Goal: Task Accomplishment & Management: Manage account settings

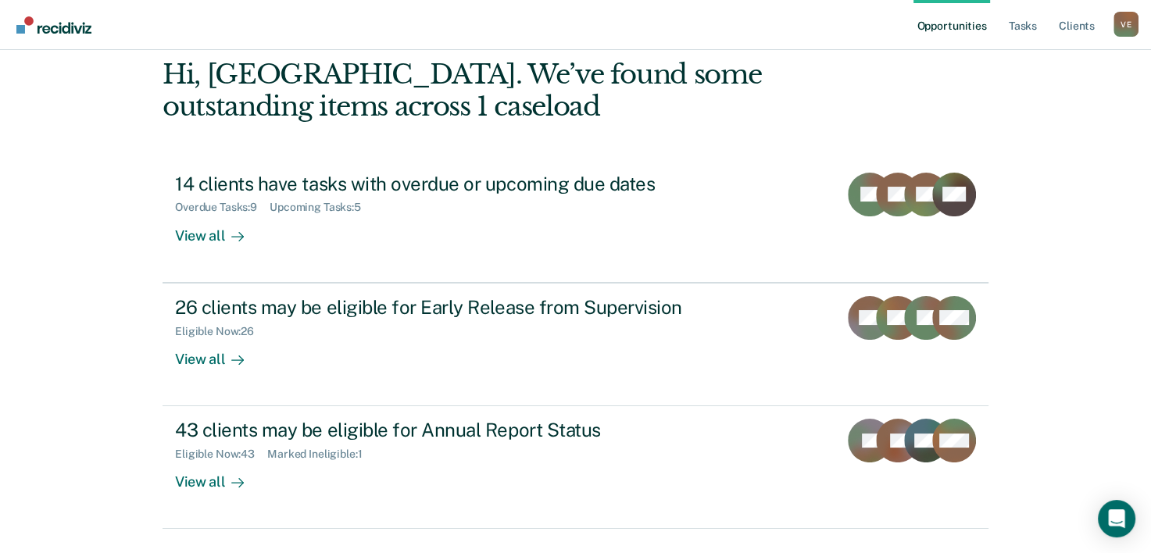
scroll to position [110, 0]
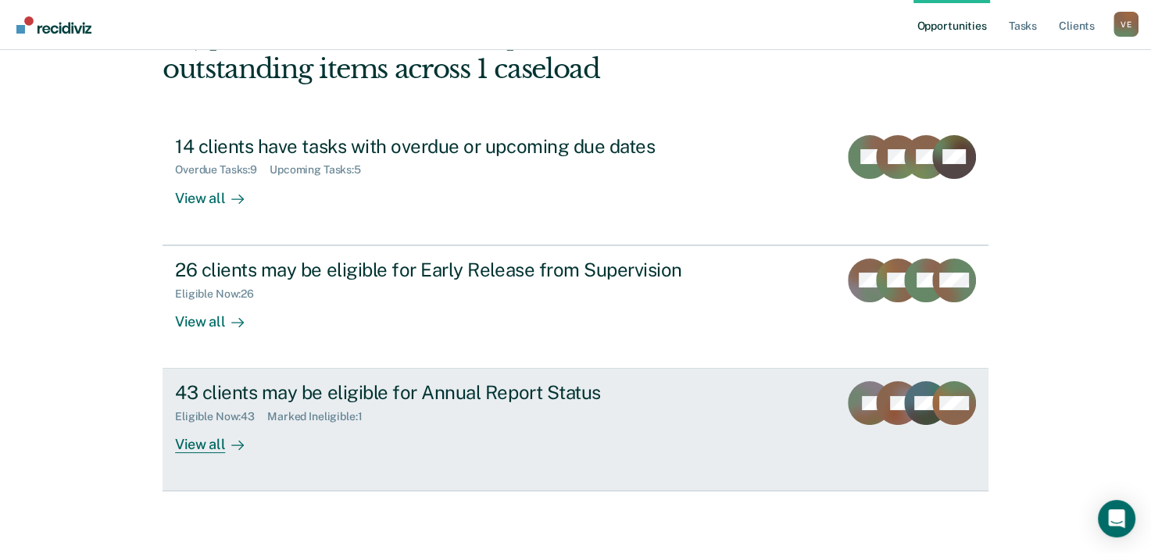
click at [412, 416] on div "Eligible Now : 43 Marked Ineligible : 1" at bounding box center [449, 414] width 549 height 20
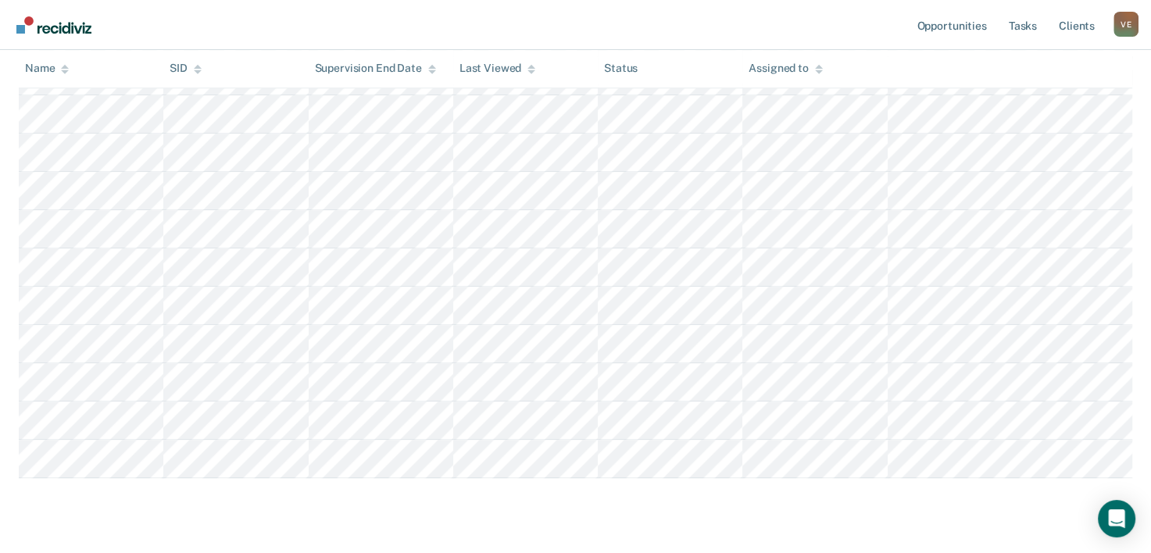
scroll to position [1595, 0]
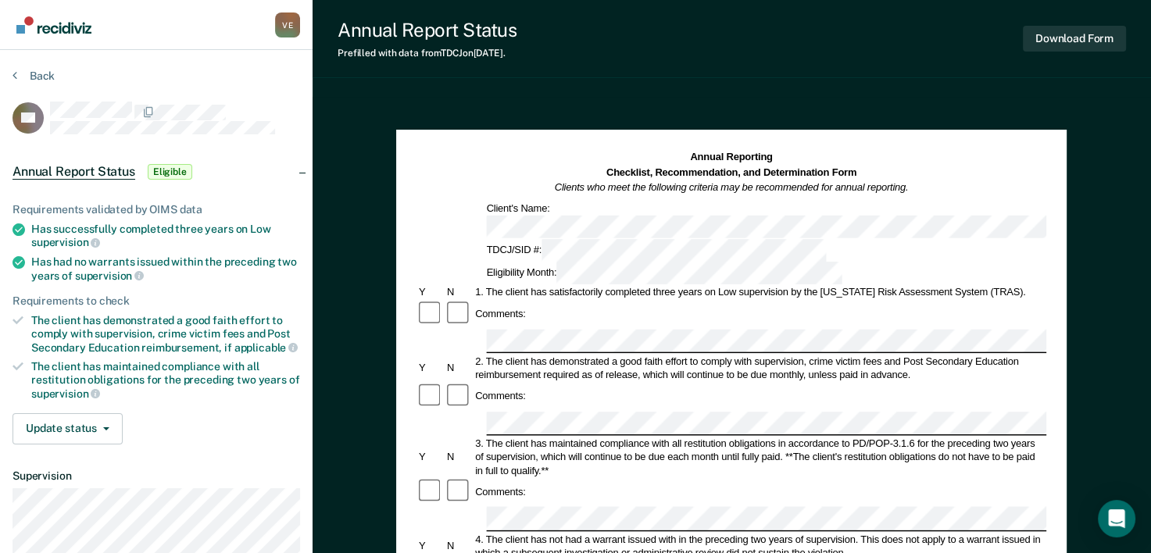
click at [991, 437] on div "3. The client has maintained compliance with all restitution obligations in acc…" at bounding box center [761, 457] width 574 height 41
click at [891, 478] on div "Comments:" at bounding box center [732, 492] width 630 height 28
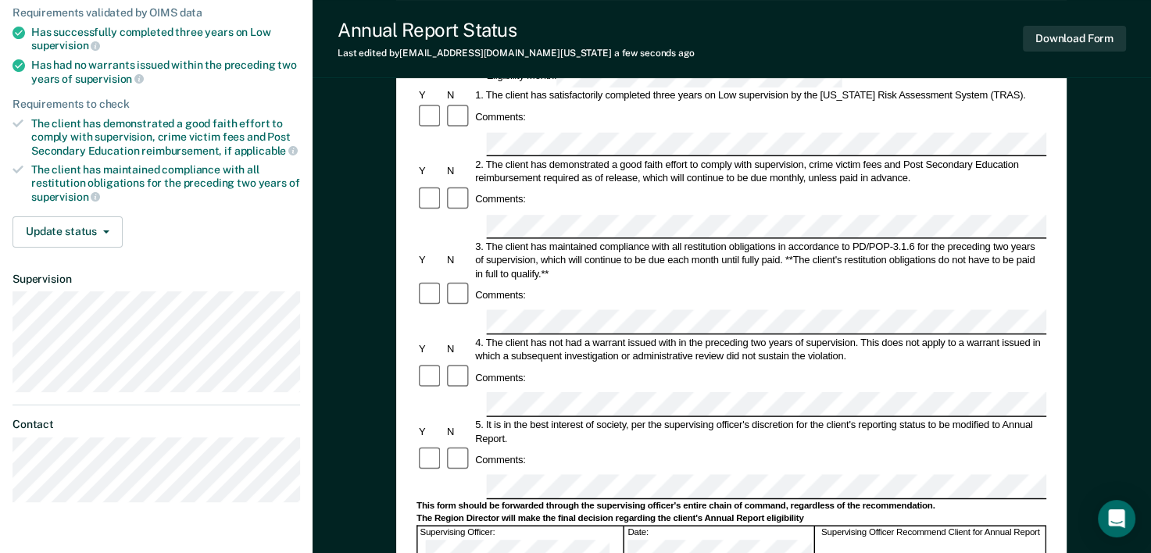
scroll to position [239, 0]
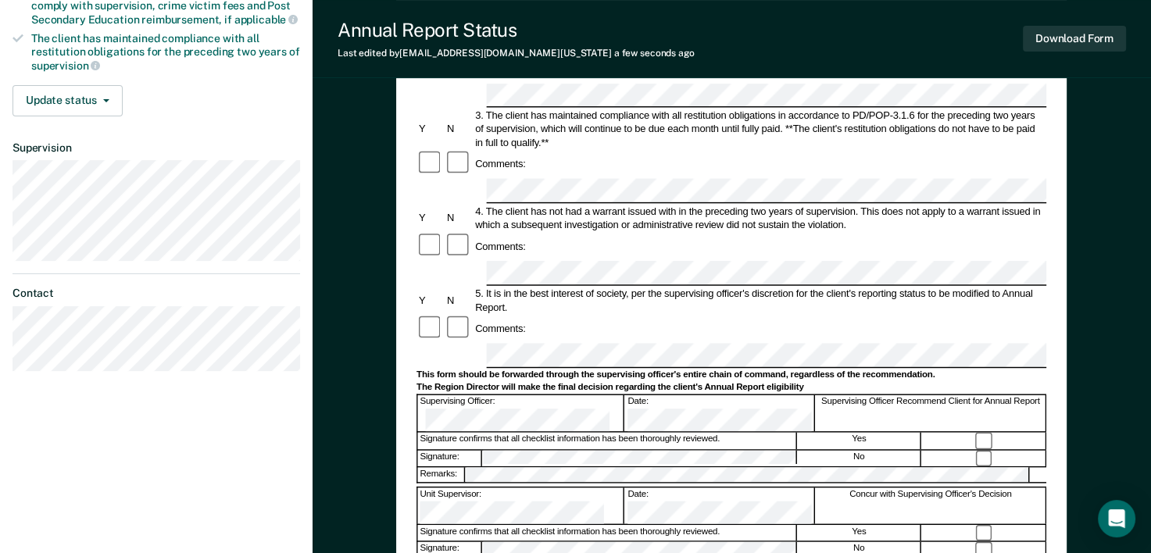
scroll to position [356, 0]
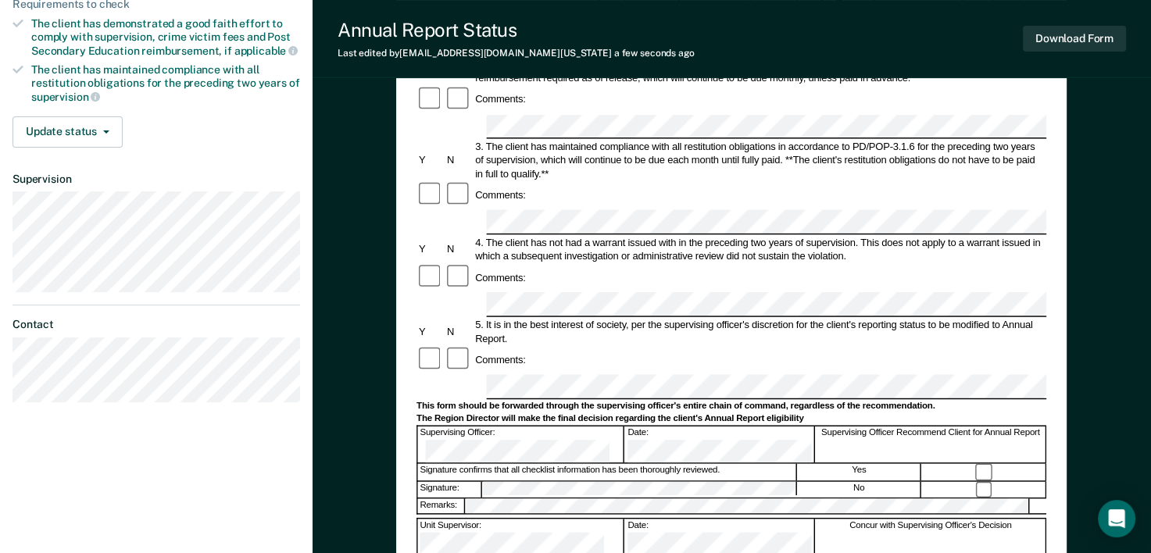
scroll to position [0, 0]
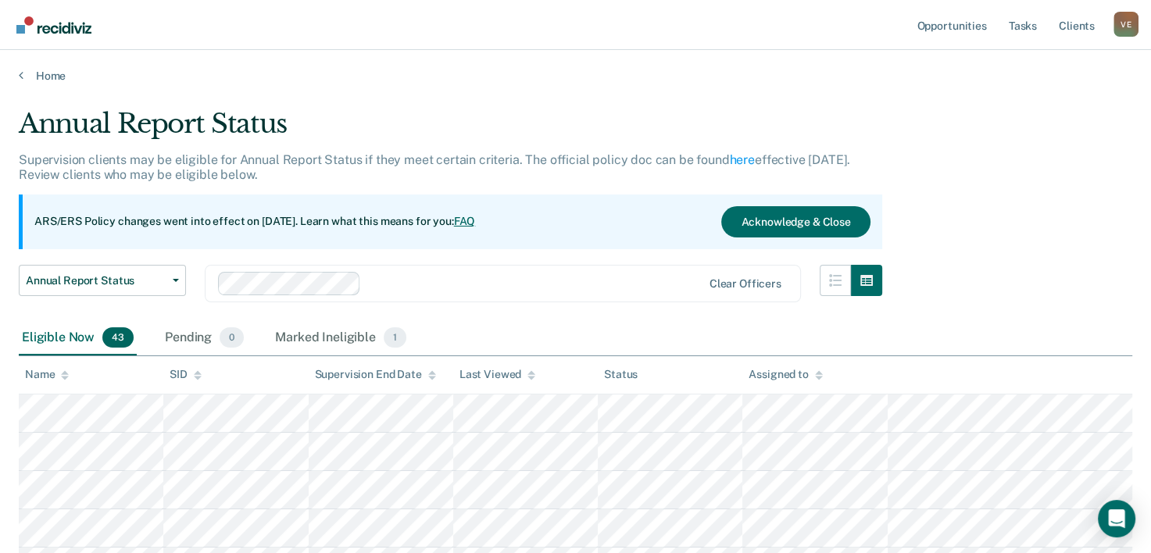
scroll to position [1595, 0]
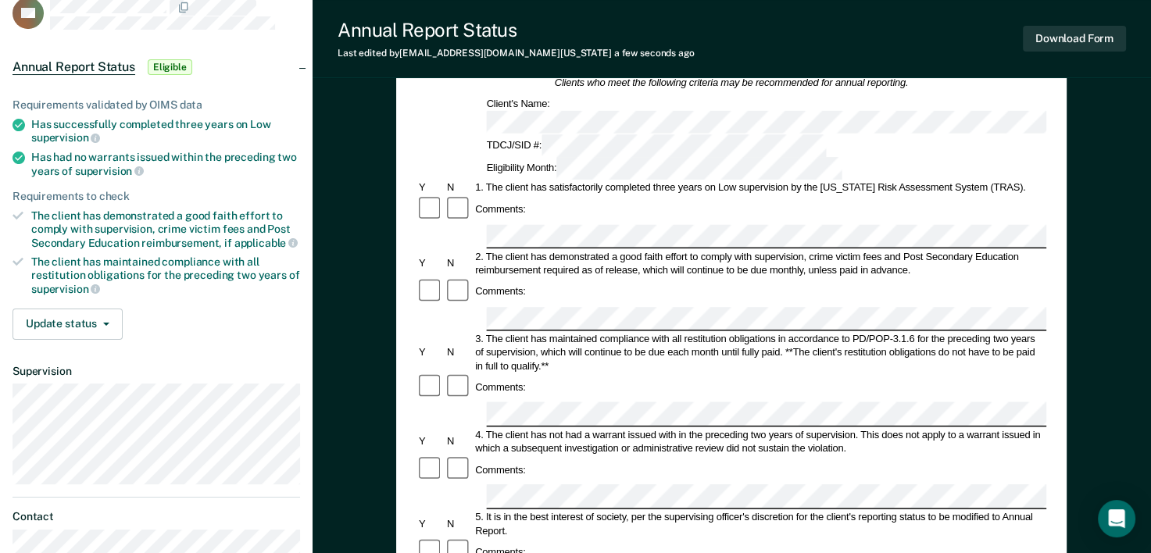
click at [722, 449] on html "Looks like you’re using Internet Explorer 11. For faster loading and a better e…" at bounding box center [575, 171] width 1151 height 553
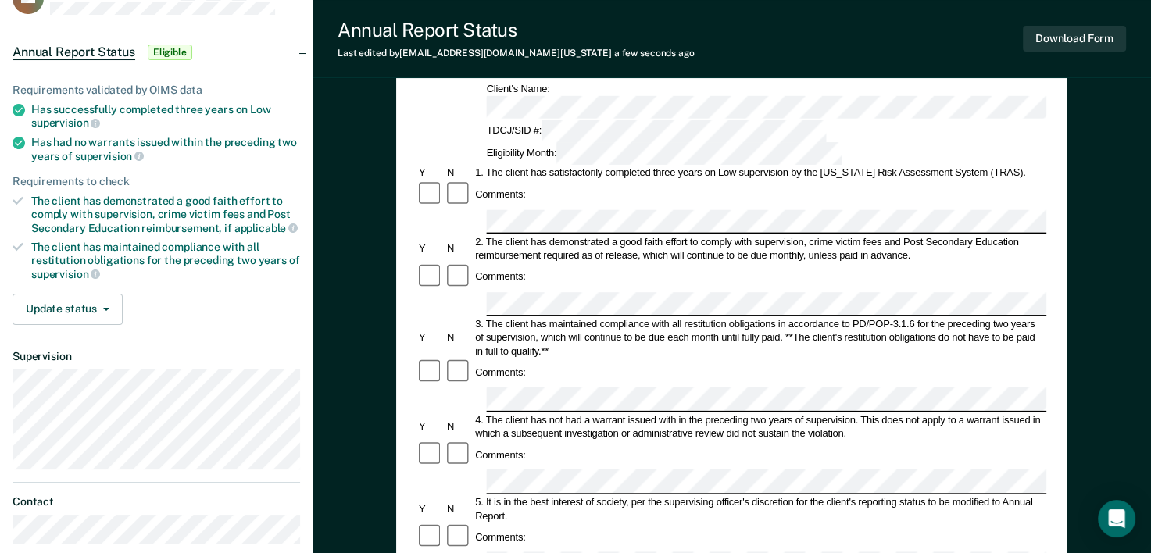
click at [888, 413] on div "4. The client has not had a warrant issued with in the preceding two years of s…" at bounding box center [761, 426] width 574 height 27
click at [777, 442] on div "Comments:" at bounding box center [732, 456] width 630 height 28
click at [834, 442] on div "Comments:" at bounding box center [732, 456] width 630 height 28
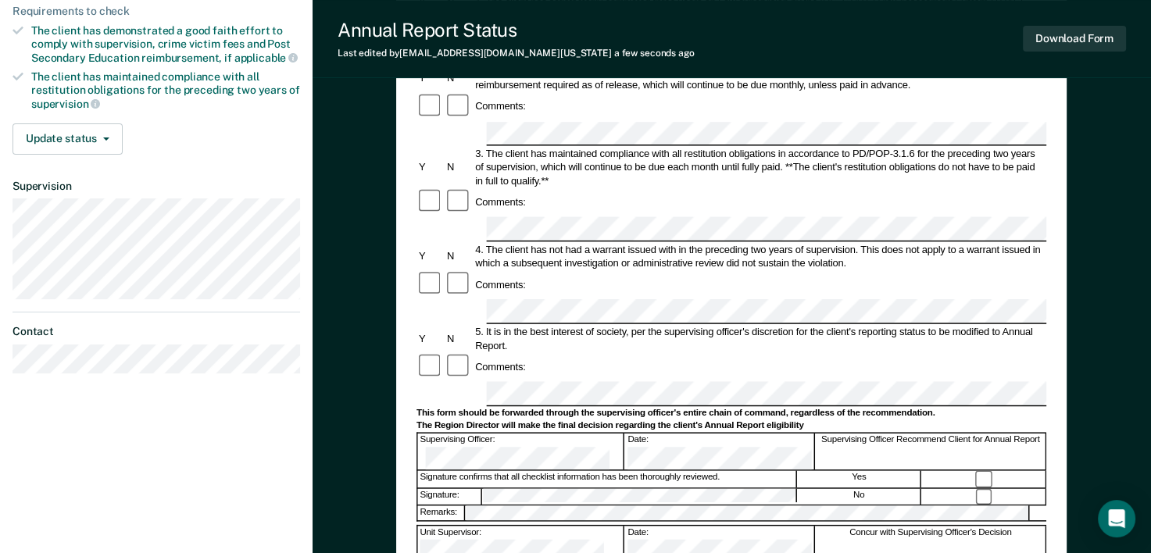
scroll to position [297, 0]
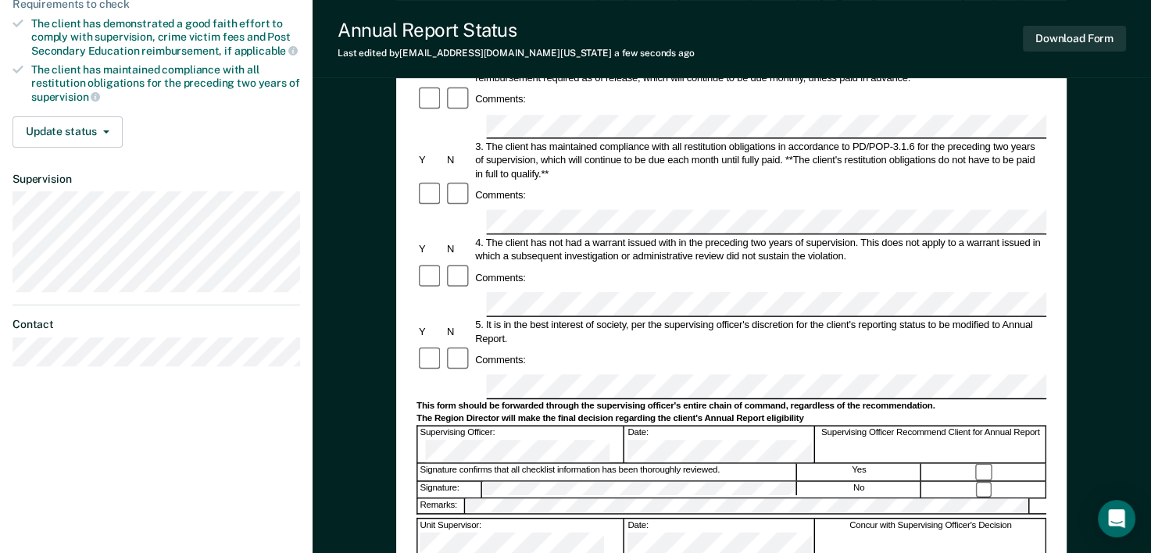
click at [816, 519] on div "Concur with Supervising Officer's Decision" at bounding box center [931, 537] width 231 height 36
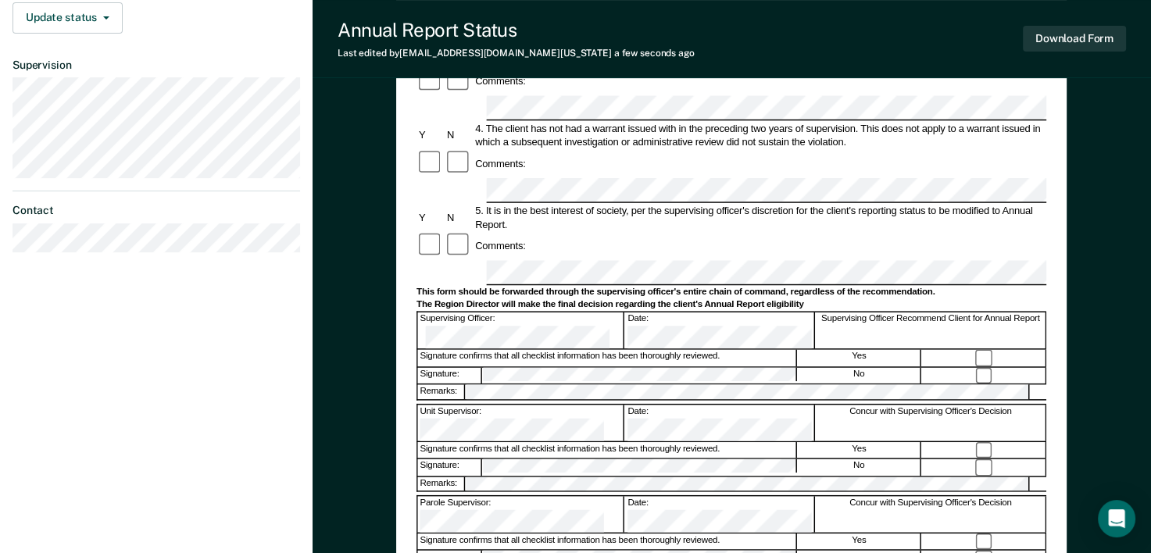
scroll to position [489, 0]
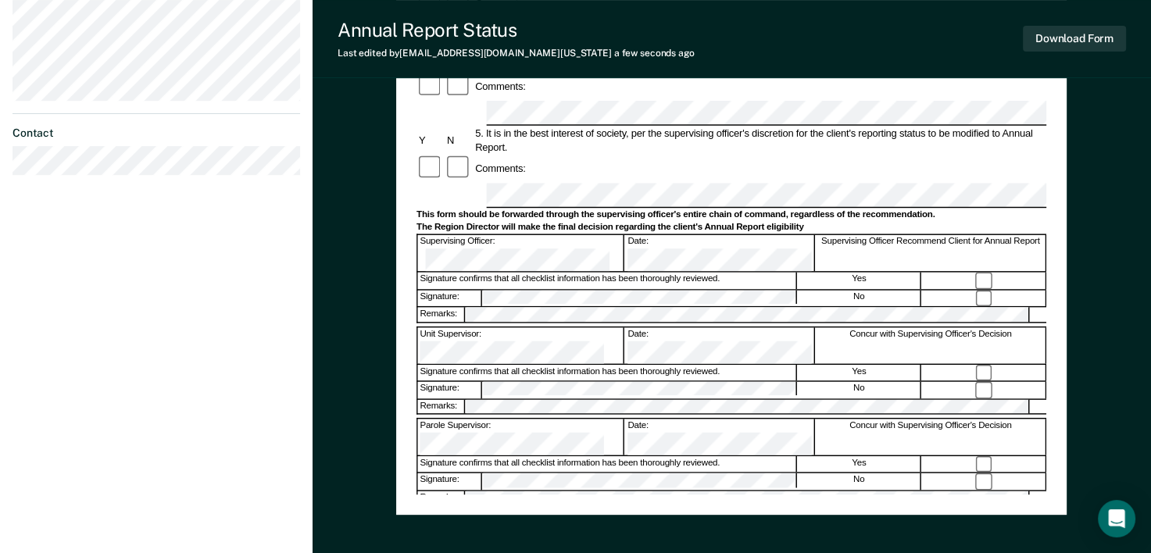
click at [794, 548] on div "Signature confirms that all checklist information has been thoroughly reviewed." at bounding box center [607, 556] width 379 height 16
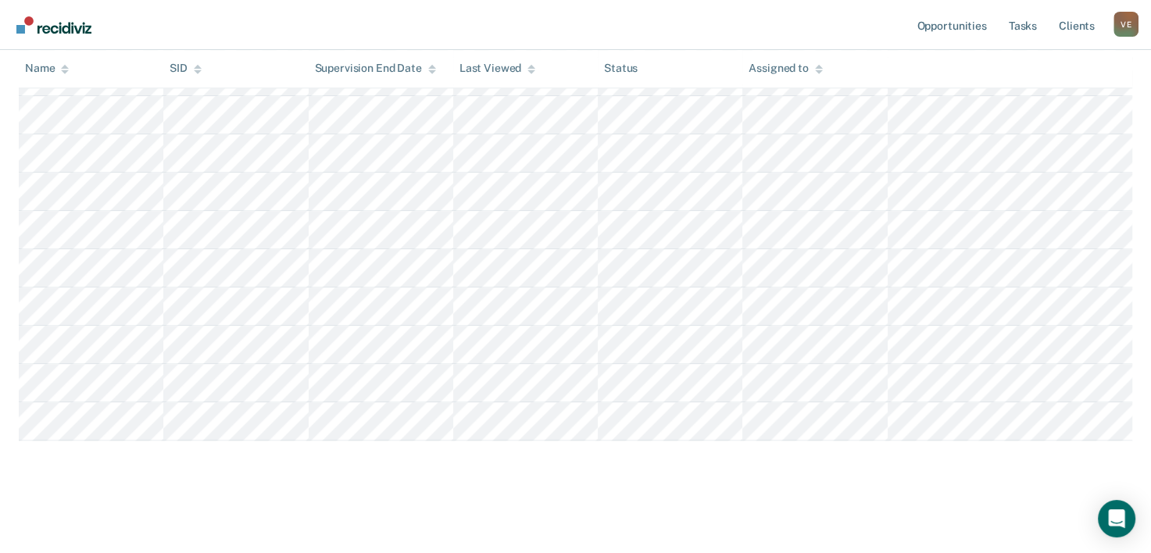
scroll to position [1905, 0]
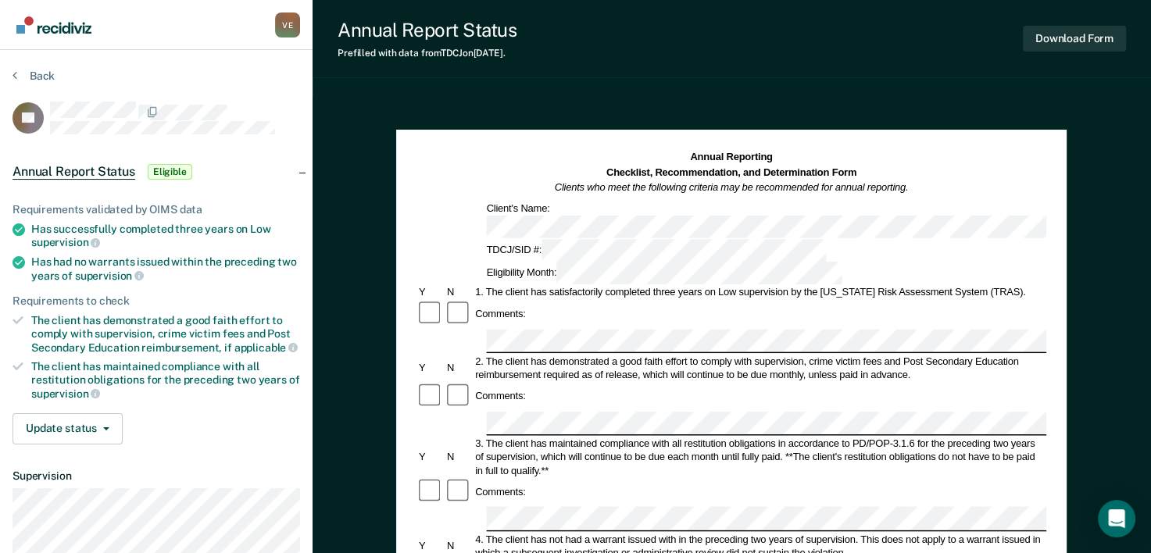
click at [863, 478] on div "Comments:" at bounding box center [732, 492] width 630 height 28
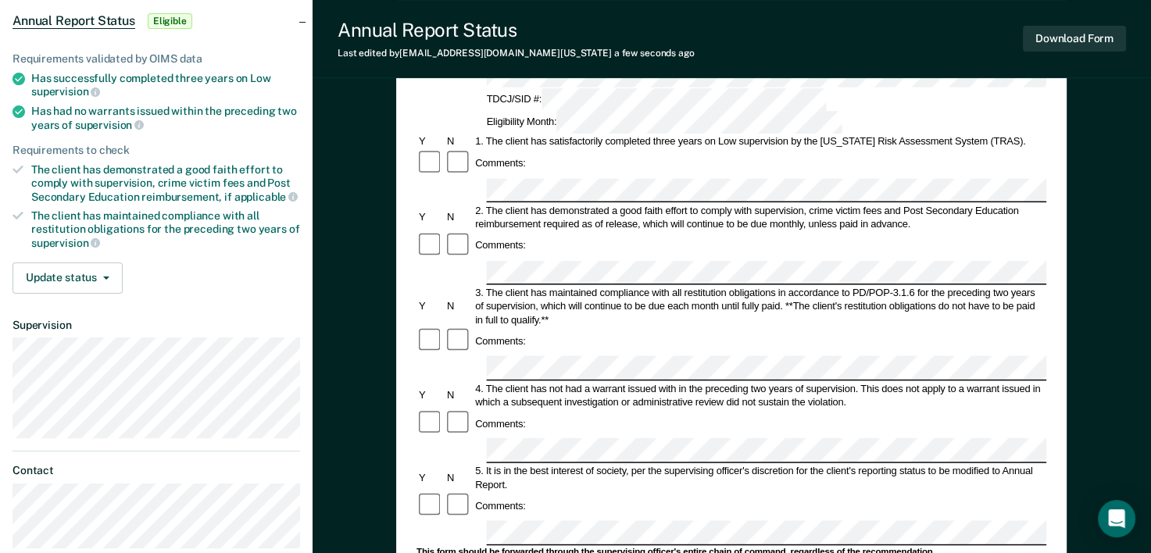
scroll to position [160, 0]
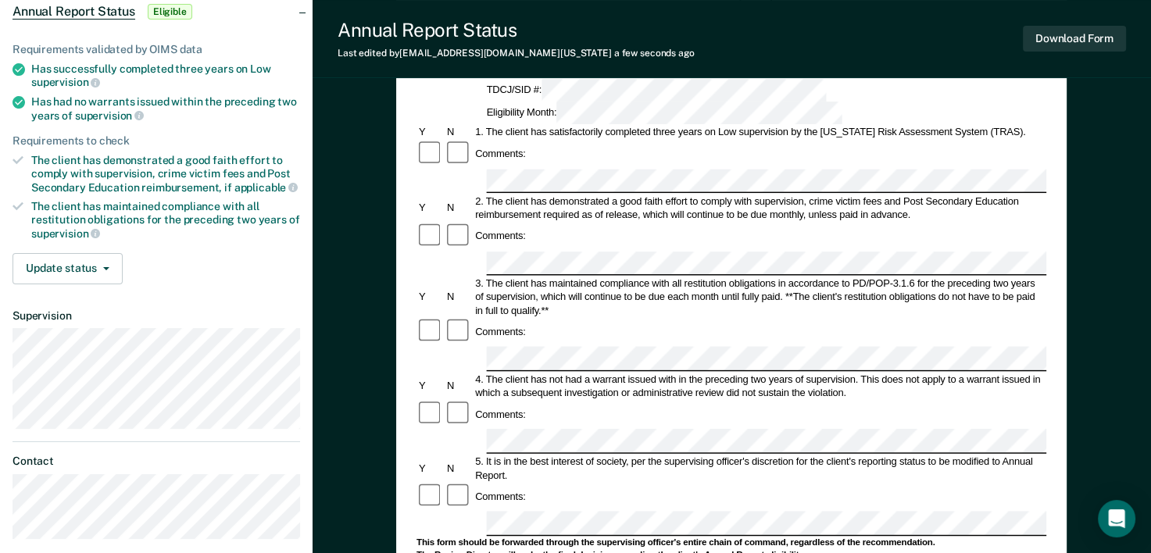
click at [829, 455] on div "5. It is in the best interest of society, per the supervising officer's discret…" at bounding box center [761, 468] width 574 height 27
click at [806, 483] on div "Comments:" at bounding box center [732, 497] width 630 height 28
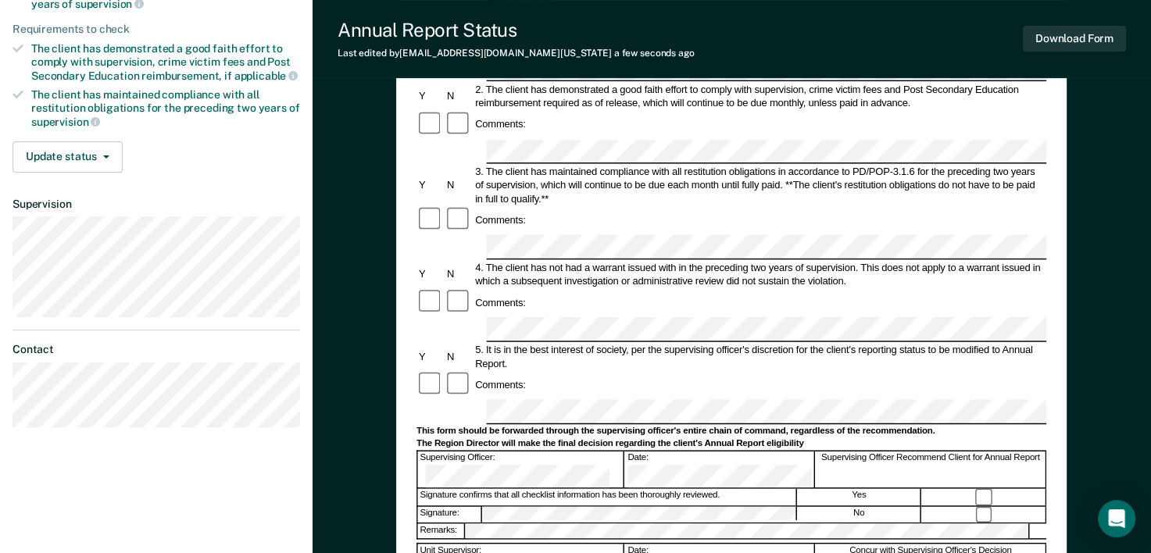
scroll to position [291, 0]
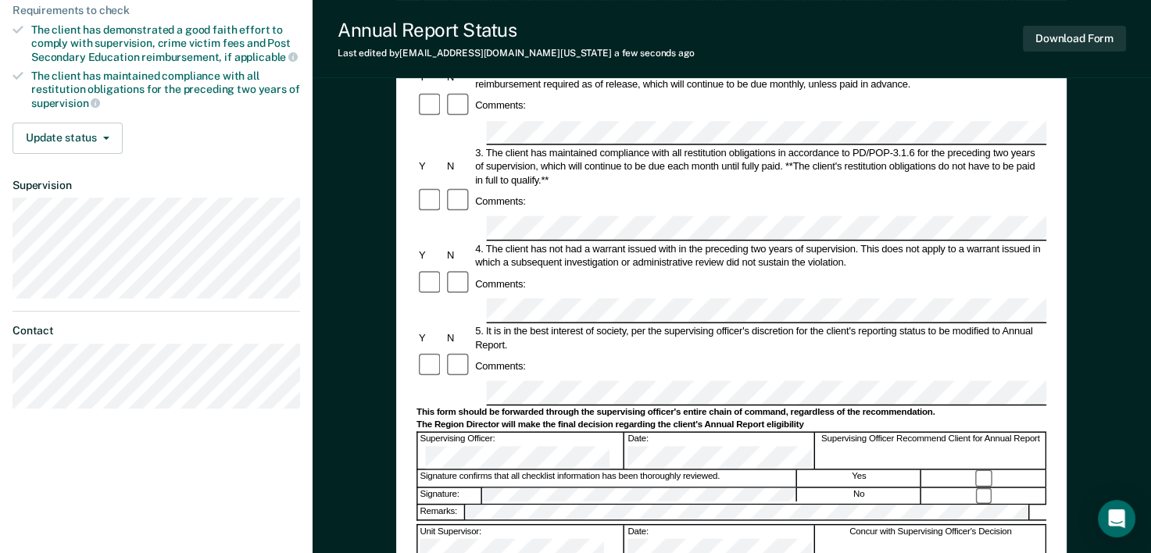
click at [850, 489] on div "No" at bounding box center [860, 497] width 124 height 16
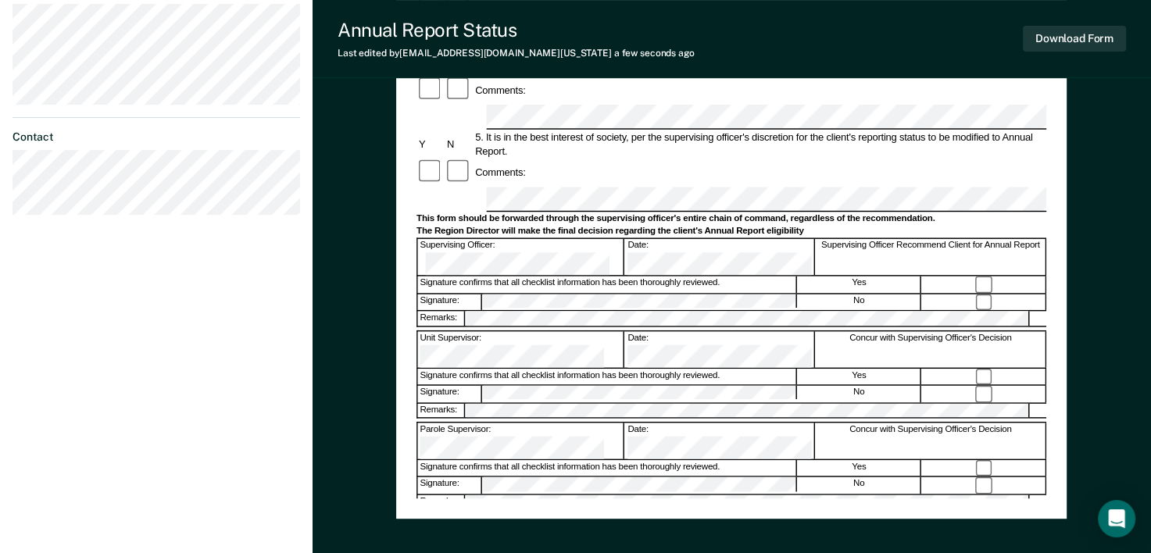
scroll to position [486, 0]
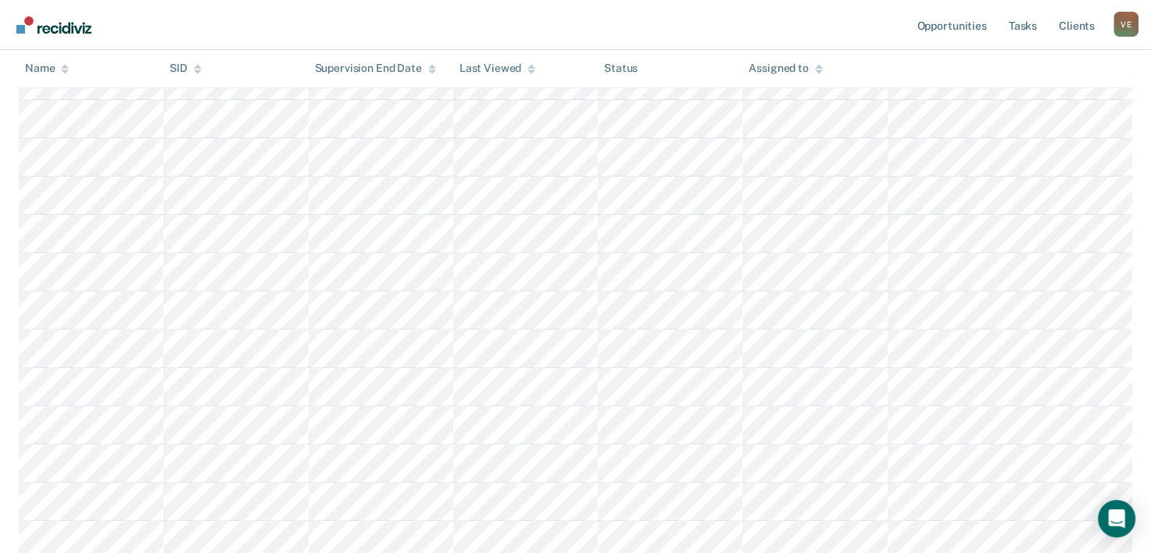
scroll to position [1905, 0]
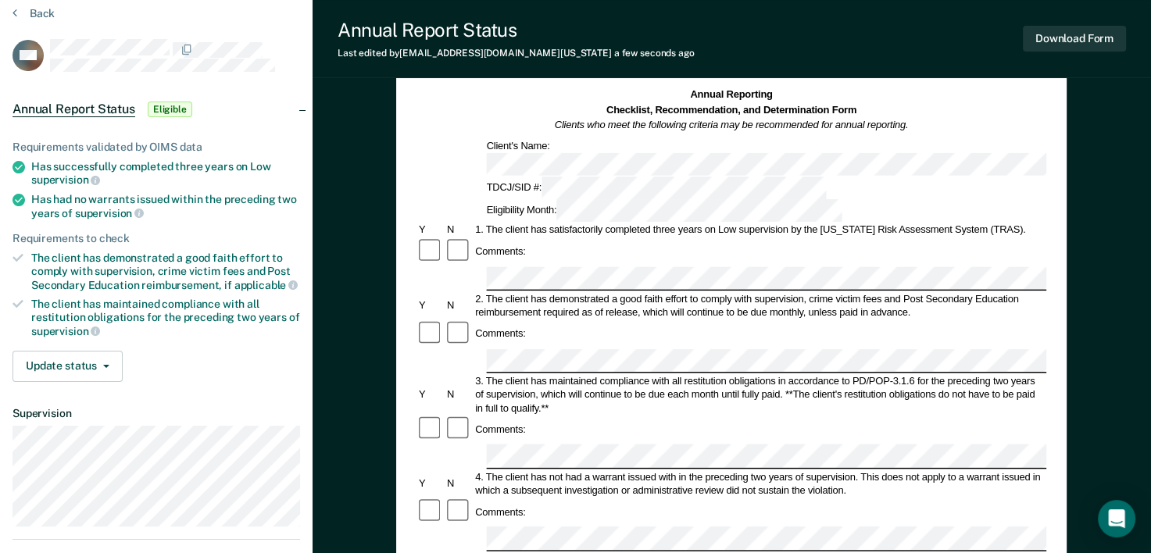
scroll to position [87, 0]
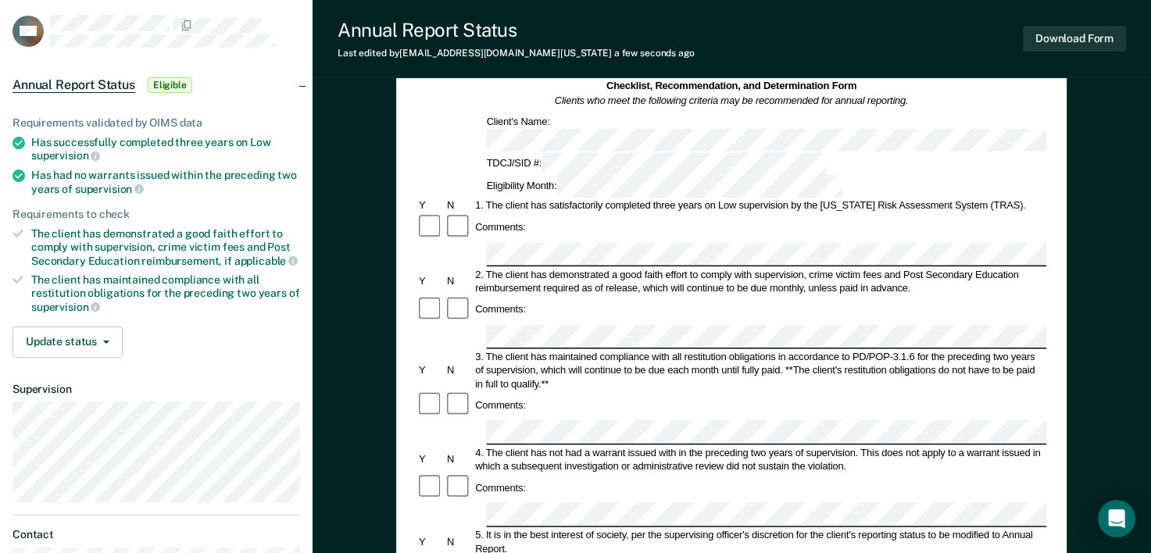
click at [915, 392] on div "Comments:" at bounding box center [732, 406] width 630 height 28
click at [829, 350] on div "3. The client has maintained compliance with all restitution obligations in acc…" at bounding box center [761, 370] width 574 height 41
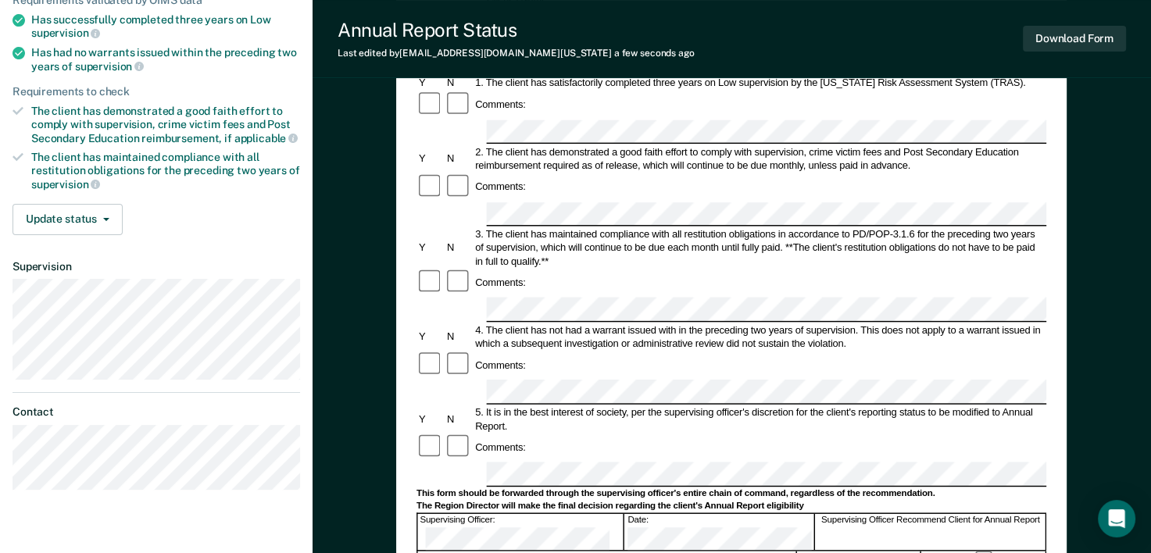
scroll to position [334, 0]
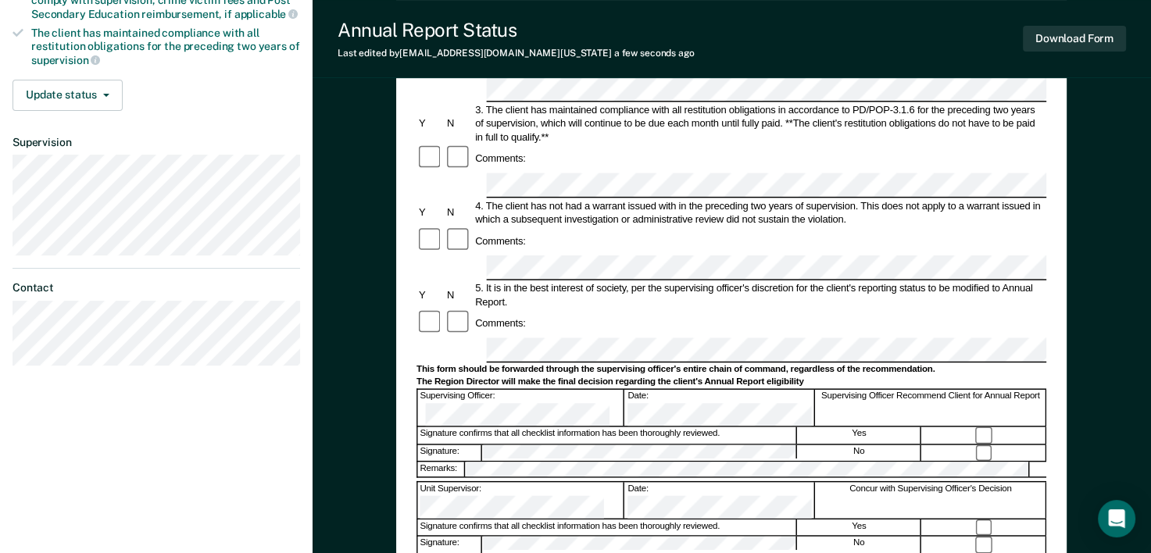
click at [826, 520] on div "Yes" at bounding box center [860, 528] width 124 height 16
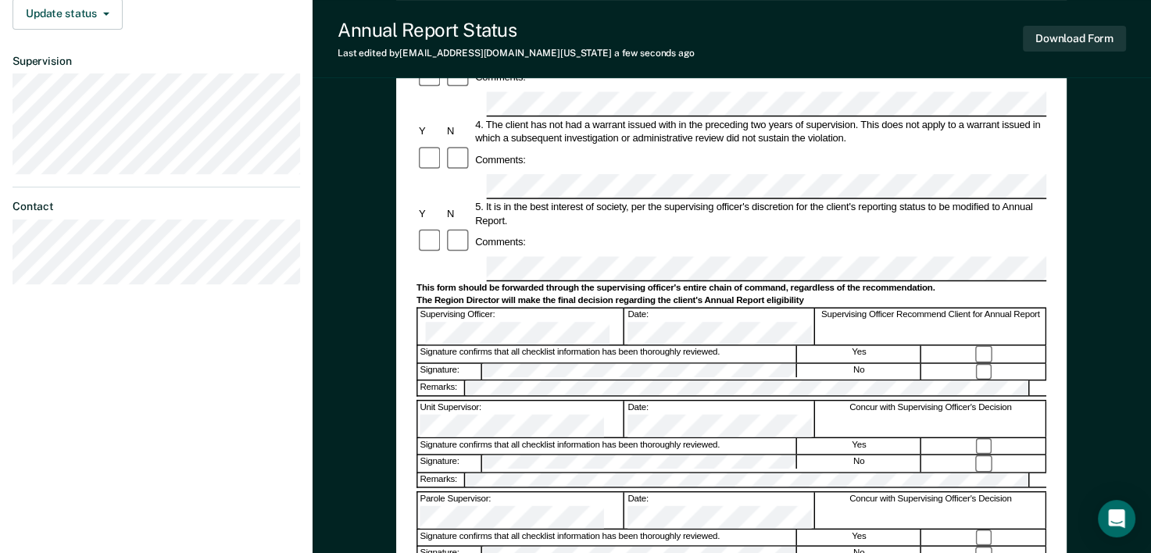
scroll to position [523, 0]
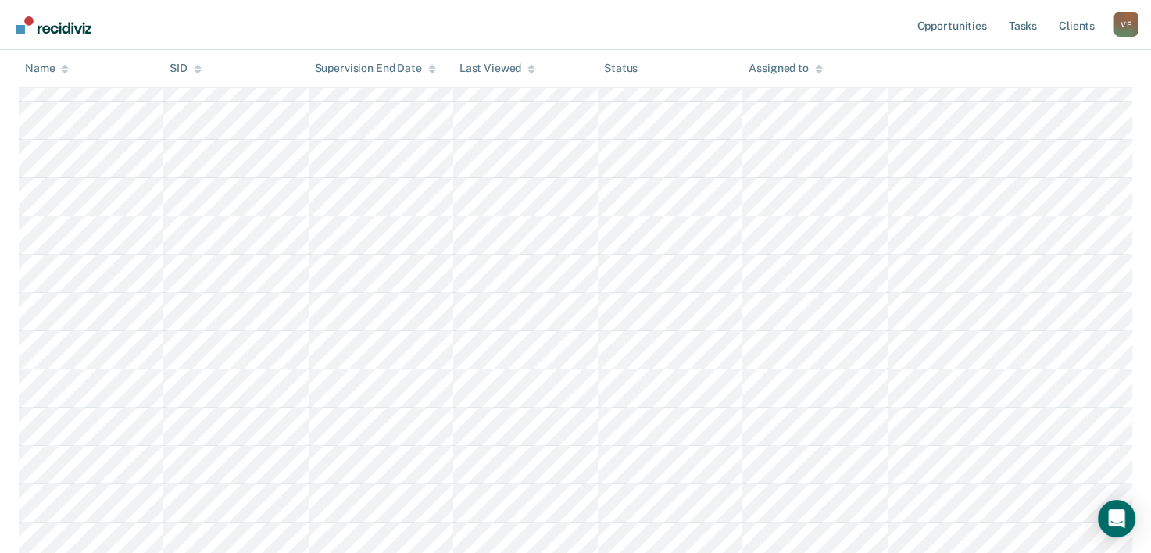
scroll to position [1905, 0]
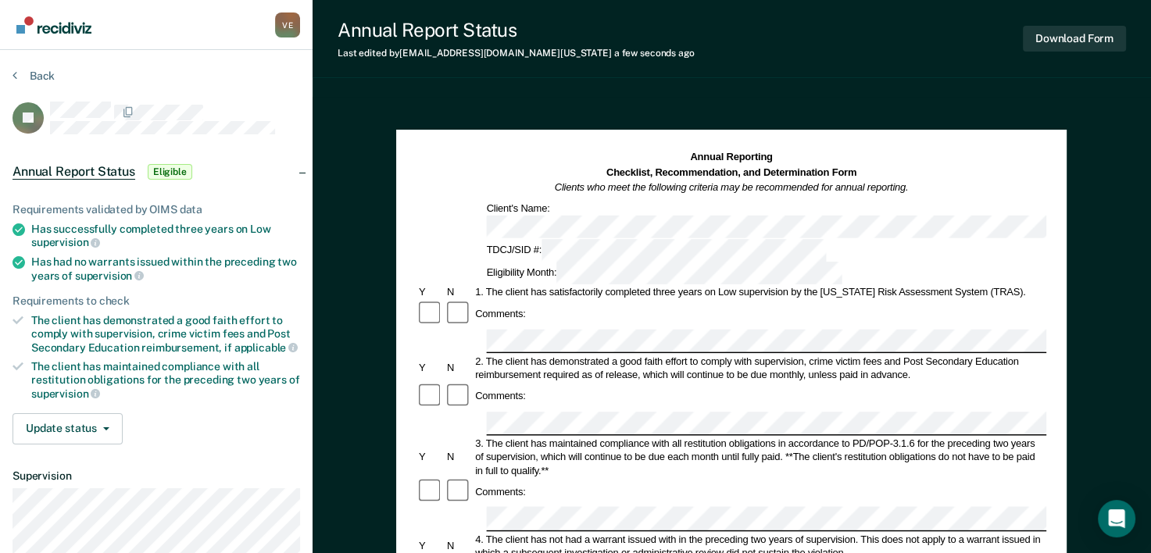
click at [816, 437] on div "3. The client has maintained compliance with all restitution obligations in acc…" at bounding box center [761, 457] width 574 height 41
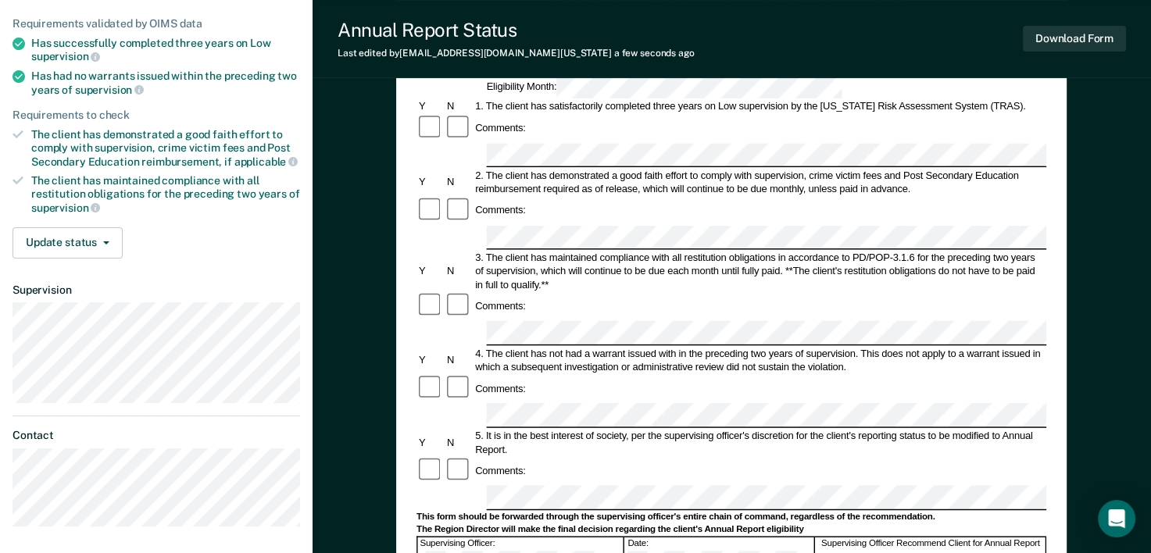
scroll to position [231, 0]
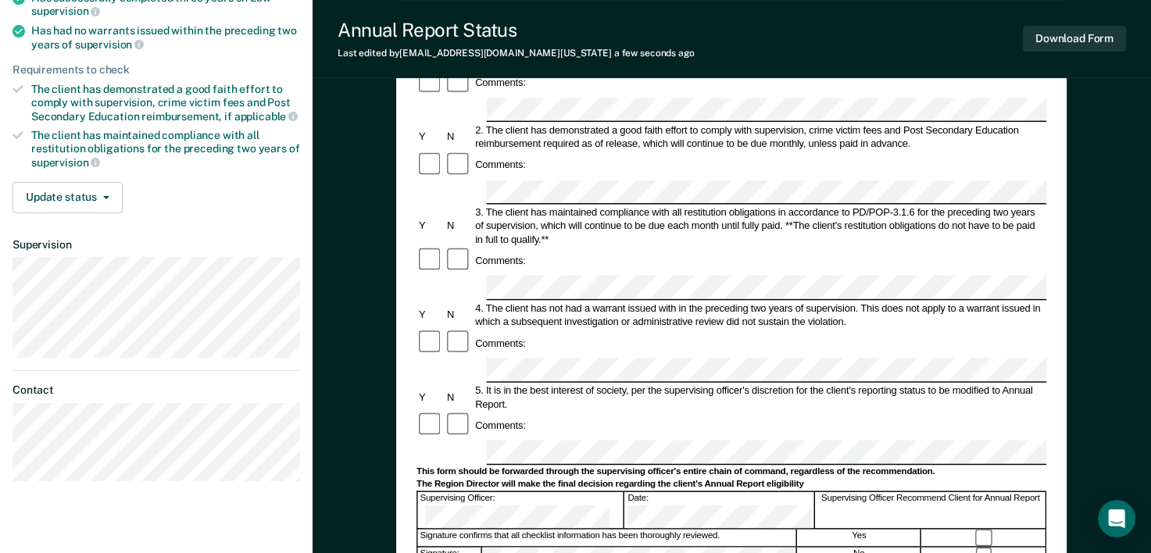
click at [805, 412] on div "Comments:" at bounding box center [732, 426] width 630 height 28
click at [860, 530] on div "Yes" at bounding box center [860, 538] width 124 height 16
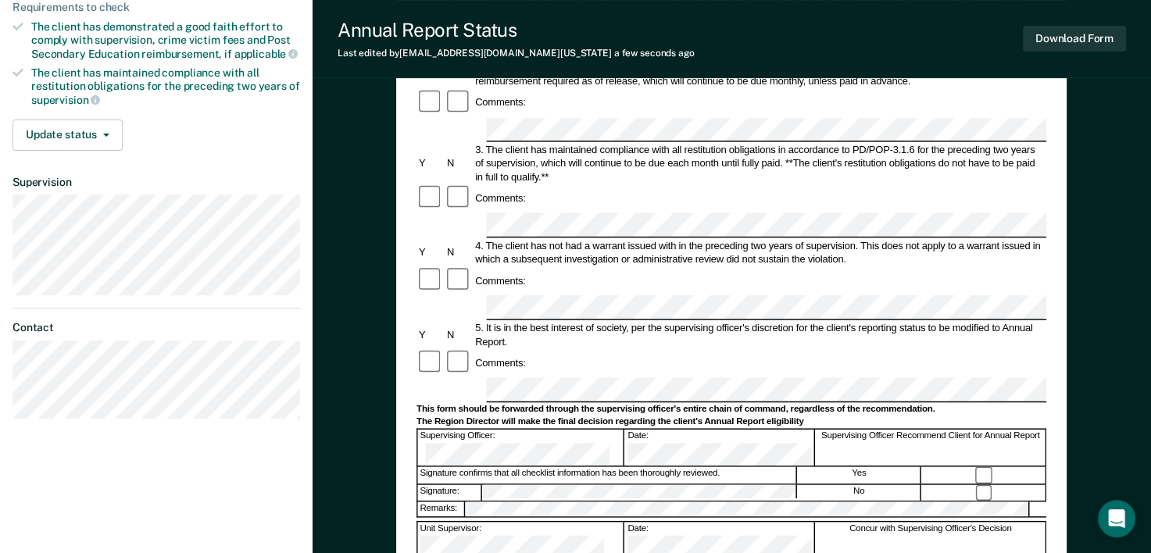
scroll to position [327, 0]
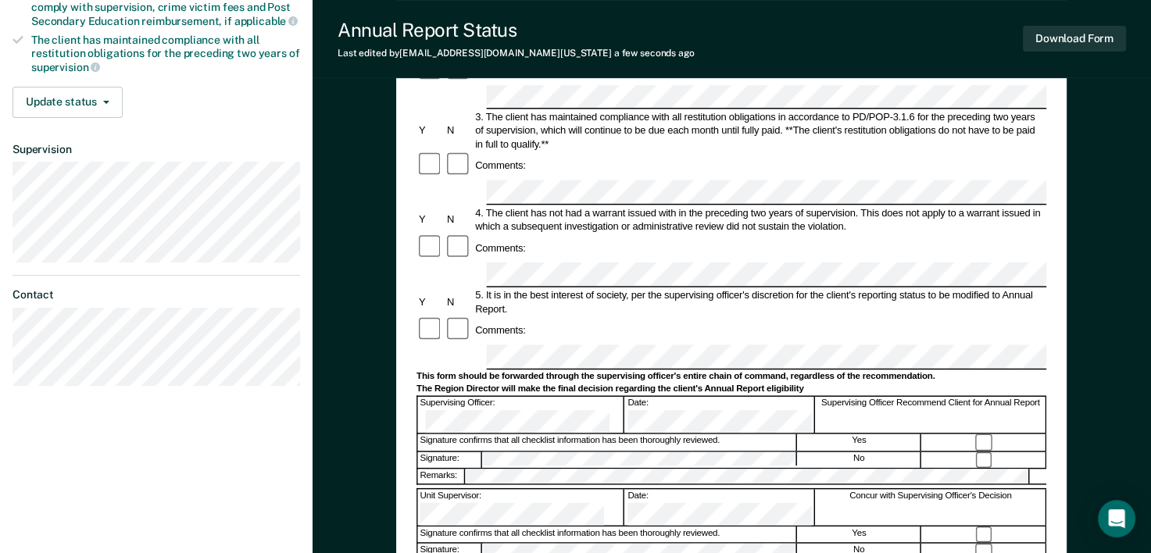
click at [839, 527] on div "Yes" at bounding box center [860, 535] width 124 height 16
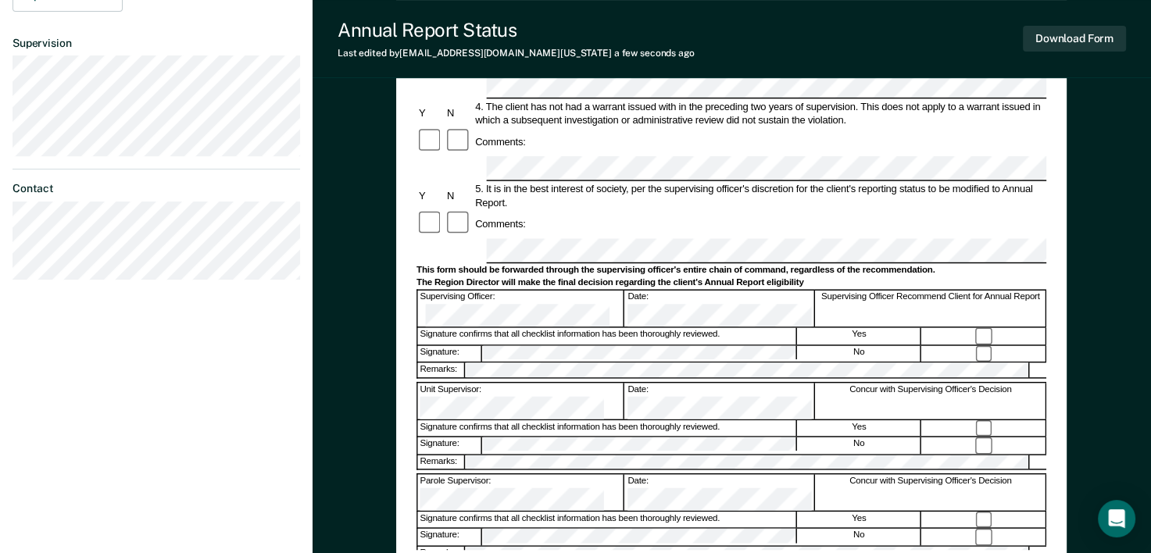
scroll to position [435, 0]
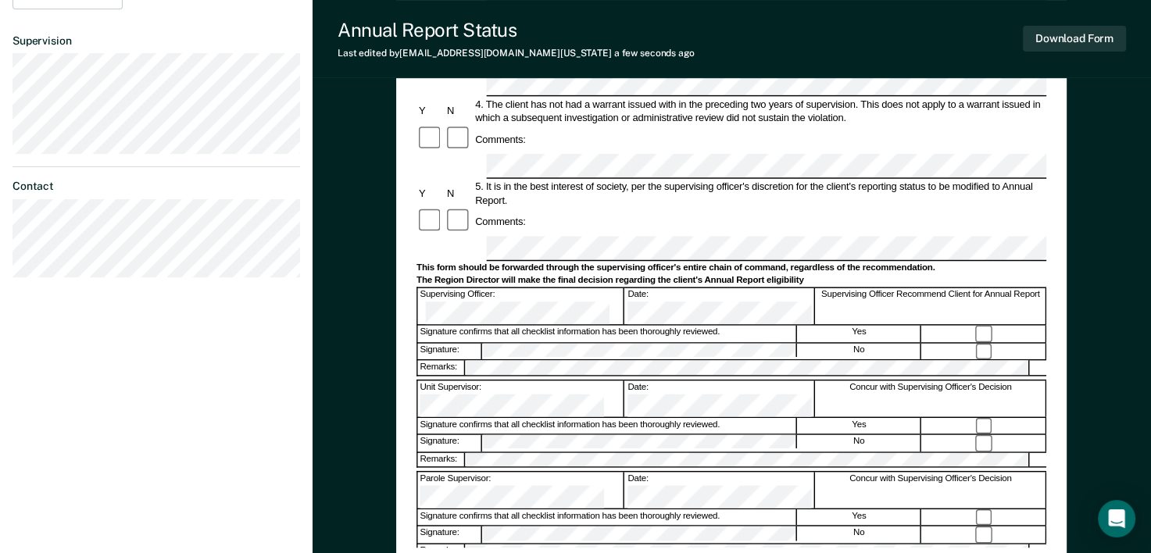
scroll to position [1905, 0]
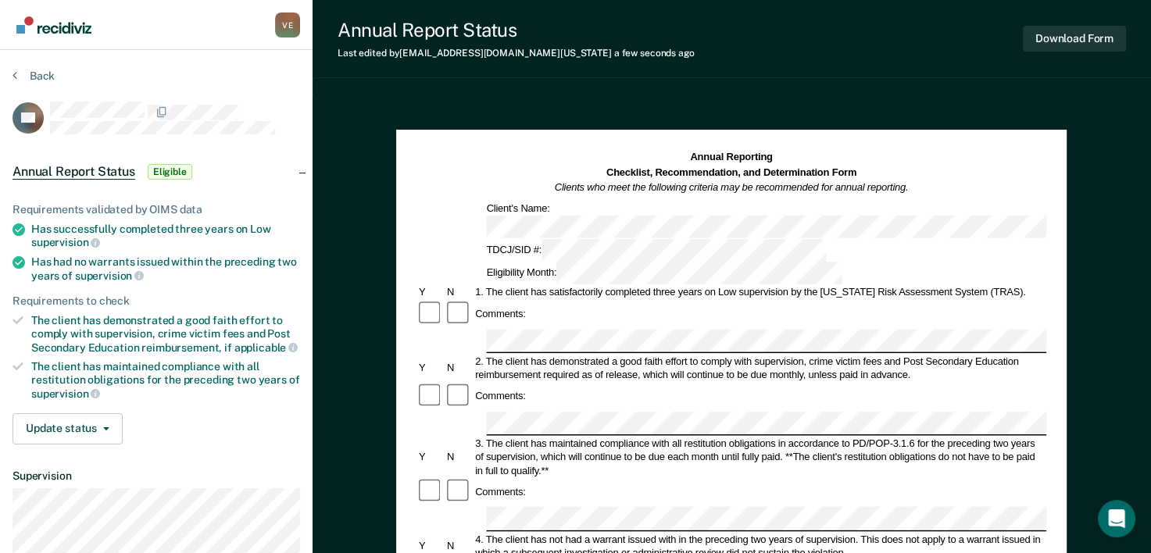
click at [861, 437] on div "3. The client has maintained compliance with all restitution obligations in acc…" at bounding box center [761, 457] width 574 height 41
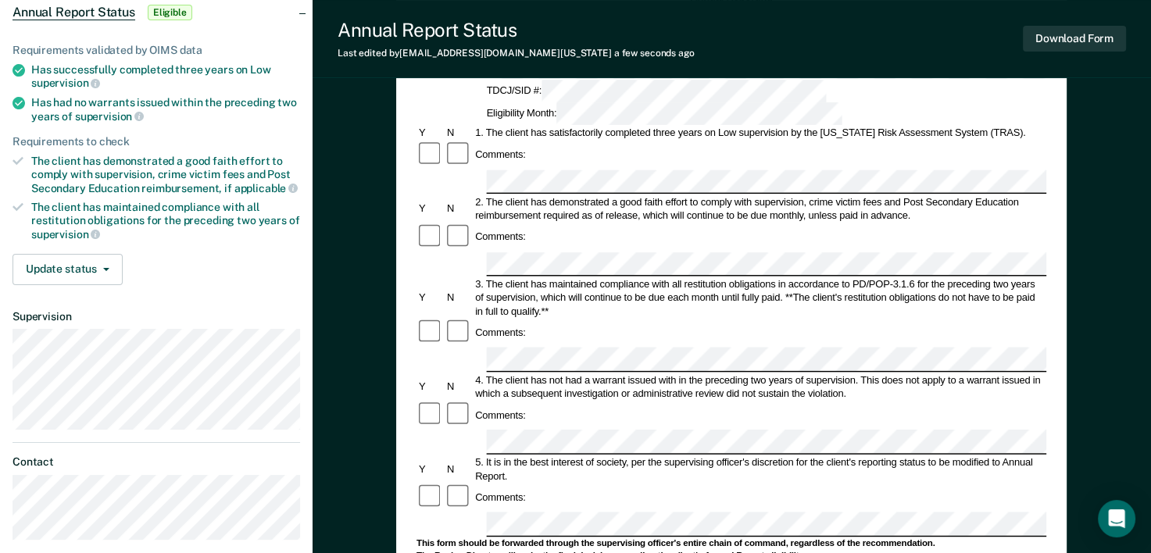
scroll to position [187, 0]
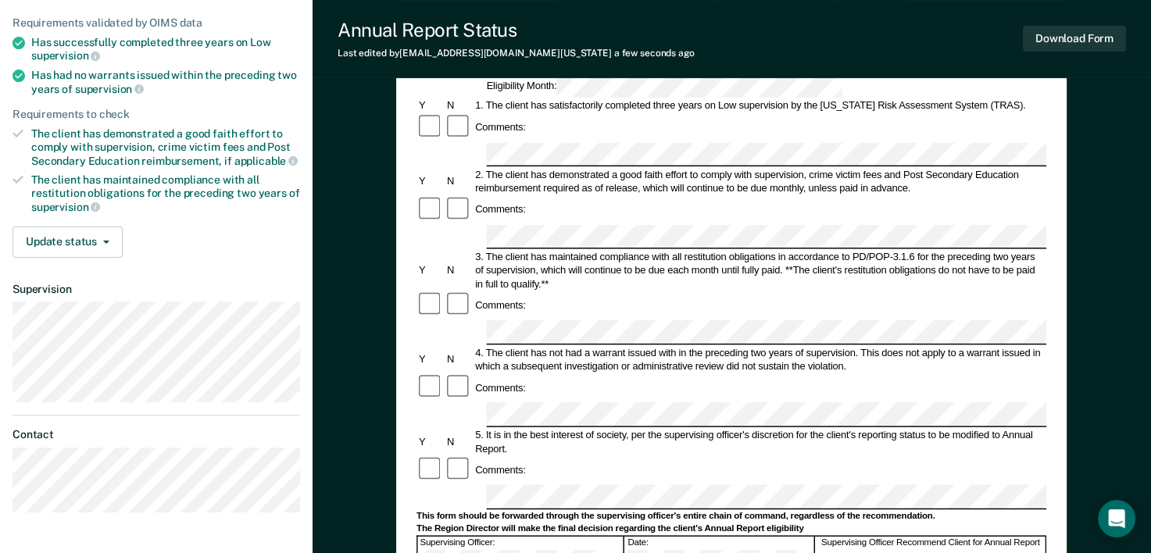
click at [793, 457] on div "Comments:" at bounding box center [732, 471] width 630 height 28
click at [897, 457] on div "Comments:" at bounding box center [732, 471] width 630 height 28
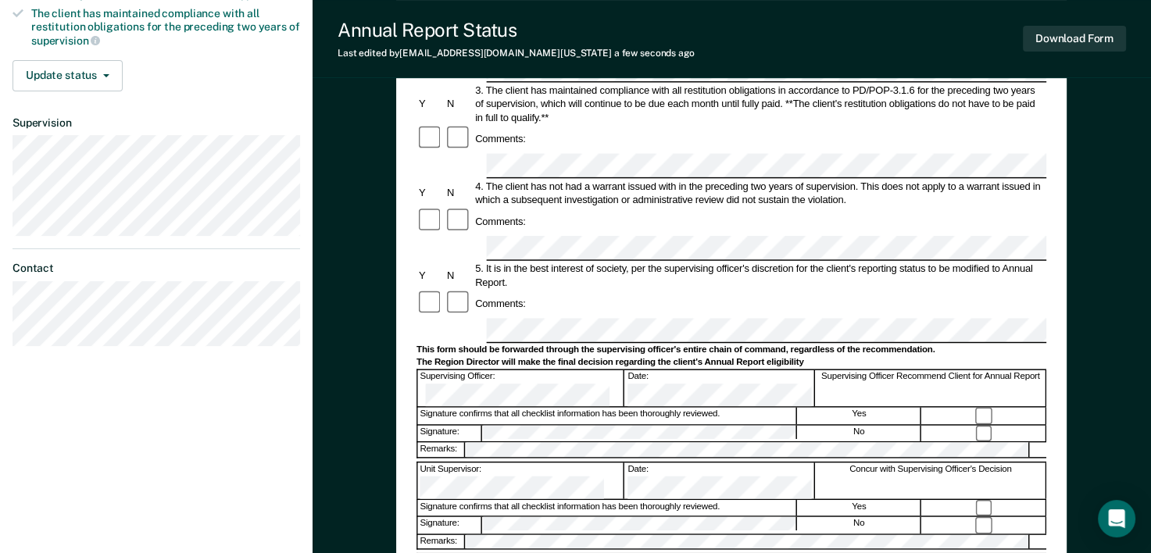
scroll to position [374, 0]
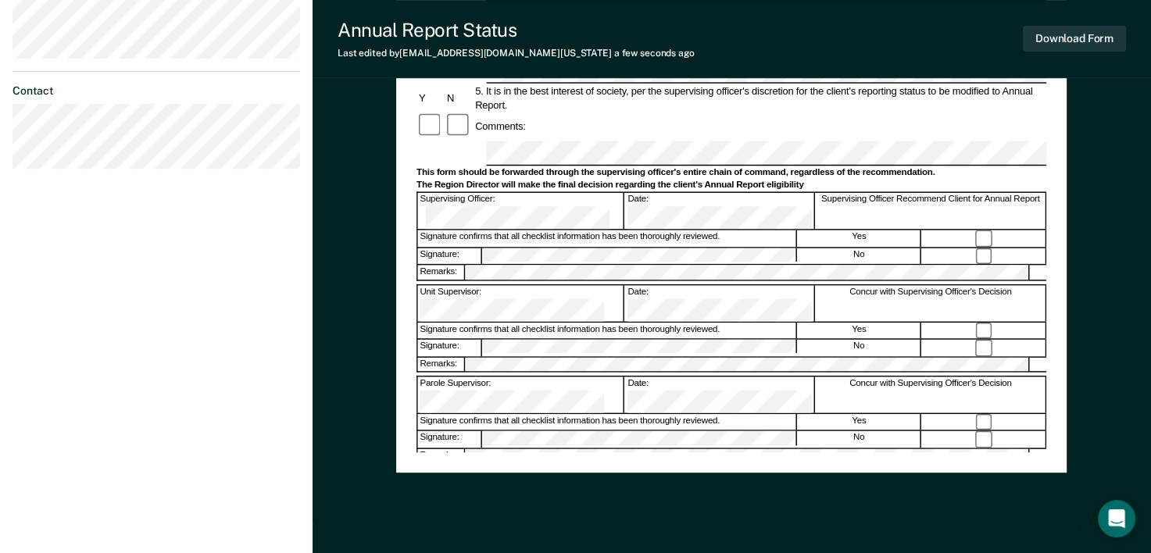
scroll to position [1905, 0]
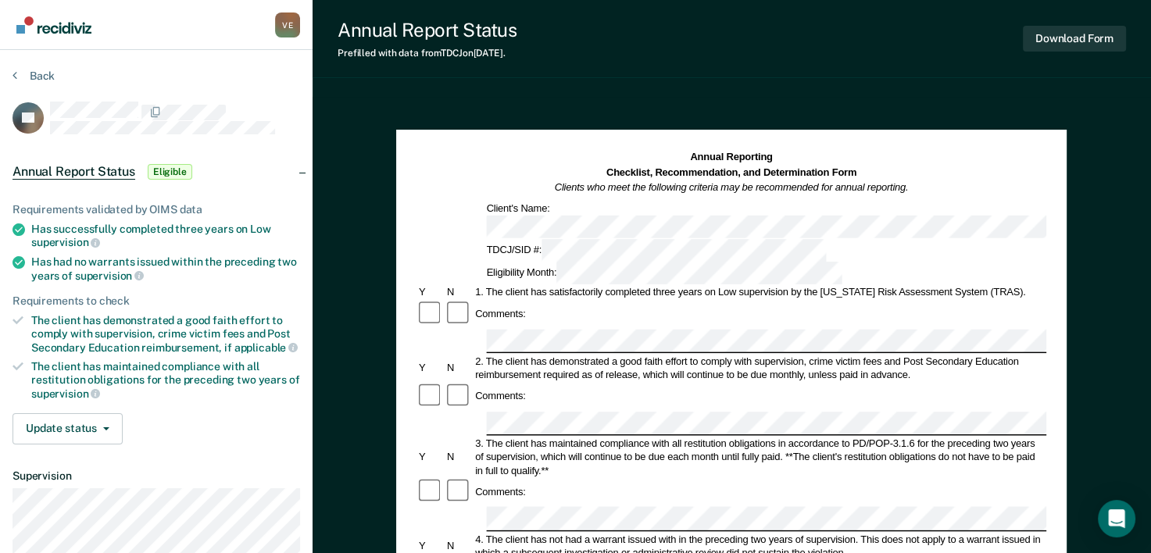
click at [997, 478] on div "Comments:" at bounding box center [732, 492] width 630 height 28
click at [879, 478] on div "Comments:" at bounding box center [732, 492] width 630 height 28
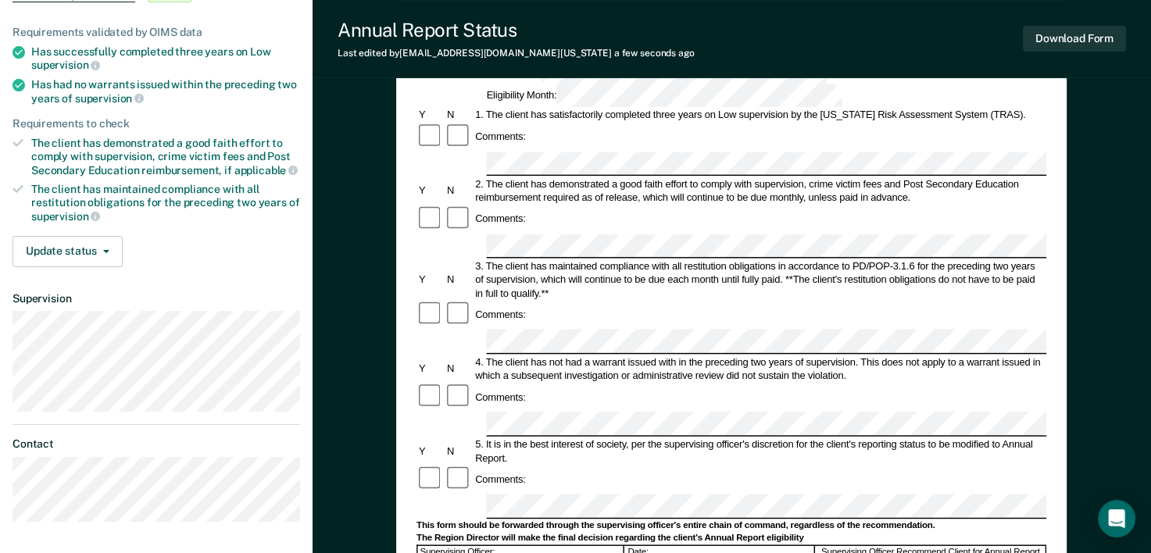
scroll to position [219, 0]
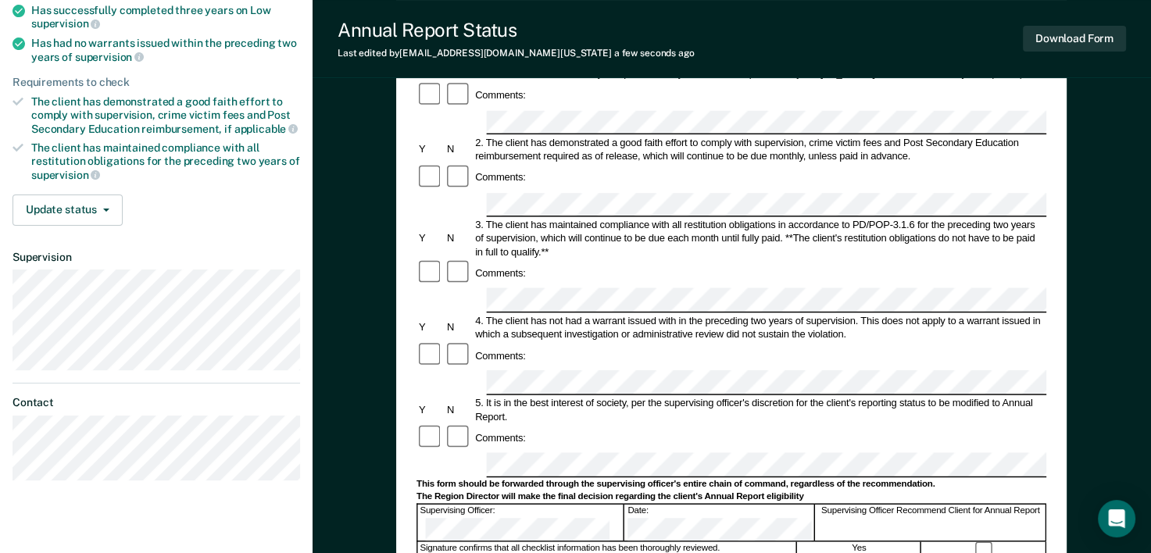
click at [839, 396] on div "5. It is in the best interest of society, per the supervising officer's discret…" at bounding box center [761, 409] width 574 height 27
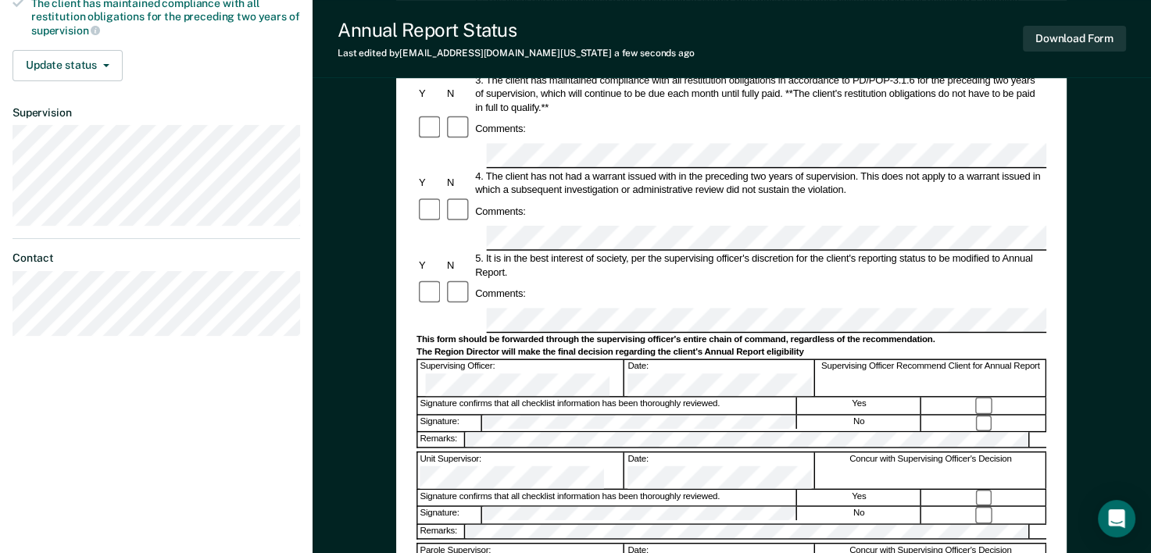
scroll to position [450, 0]
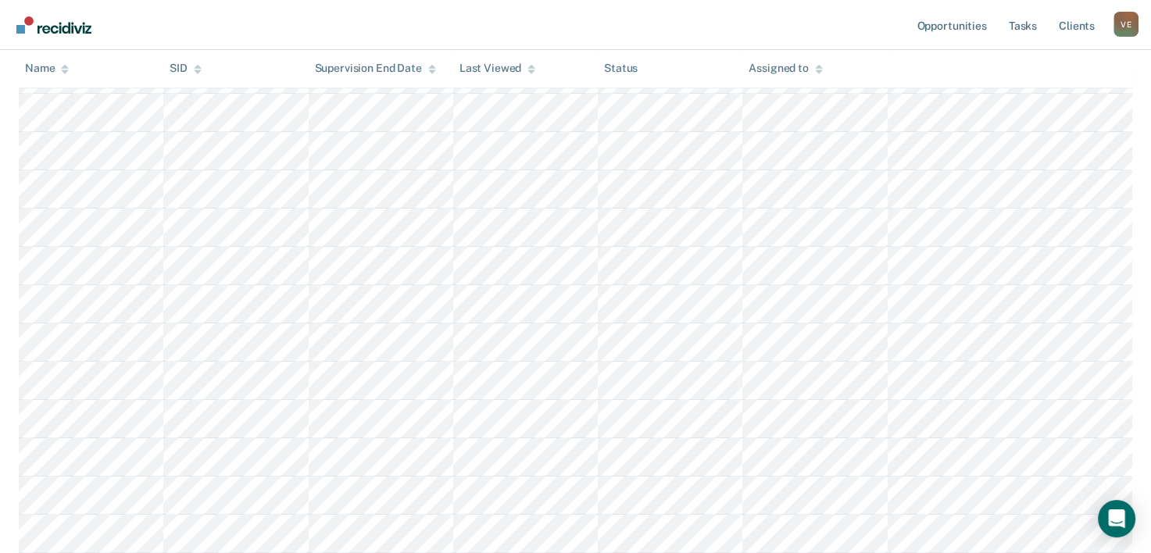
scroll to position [669, 0]
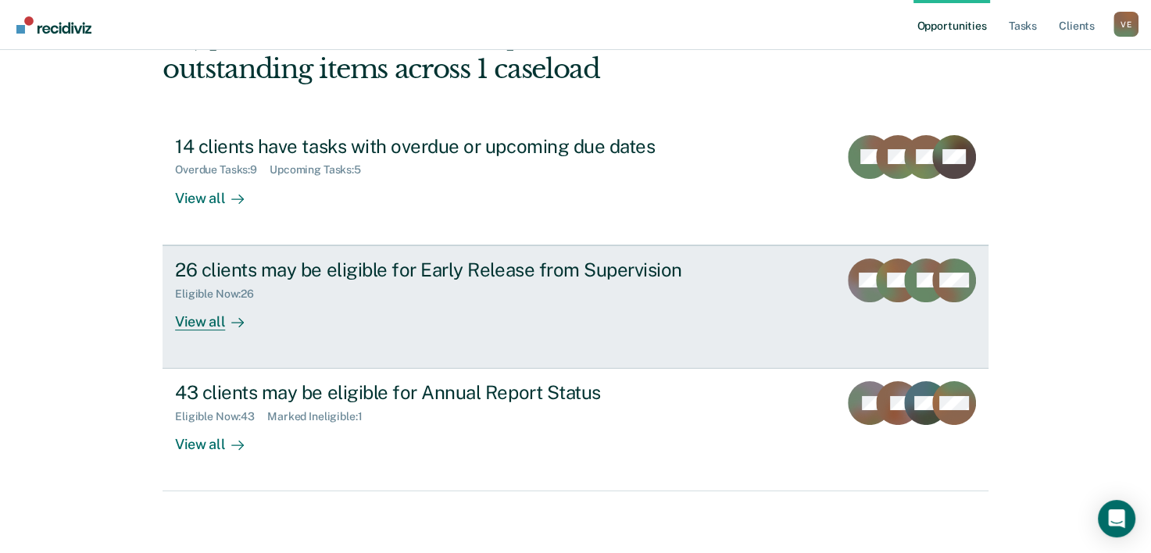
click at [300, 297] on div "Eligible Now : 26" at bounding box center [449, 291] width 549 height 20
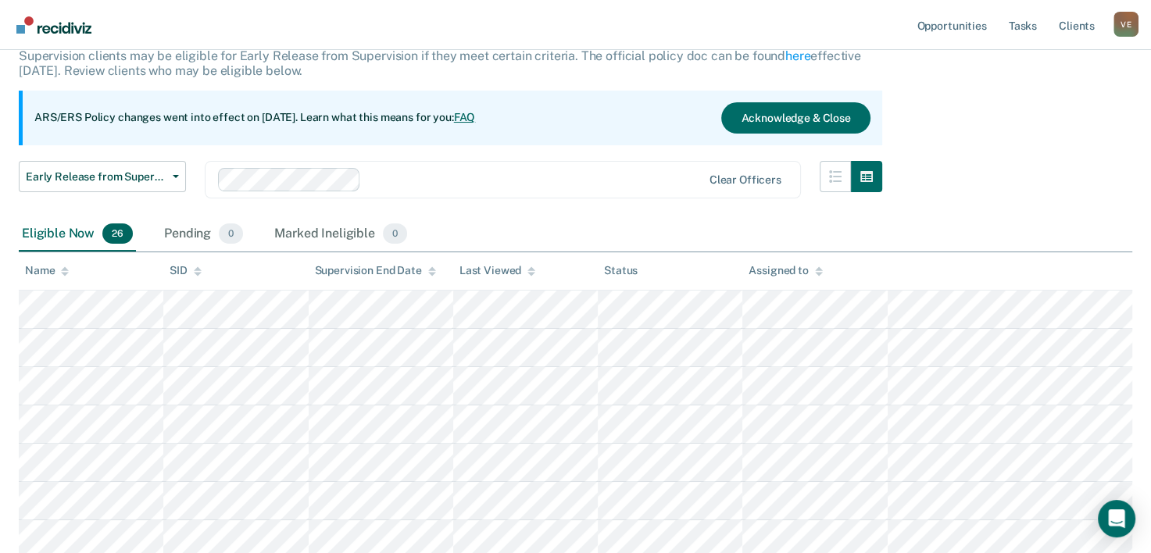
scroll to position [177, 0]
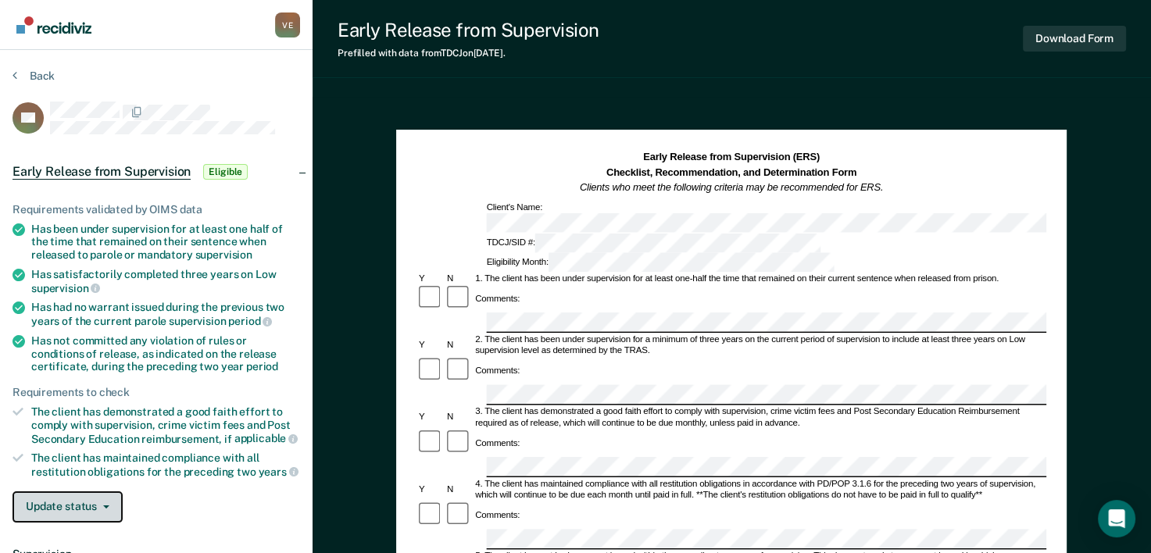
click at [109, 503] on button "Update status" at bounding box center [68, 507] width 110 height 31
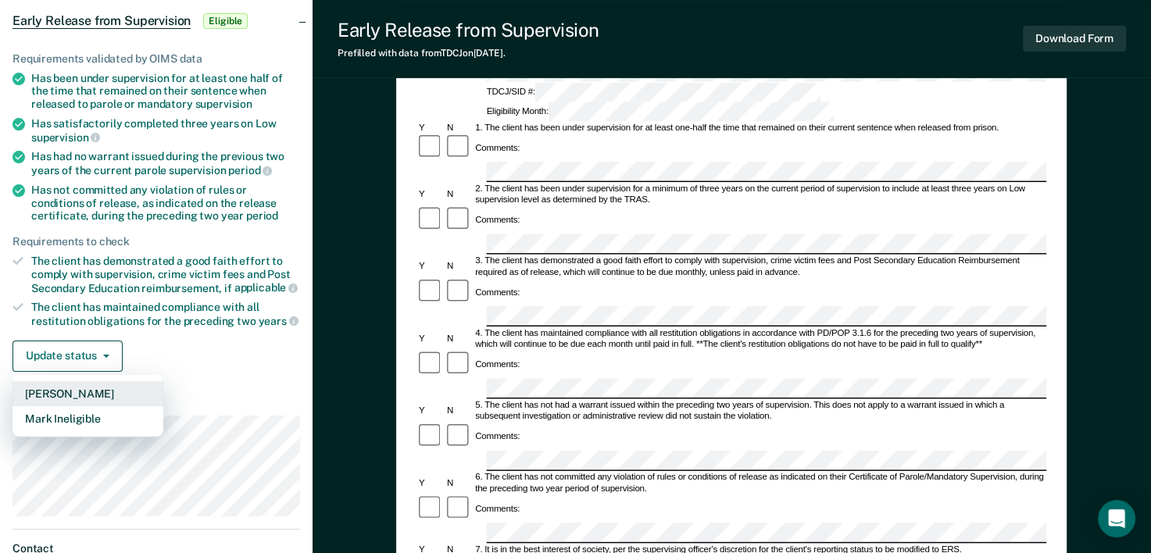
scroll to position [174, 0]
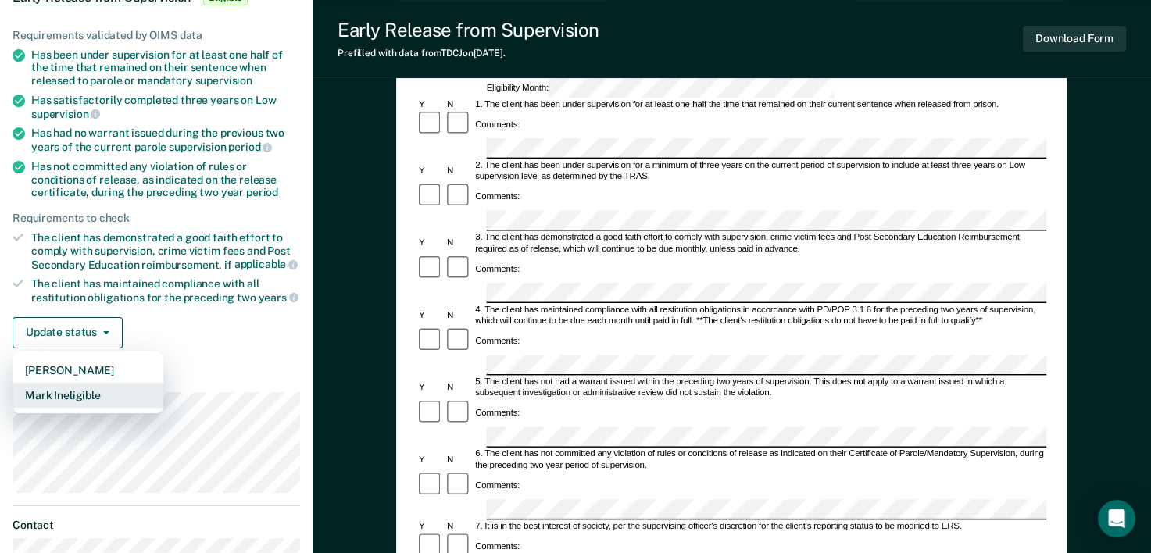
click at [88, 391] on button "Mark Ineligible" at bounding box center [88, 395] width 151 height 25
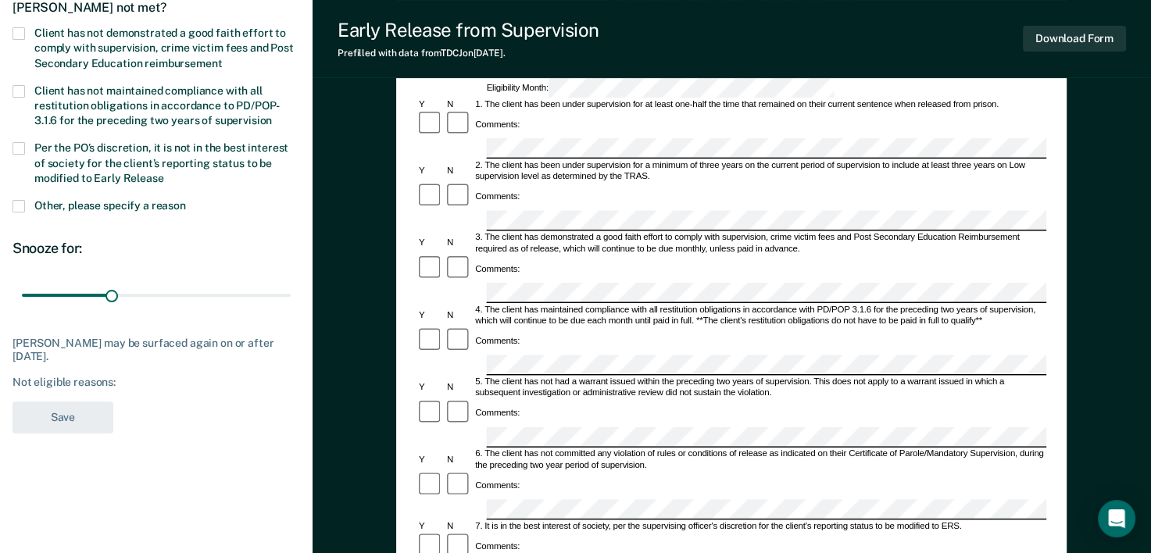
click at [23, 28] on span at bounding box center [19, 33] width 13 height 13
click at [222, 58] on input "Client has not demonstrated a good faith effort to comply with supervision, cri…" at bounding box center [222, 58] width 0 height 0
click at [17, 200] on span at bounding box center [19, 206] width 13 height 13
click at [186, 200] on input "Other, please specify a reason" at bounding box center [186, 200] width 0 height 0
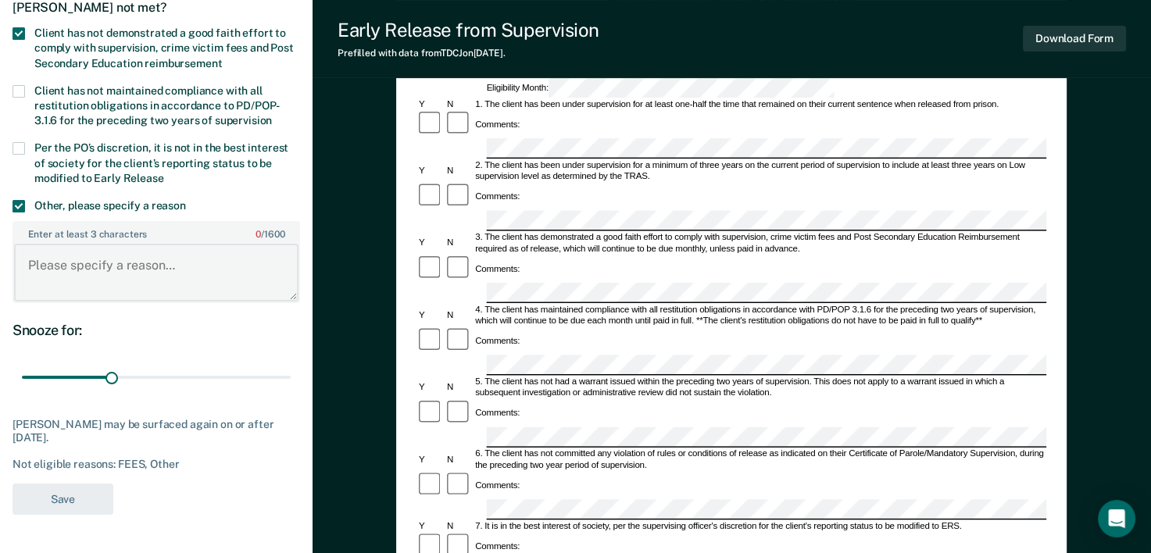
click at [33, 256] on textarea "Enter at least 3 characters 0 / 1600" at bounding box center [156, 273] width 285 height 58
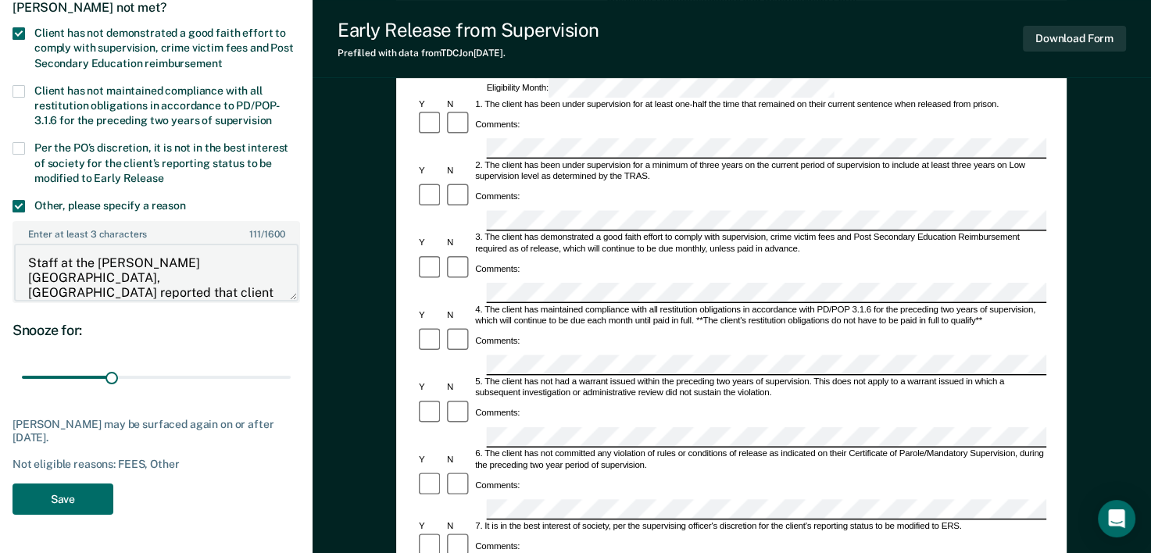
scroll to position [17, 0]
type textarea "Staff at the [PERSON_NAME][GEOGRAPHIC_DATA], [GEOGRAPHIC_DATA] reported that cl…"
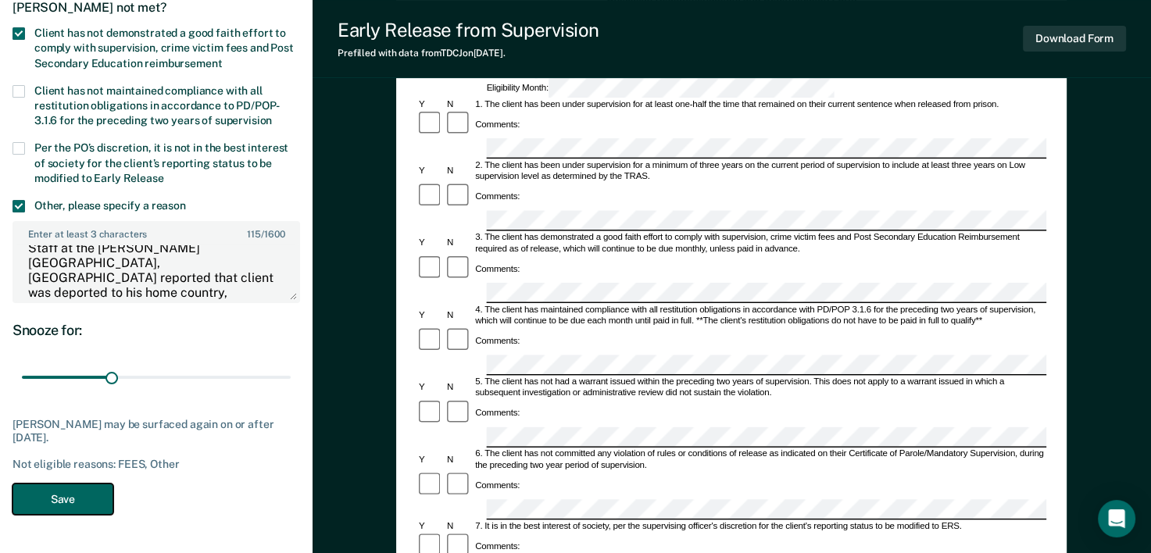
click at [73, 503] on button "Save" at bounding box center [63, 500] width 101 height 32
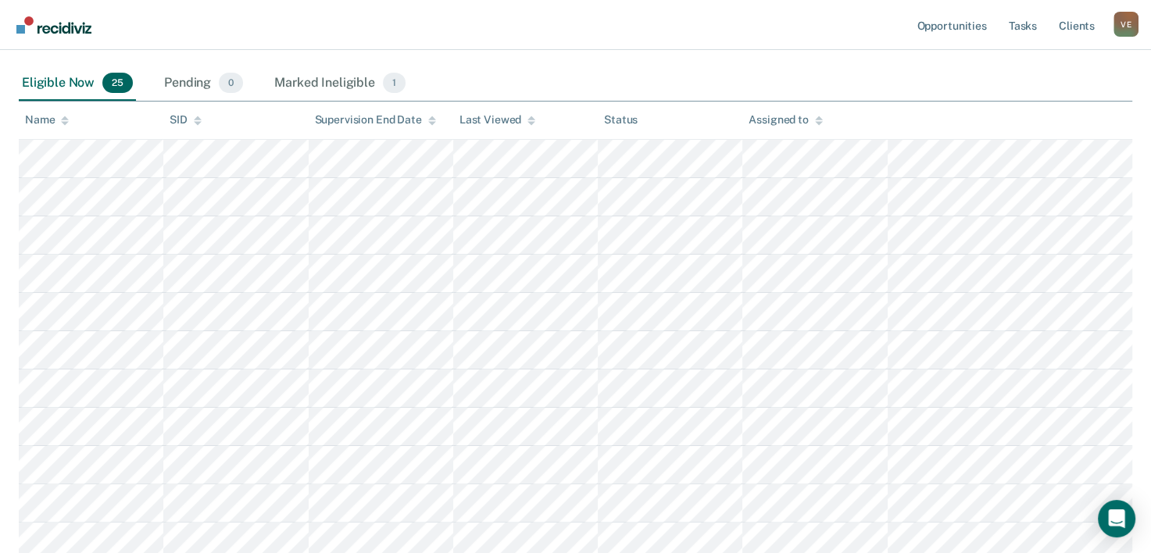
scroll to position [215, 0]
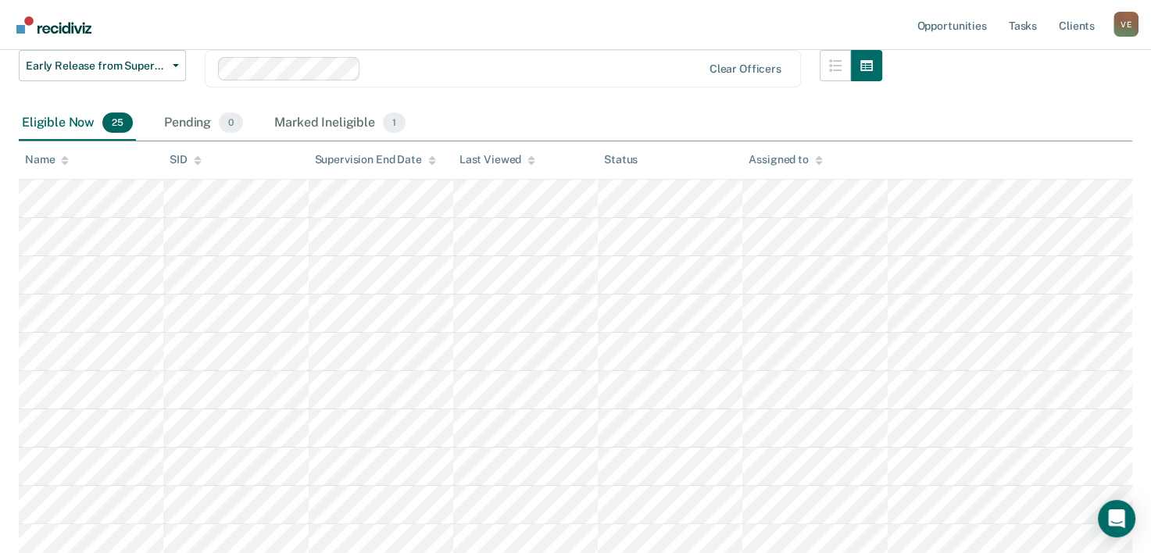
click at [1148, 306] on main "Early Release from Supervision Supervision clients may be eligible for Early Re…" at bounding box center [575, 556] width 1151 height 1377
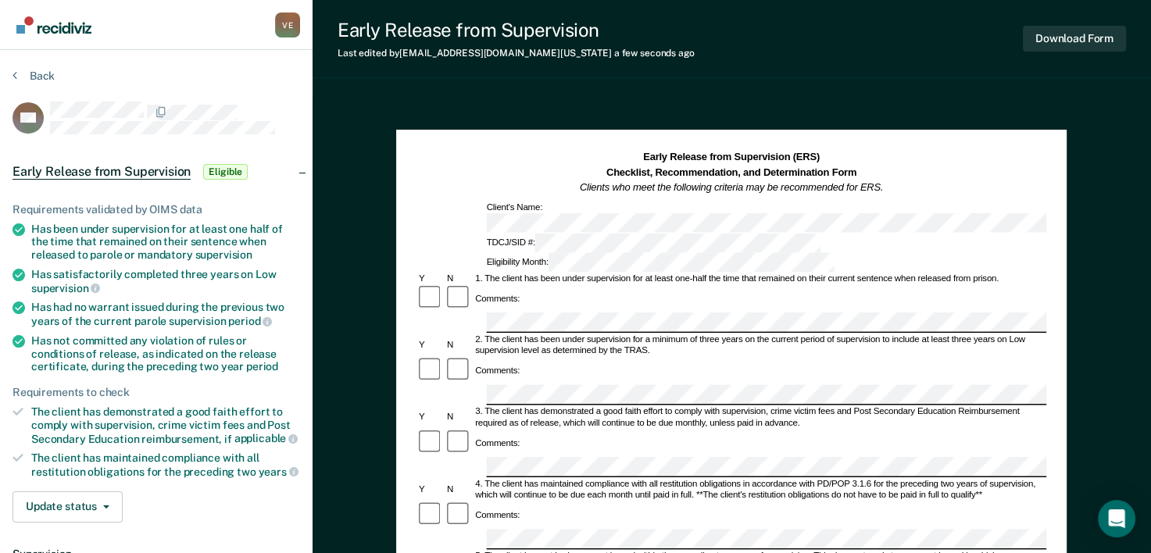
click at [846, 335] on div "2. The client has been under supervision for a minimum of three years on the cu…" at bounding box center [761, 346] width 574 height 23
click at [841, 502] on div "Comments:" at bounding box center [732, 516] width 630 height 28
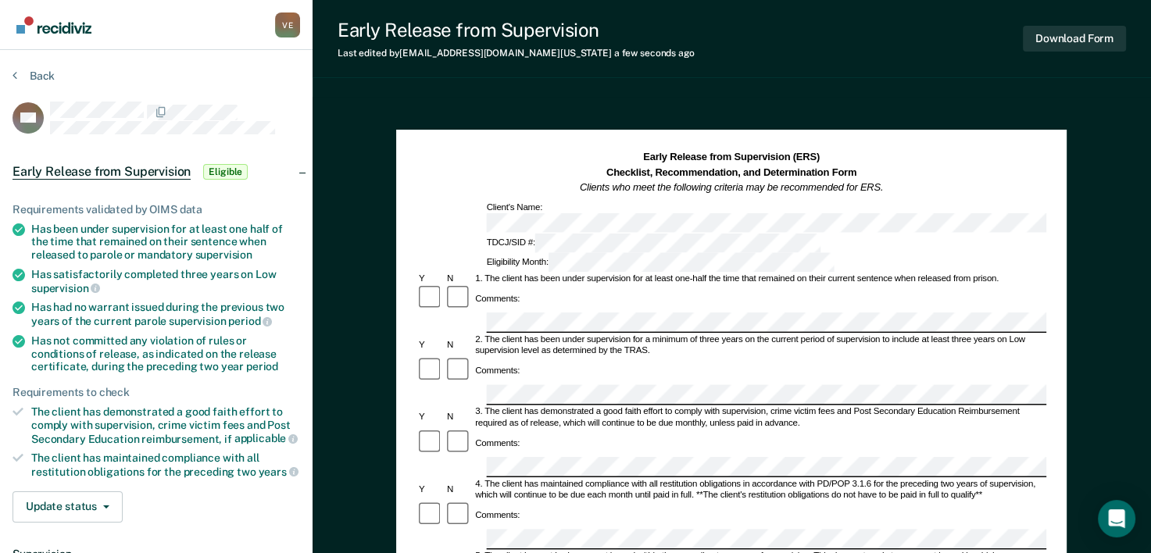
click at [1044, 551] on div "5. The client has not had a warrant issued within the preceding two years of su…" at bounding box center [761, 562] width 574 height 23
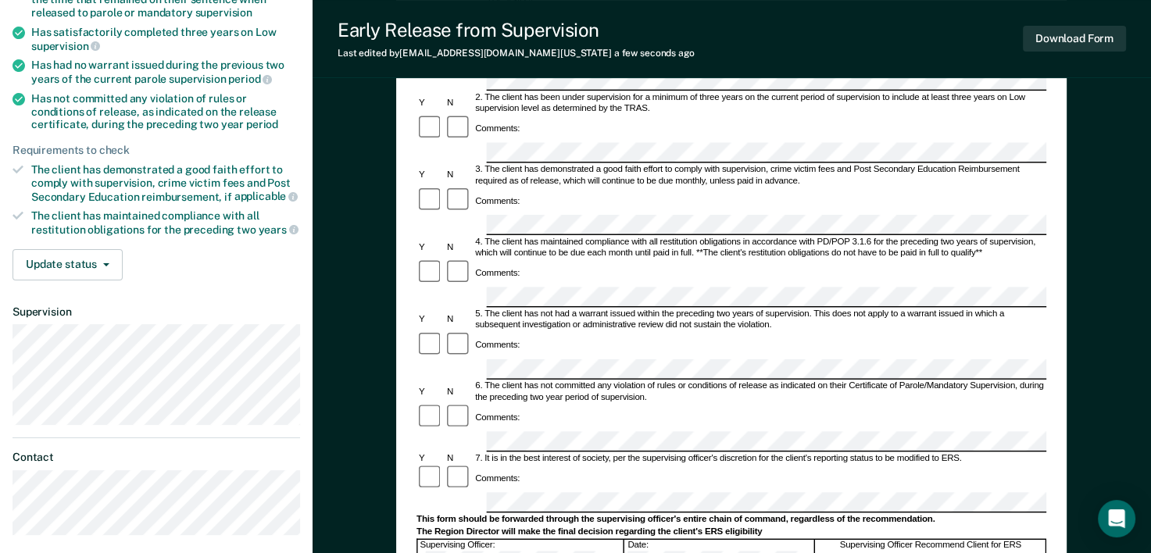
scroll to position [245, 0]
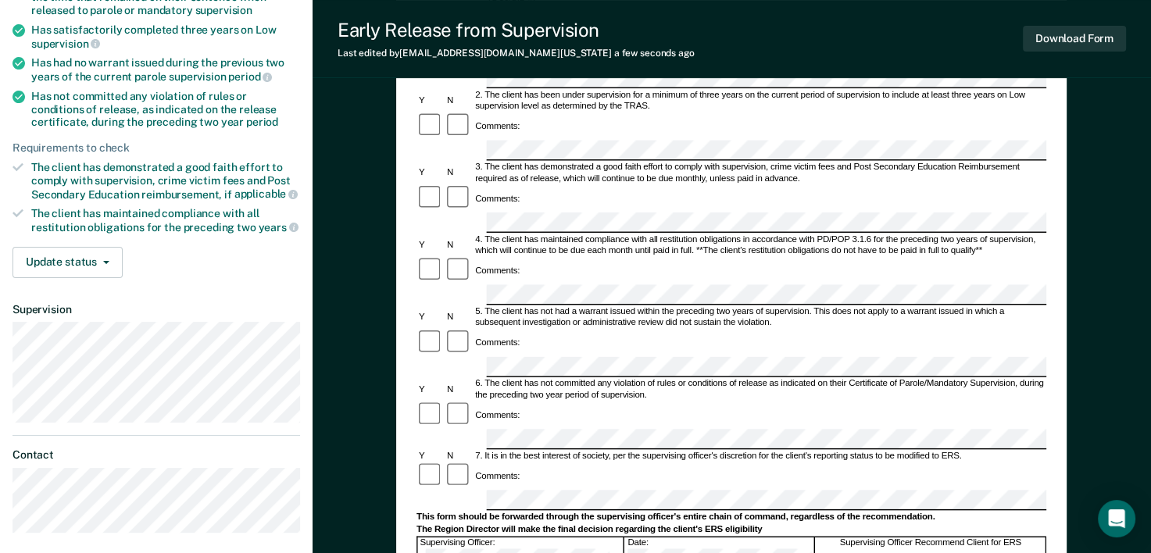
click at [1059, 399] on div "Early Release from Supervision (ERS) Checklist, Recommendation, and Determinati…" at bounding box center [731, 322] width 671 height 874
click at [1088, 379] on div "Early Release from Supervision (ERS) Checklist, Recommendation, and Determinati…" at bounding box center [732, 366] width 839 height 1029
click at [1054, 328] on div "Early Release from Supervision (ERS) Checklist, Recommendation, and Determinati…" at bounding box center [731, 322] width 671 height 874
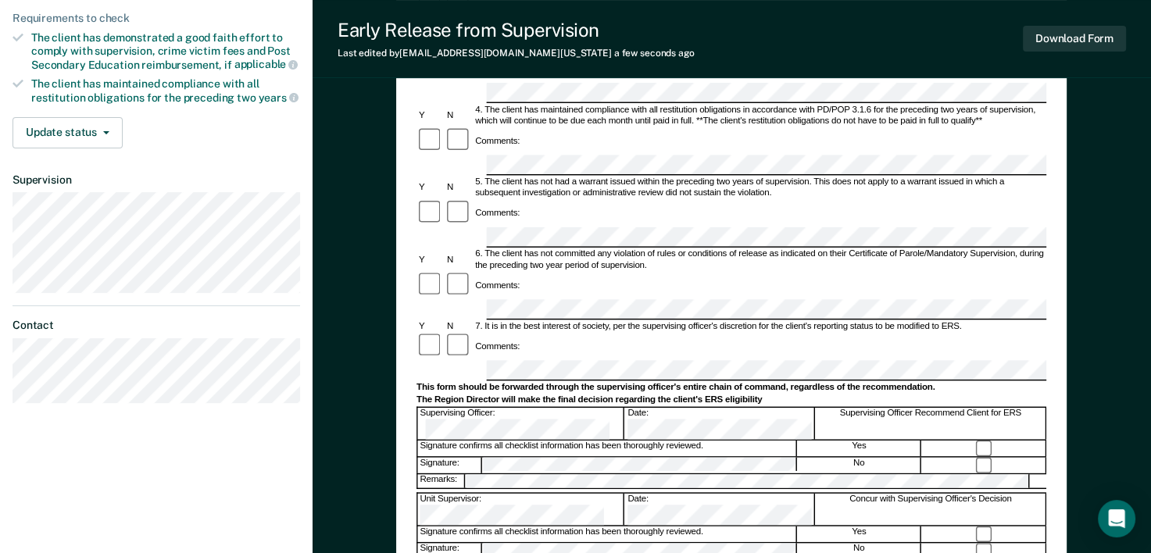
scroll to position [380, 0]
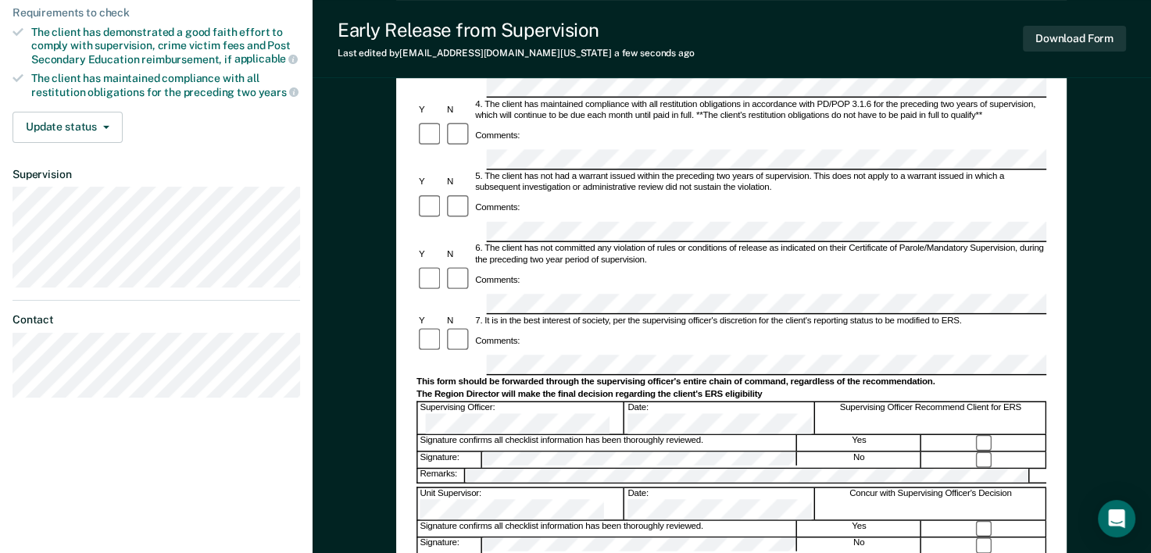
click at [1081, 378] on div "Early Release from Supervision (ERS) Checklist, Recommendation, and Determinati…" at bounding box center [732, 231] width 839 height 1029
click at [1048, 372] on div "Early Release from Supervision (ERS) Checklist, Recommendation, and Determinati…" at bounding box center [731, 187] width 671 height 874
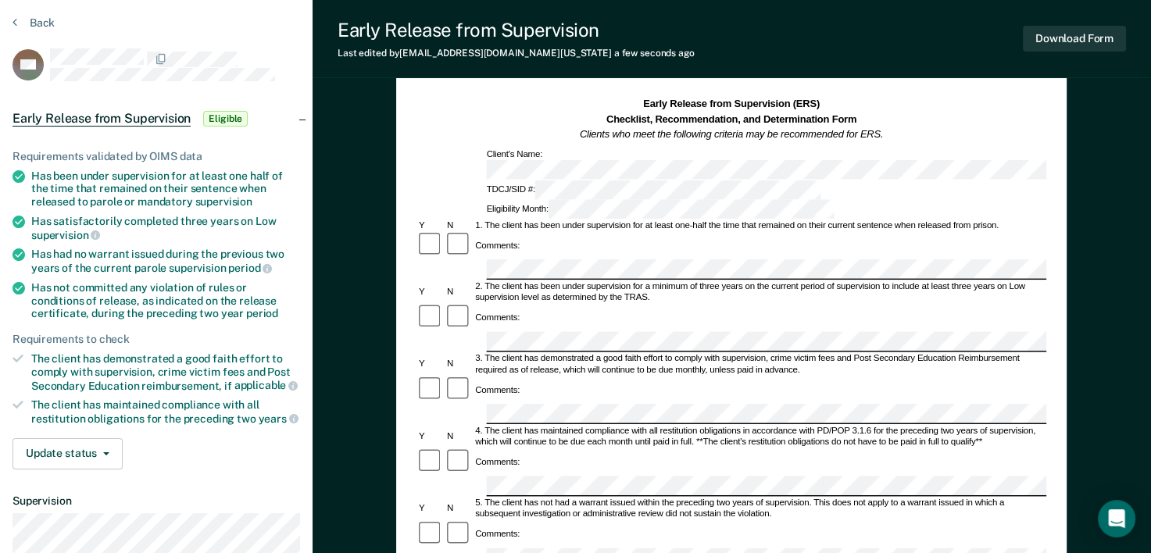
scroll to position [0, 0]
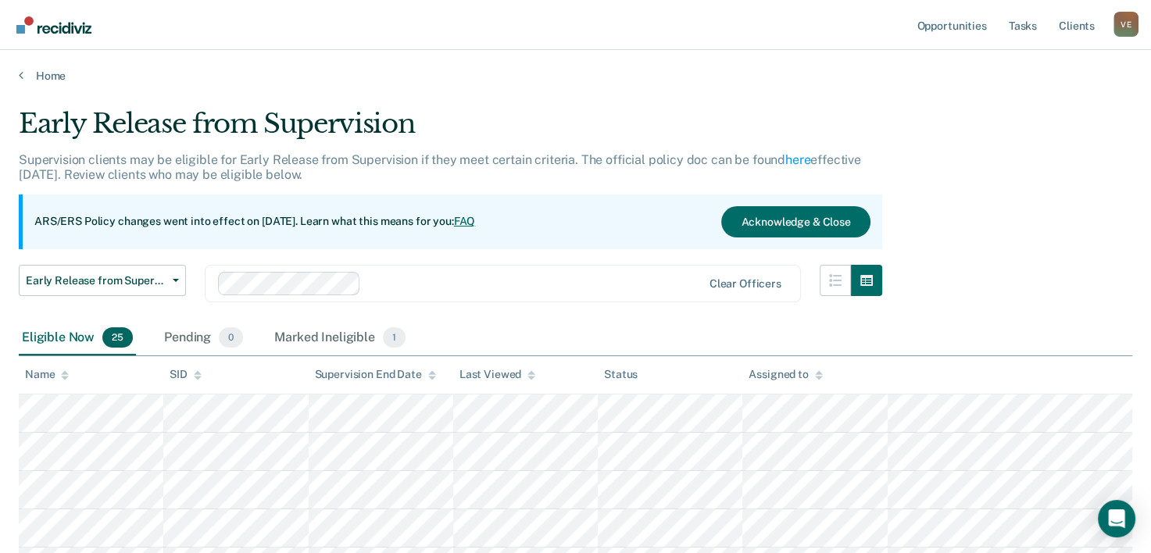
scroll to position [215, 0]
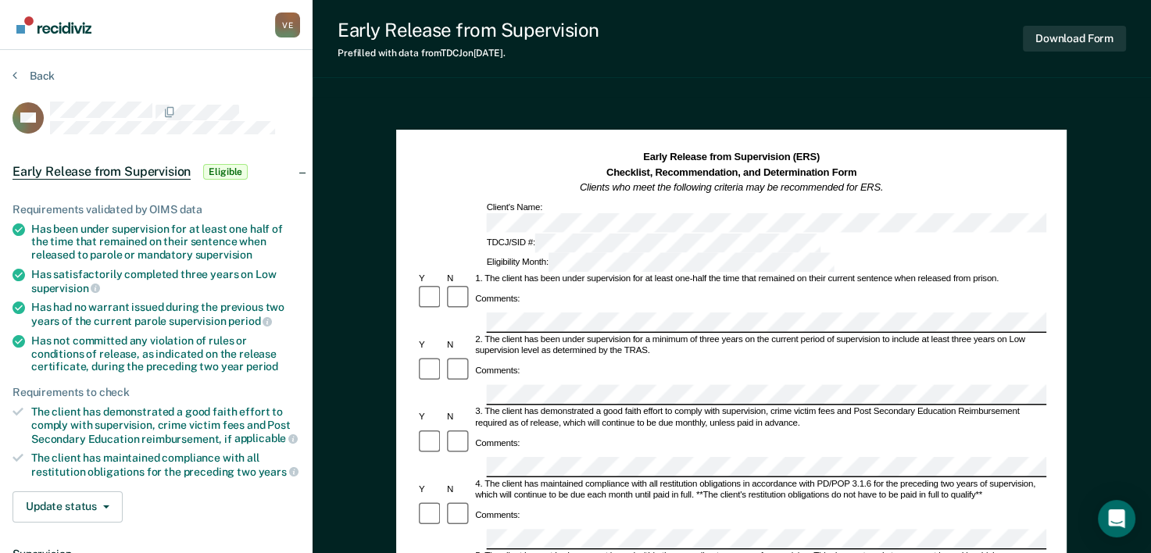
click at [535, 285] on div "Comments:" at bounding box center [732, 299] width 630 height 28
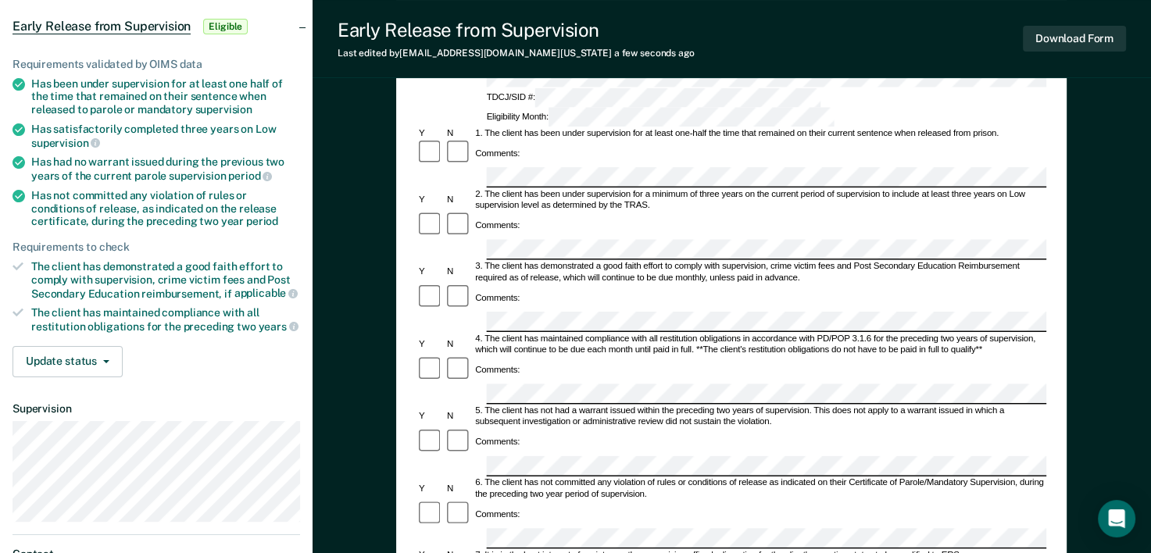
scroll to position [148, 0]
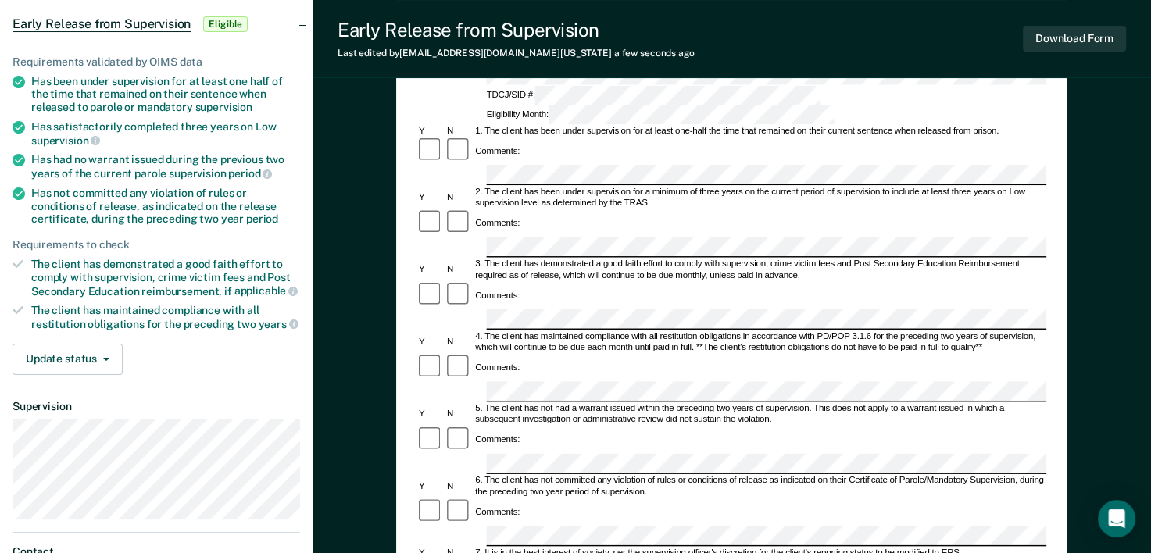
click at [1069, 184] on div "Early Release from Supervision (ERS) Checklist, Recommendation, and Determinati…" at bounding box center [732, 463] width 839 height 1029
click at [1058, 276] on div "Early Release from Supervision (ERS) Checklist, Recommendation, and Determinati…" at bounding box center [731, 419] width 671 height 874
click at [1048, 392] on div "Early Release from Supervision (ERS) Checklist, Recommendation, and Determinati…" at bounding box center [731, 419] width 671 height 874
click at [1056, 260] on div "Early Release from Supervision (ERS) Checklist, Recommendation, and Determinati…" at bounding box center [731, 419] width 671 height 874
click at [1044, 426] on div "Comments:" at bounding box center [732, 440] width 630 height 28
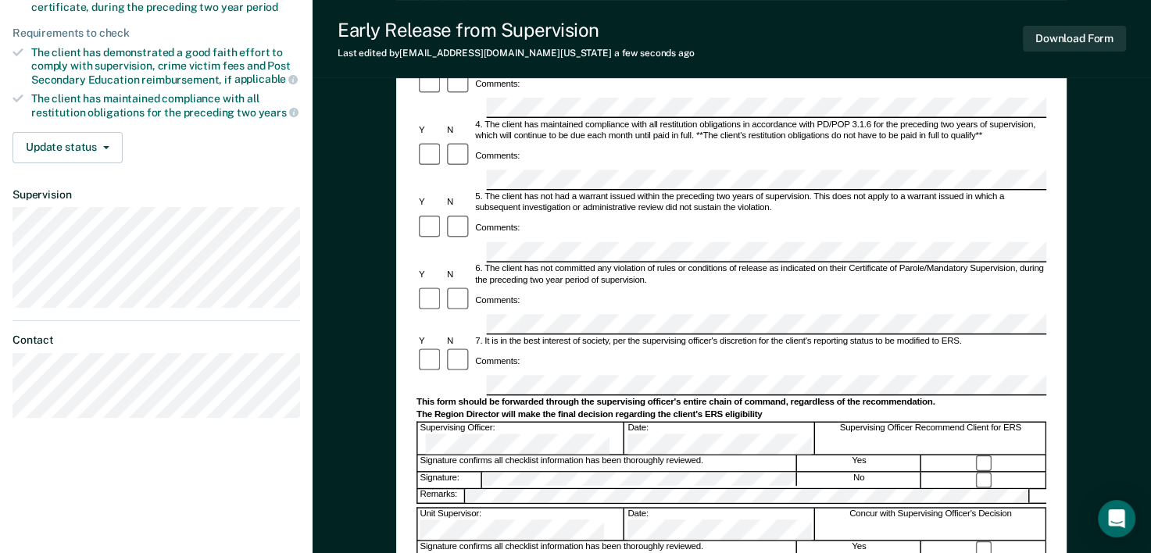
scroll to position [372, 0]
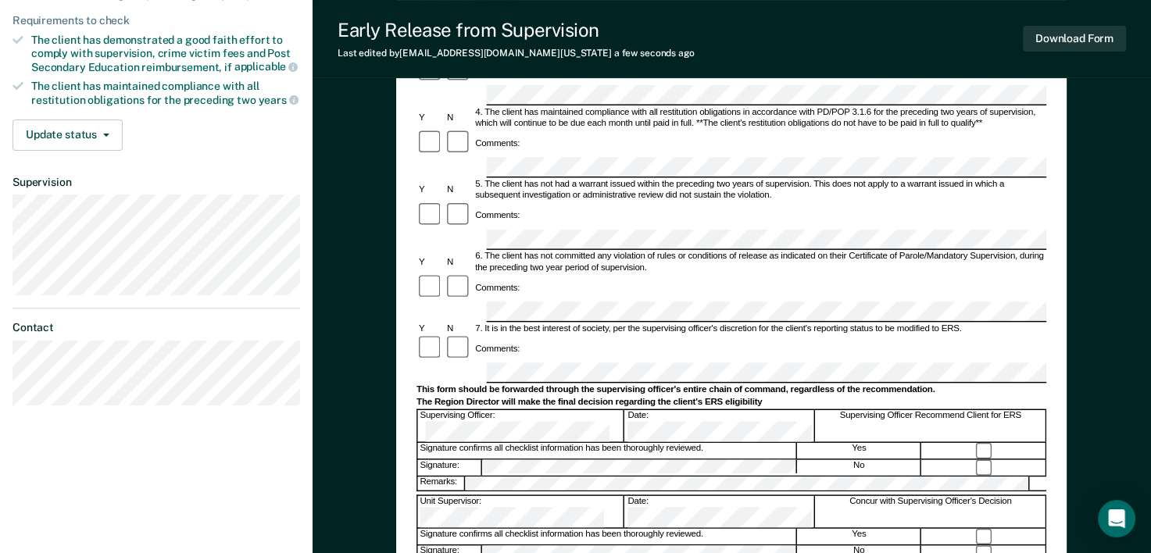
click at [1097, 256] on div "Early Release from Supervision (ERS) Checklist, Recommendation, and Determinati…" at bounding box center [732, 239] width 839 height 1029
click at [1062, 310] on div "Early Release from Supervision (ERS) Checklist, Recommendation, and Determinati…" at bounding box center [731, 195] width 671 height 874
click at [1067, 256] on div "Early Release from Supervision (ERS) Checklist, Recommendation, and Determinati…" at bounding box center [732, 239] width 839 height 1029
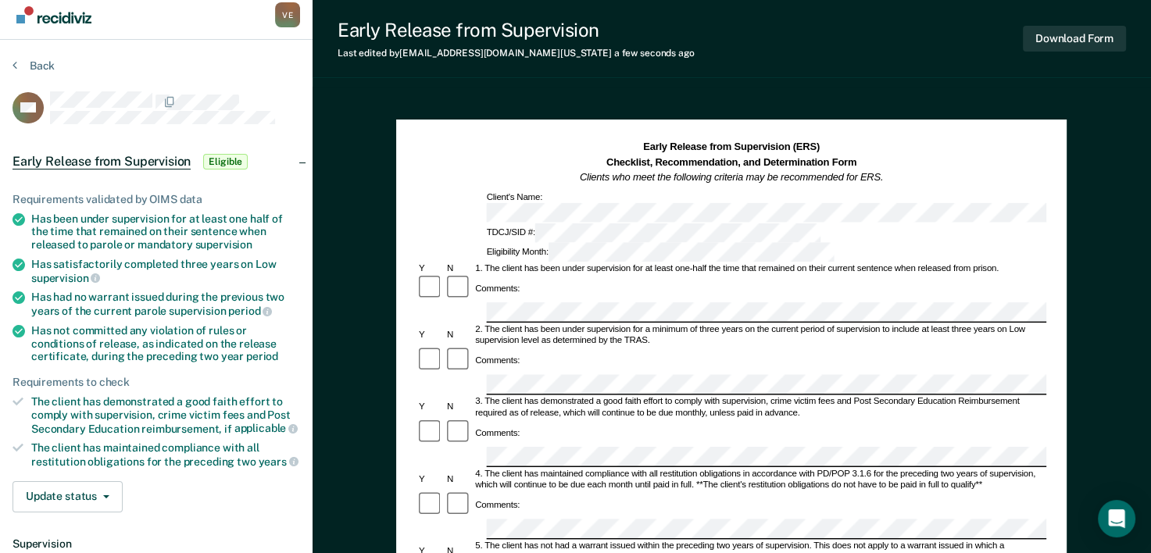
scroll to position [0, 0]
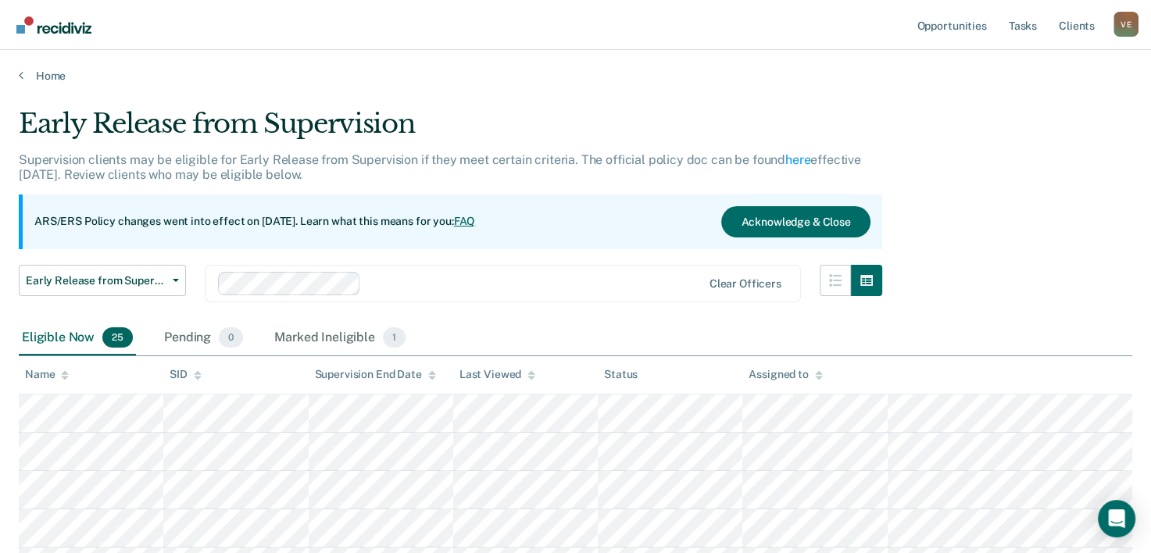
scroll to position [215, 0]
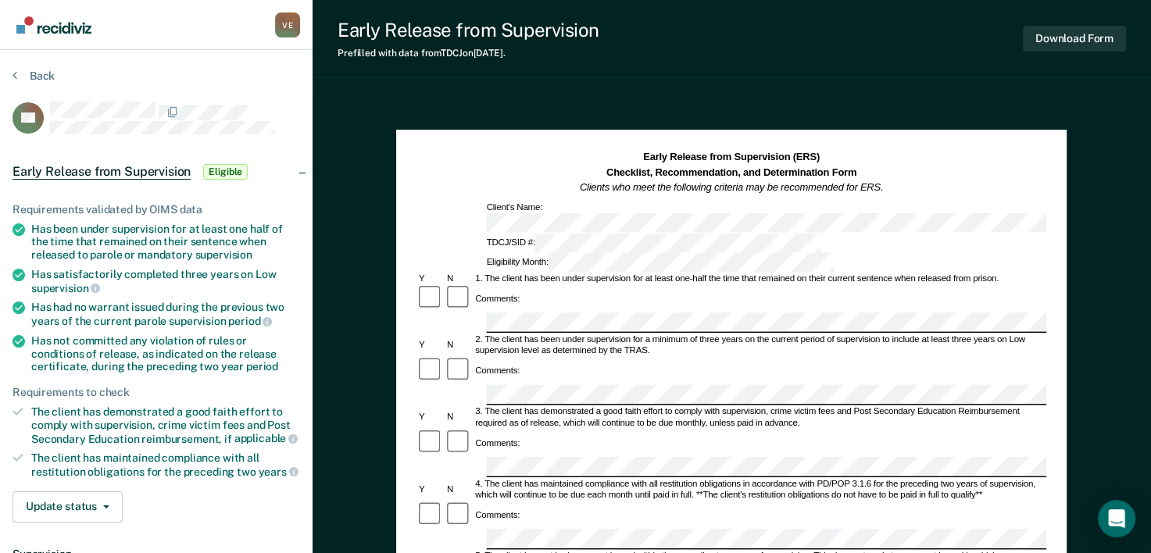
click at [537, 285] on div "Comments:" at bounding box center [732, 299] width 630 height 28
click at [1044, 335] on div "2. The client has been under supervision for a minimum of three years on the cu…" at bounding box center [761, 346] width 574 height 23
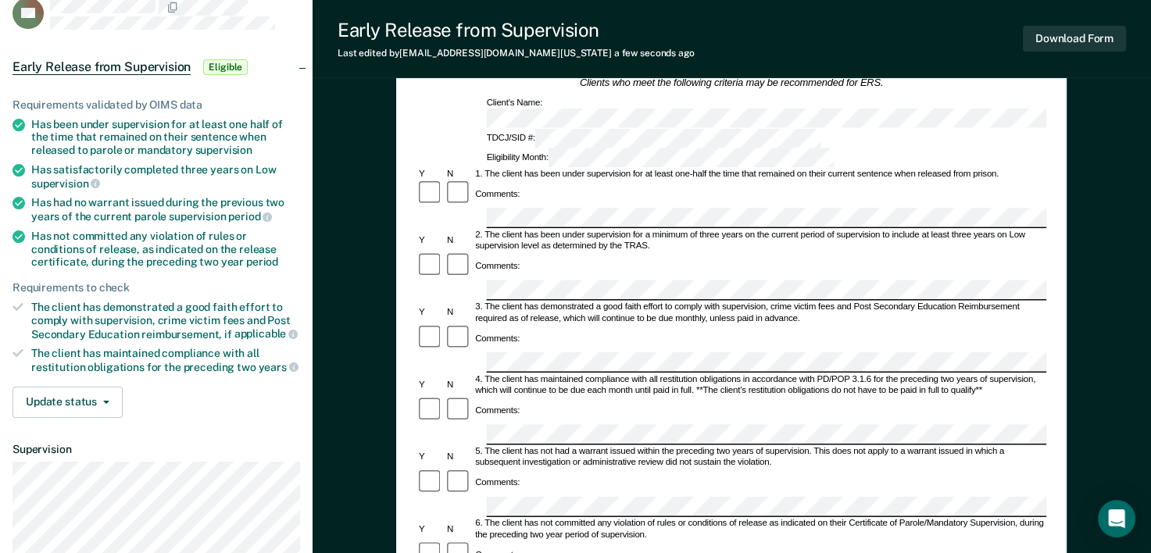
scroll to position [122, 0]
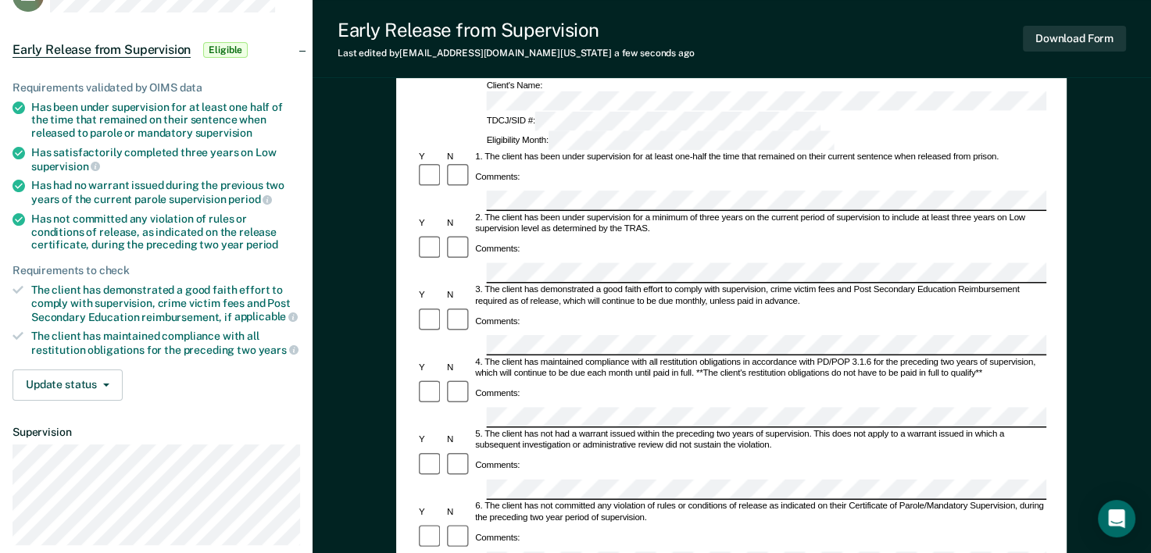
click at [1085, 388] on div "Early Release from Supervision (ERS) Checklist, Recommendation, and Determinati…" at bounding box center [732, 489] width 839 height 1029
click at [1083, 352] on div "Early Release from Supervision (ERS) Checklist, Recommendation, and Determinati…" at bounding box center [732, 489] width 839 height 1029
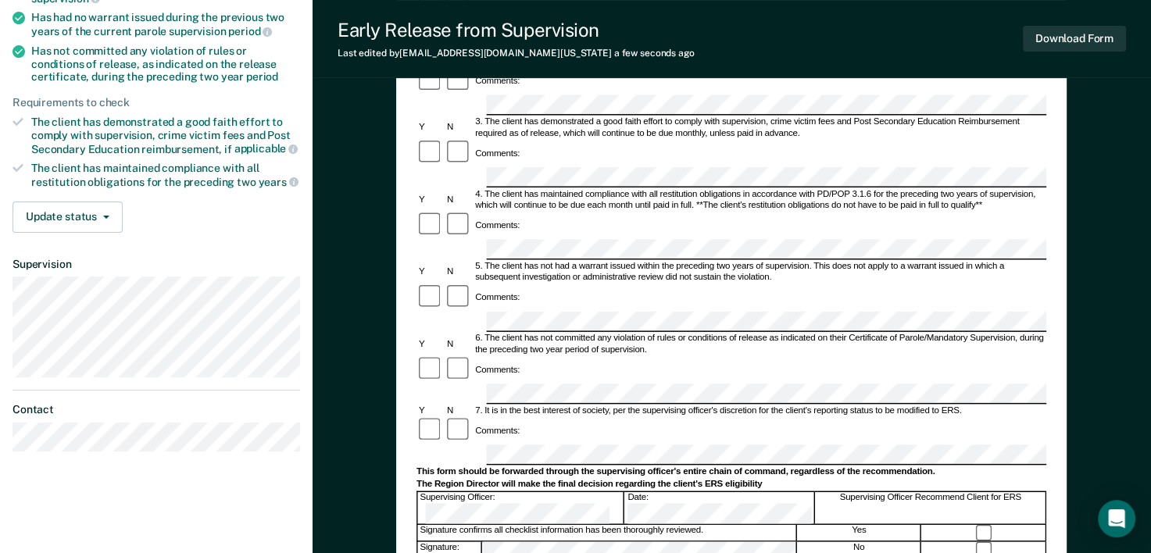
scroll to position [299, 0]
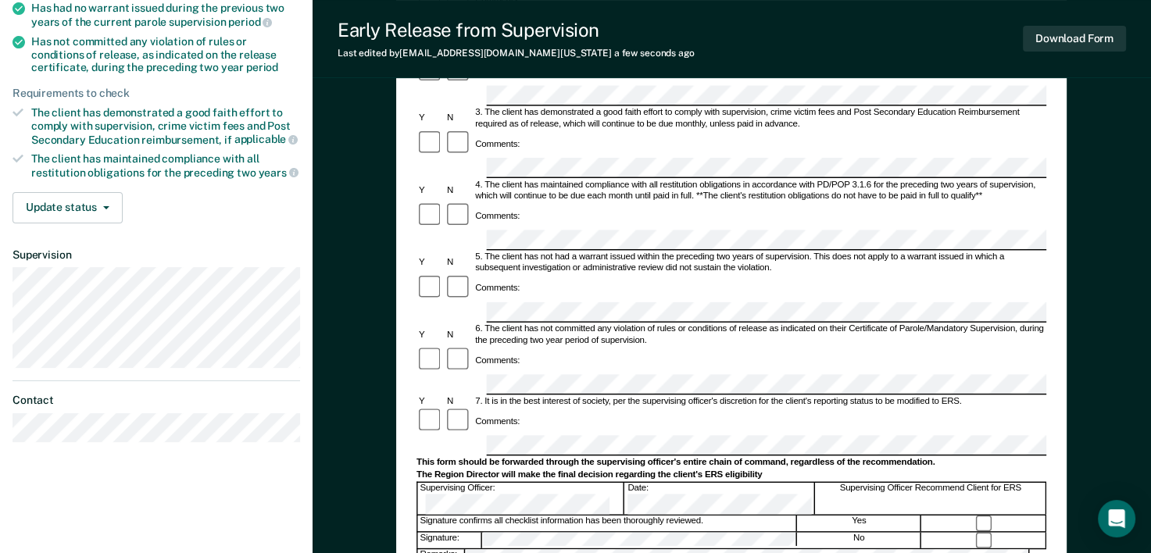
click at [1089, 389] on div "Early Release from Supervision (ERS) Checklist, Recommendation, and Determinati…" at bounding box center [732, 312] width 839 height 1029
click at [1087, 403] on div "Early Release from Supervision (ERS) Checklist, Recommendation, and Determinati…" at bounding box center [732, 312] width 839 height 1029
click at [1057, 323] on div "Early Release from Supervision (ERS) Checklist, Recommendation, and Determinati…" at bounding box center [731, 267] width 671 height 874
click at [1048, 329] on div "Early Release from Supervision (ERS) Checklist, Recommendation, and Determinati…" at bounding box center [731, 267] width 671 height 874
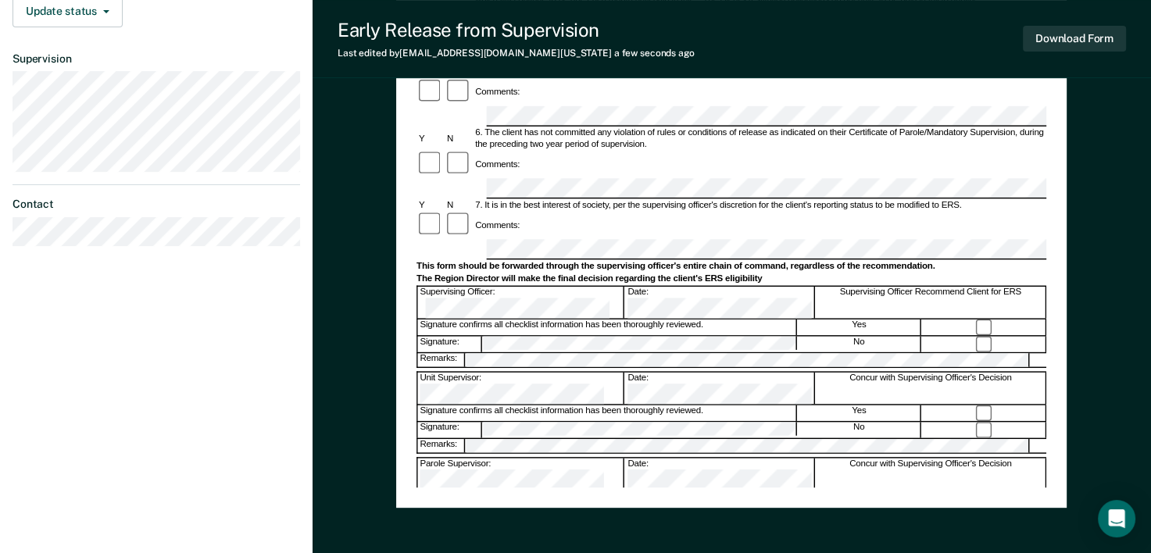
scroll to position [498, 0]
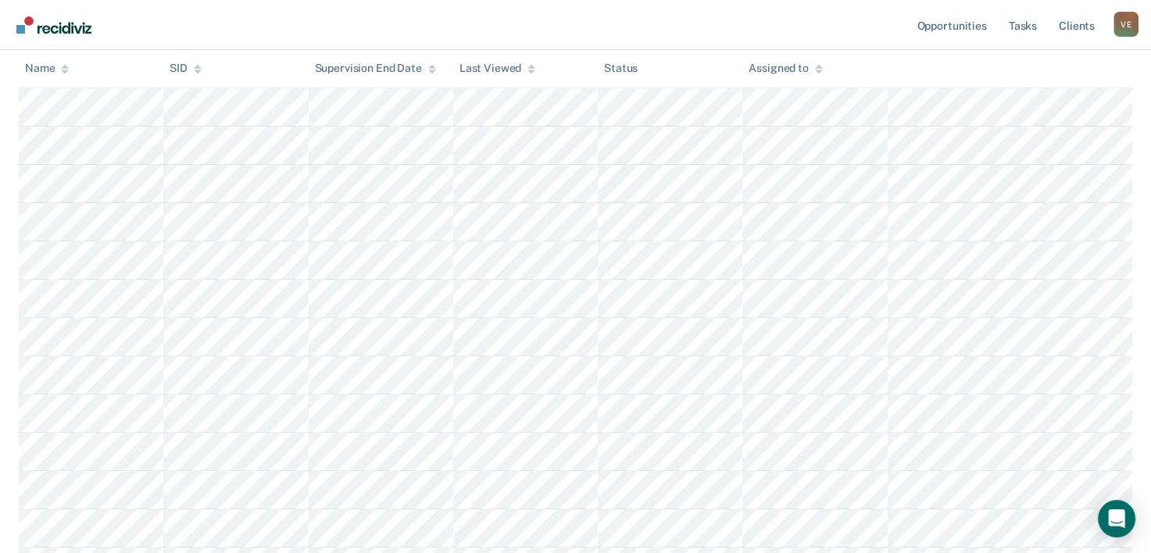
scroll to position [215, 0]
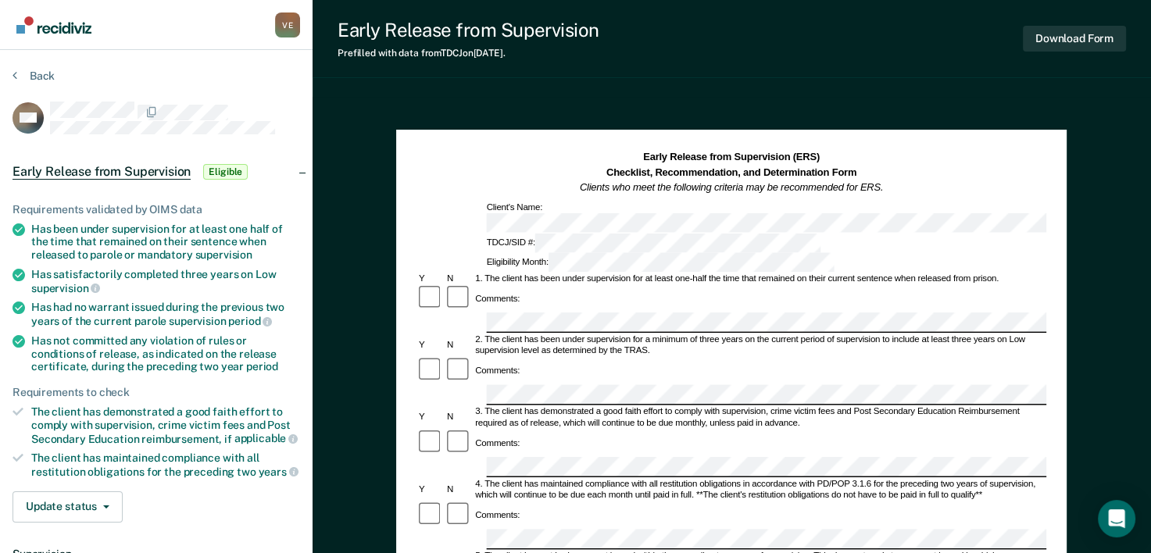
click at [463, 429] on div at bounding box center [459, 443] width 28 height 28
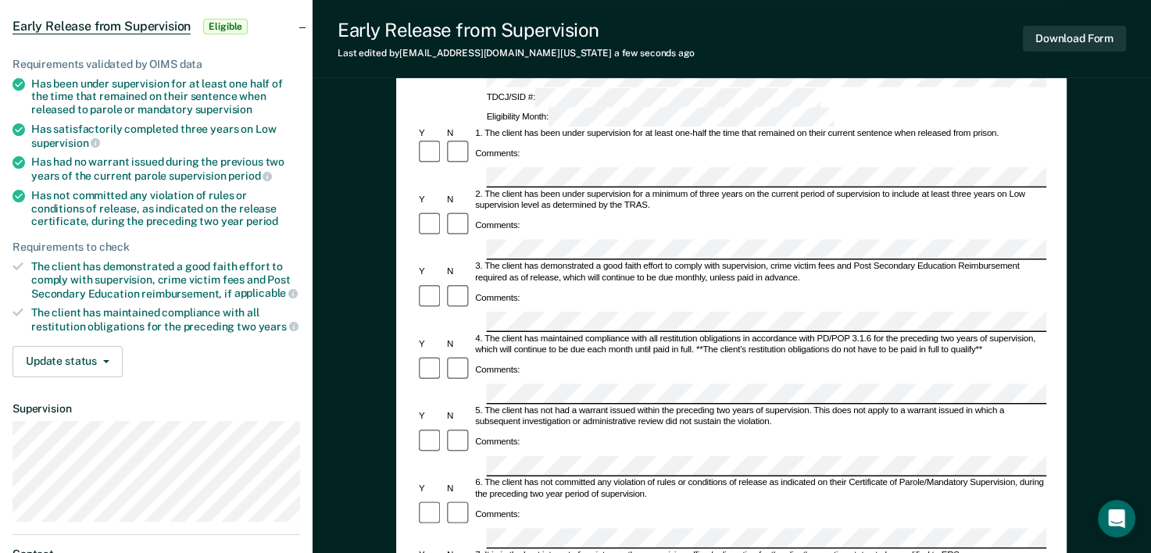
scroll to position [172, 0]
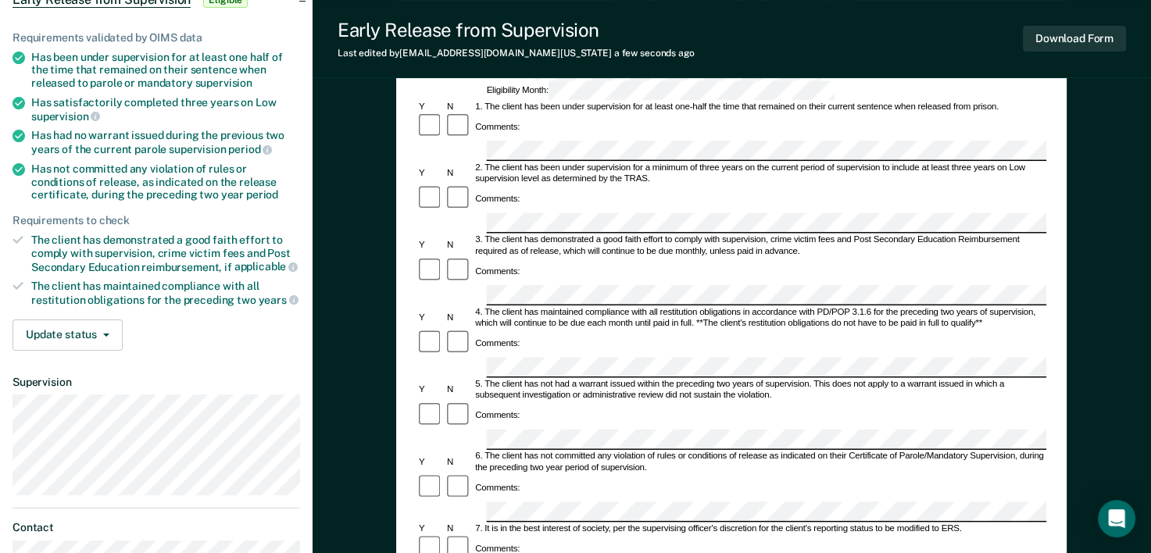
click at [1119, 260] on div "Early Release from Supervision (ERS) Checklist, Recommendation, and Determinati…" at bounding box center [732, 439] width 839 height 1029
click at [1038, 402] on div "Comments:" at bounding box center [732, 416] width 630 height 28
click at [1106, 231] on div "Early Release from Supervision (ERS) Checklist, Recommendation, and Determinati…" at bounding box center [732, 439] width 839 height 1029
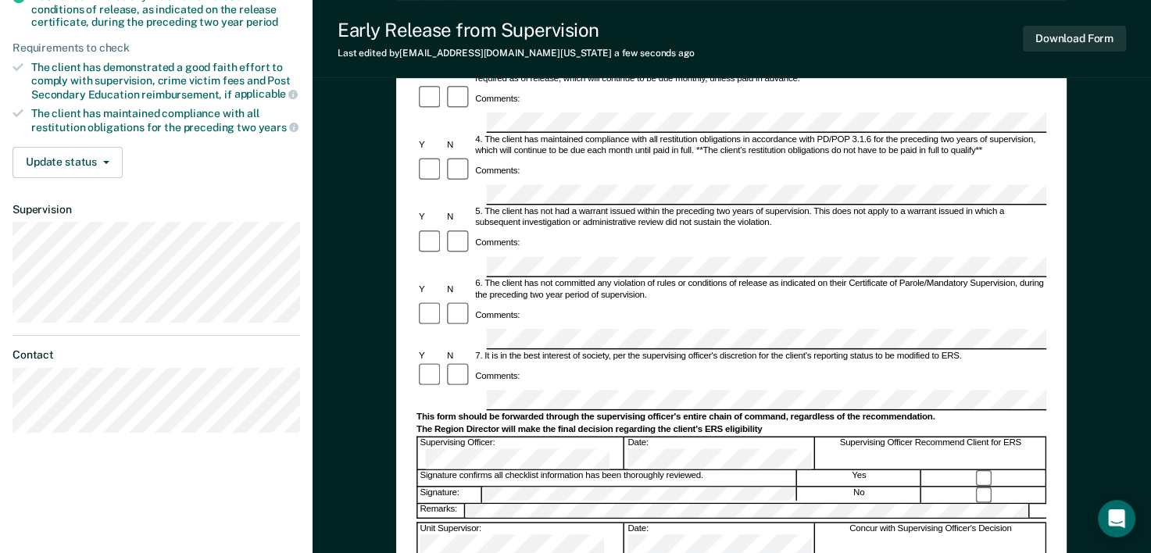
scroll to position [351, 0]
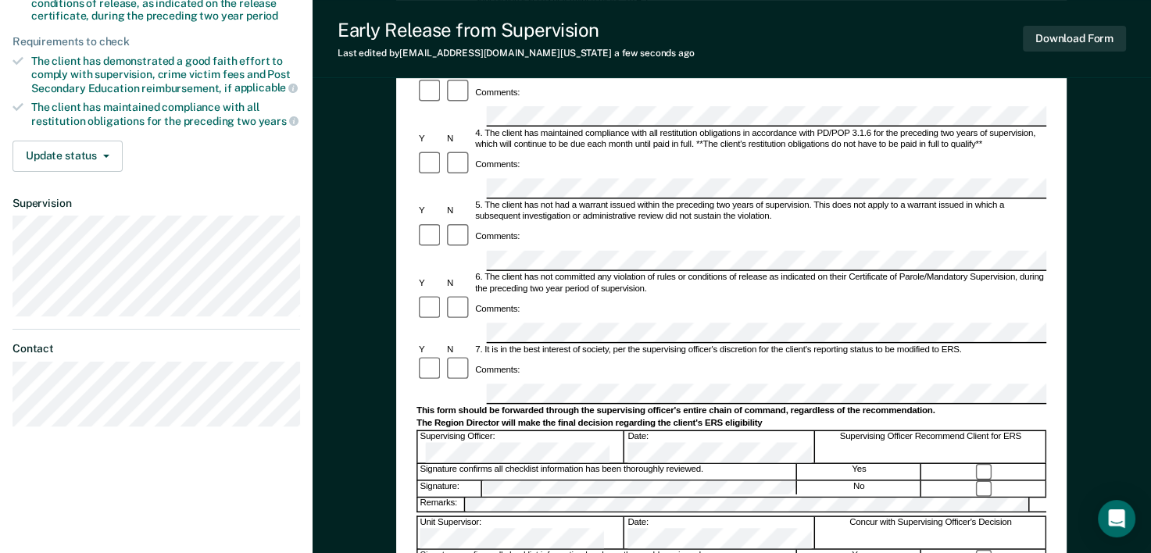
click at [1056, 263] on div "Early Release from Supervision (ERS) Checklist, Recommendation, and Determinati…" at bounding box center [731, 216] width 671 height 874
click at [1066, 349] on div "Early Release from Supervision (ERS) Checklist, Recommendation, and Determinati…" at bounding box center [731, 216] width 671 height 874
click at [1063, 372] on div "Early Release from Supervision (ERS) Checklist, Recommendation, and Determinati…" at bounding box center [731, 216] width 671 height 874
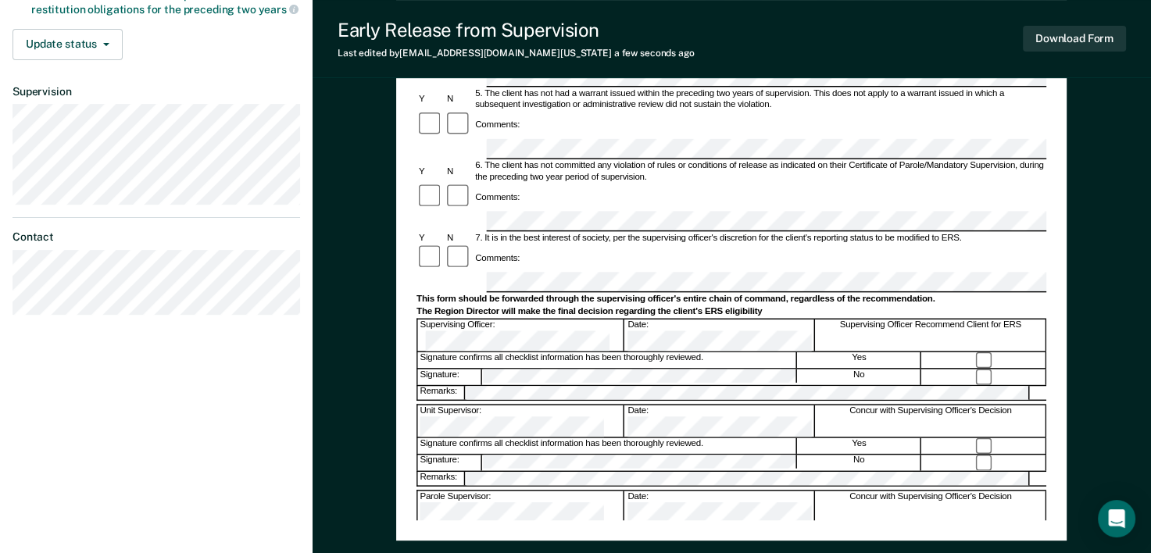
scroll to position [472, 0]
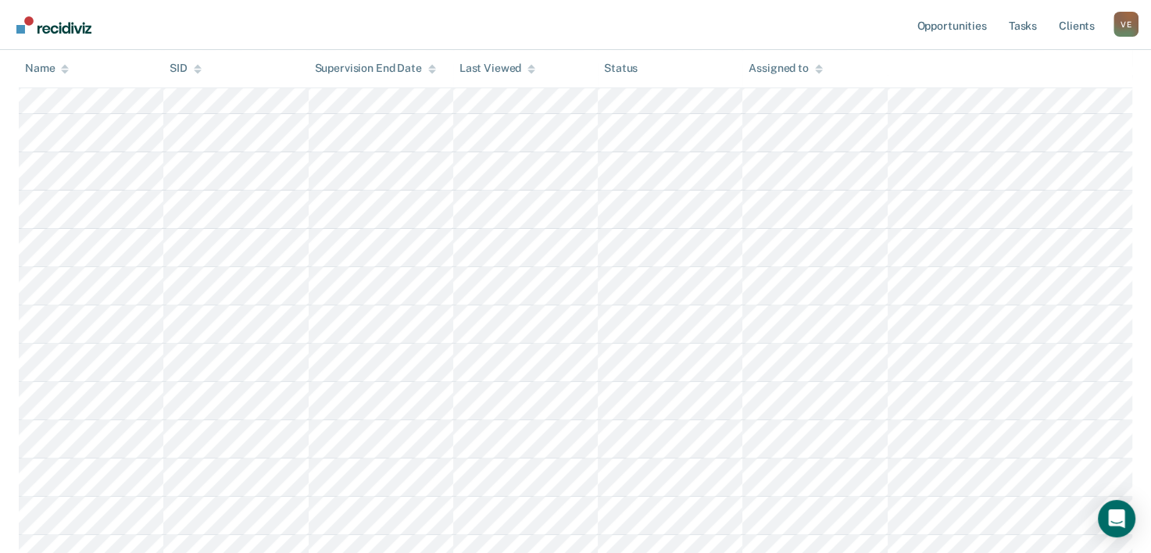
scroll to position [215, 0]
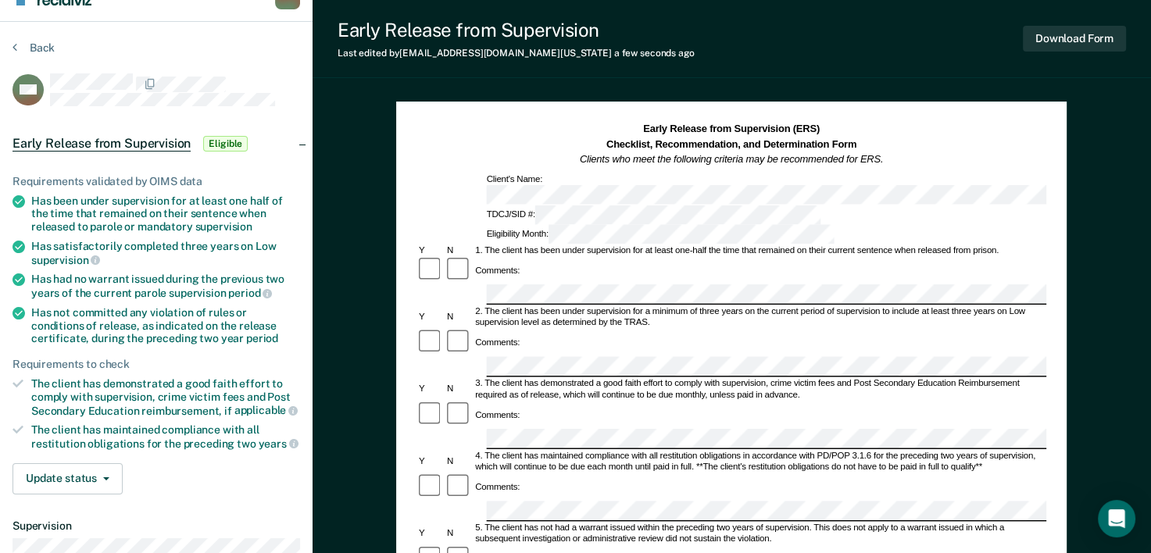
scroll to position [23, 0]
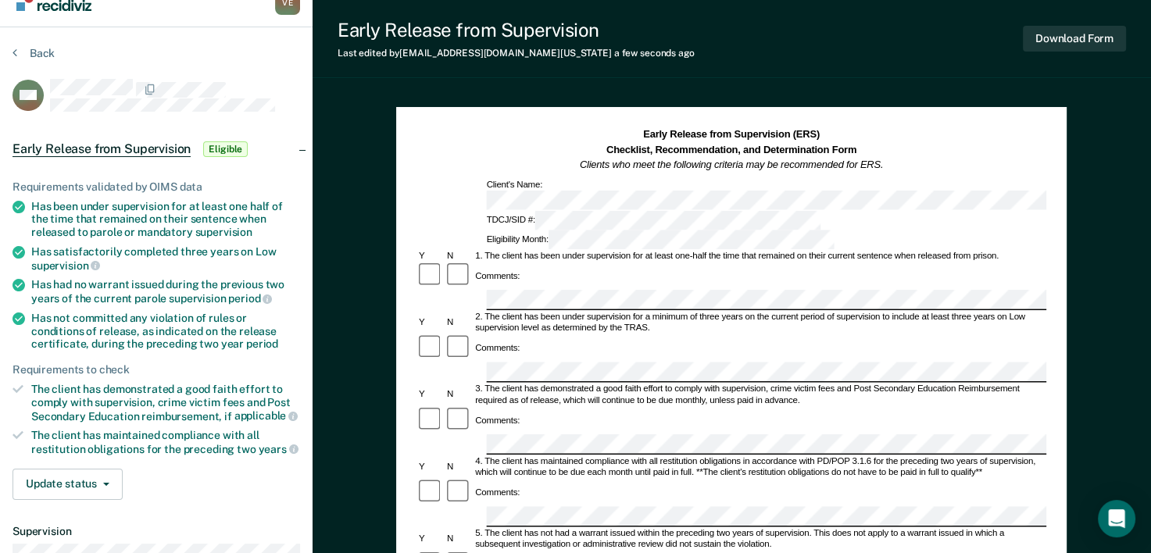
drag, startPoint x: 1066, startPoint y: 331, endPoint x: 1012, endPoint y: 341, distance: 54.7
click at [1066, 331] on div "Early Release from Supervision (ERS) Checklist, Recommendation, and Determinati…" at bounding box center [731, 544] width 671 height 874
click at [1052, 390] on div "Early Release from Supervision (ERS) Checklist, Recommendation, and Determinati…" at bounding box center [731, 544] width 671 height 874
click at [1051, 340] on div "Early Release from Supervision (ERS) Checklist, Recommendation, and Determinati…" at bounding box center [731, 544] width 671 height 874
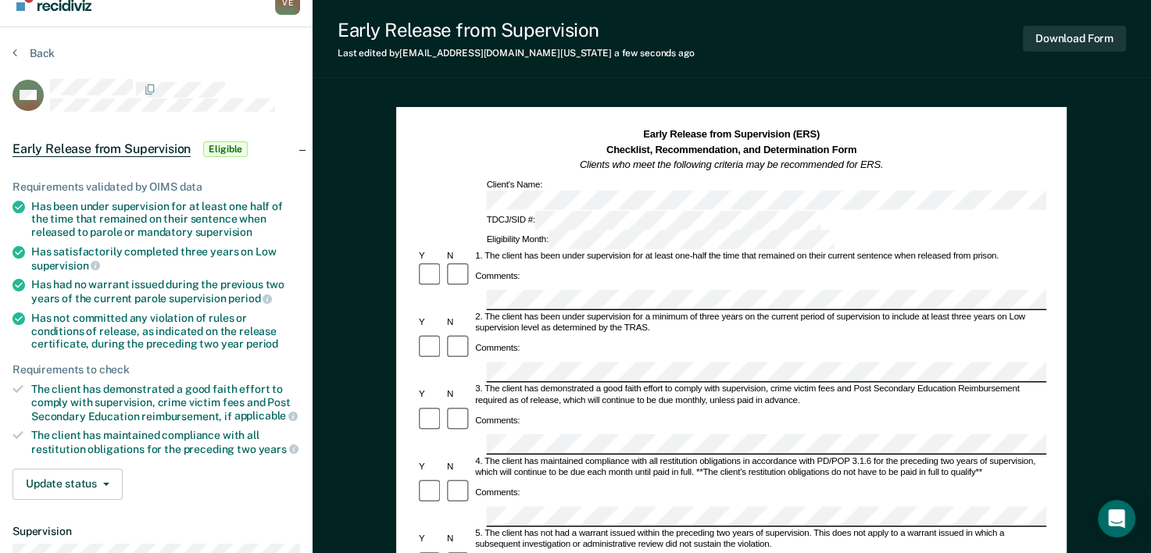
click at [1041, 335] on div "Comments:" at bounding box center [732, 349] width 630 height 28
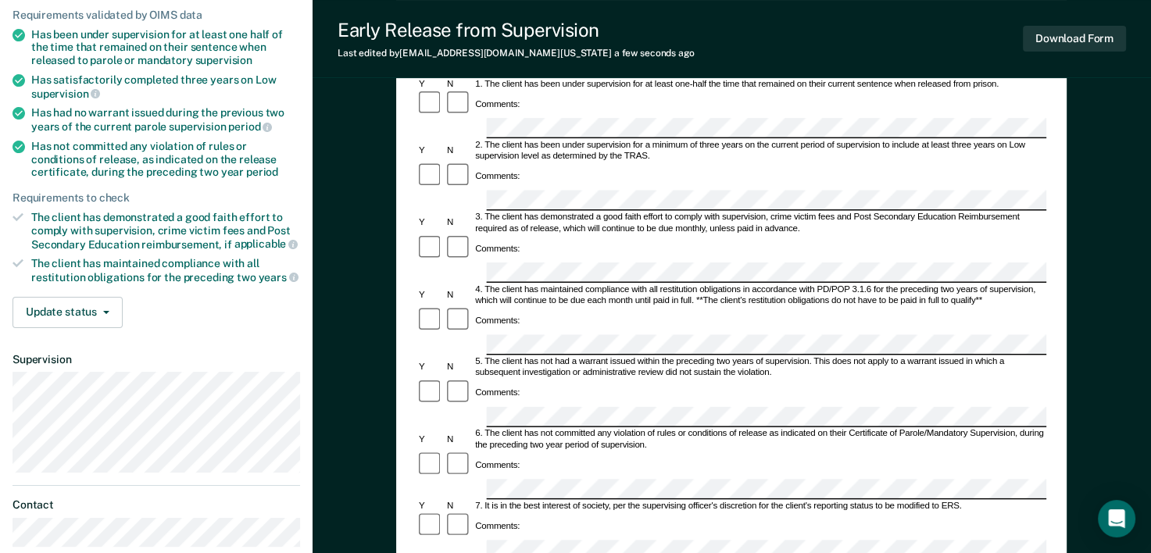
scroll to position [248, 0]
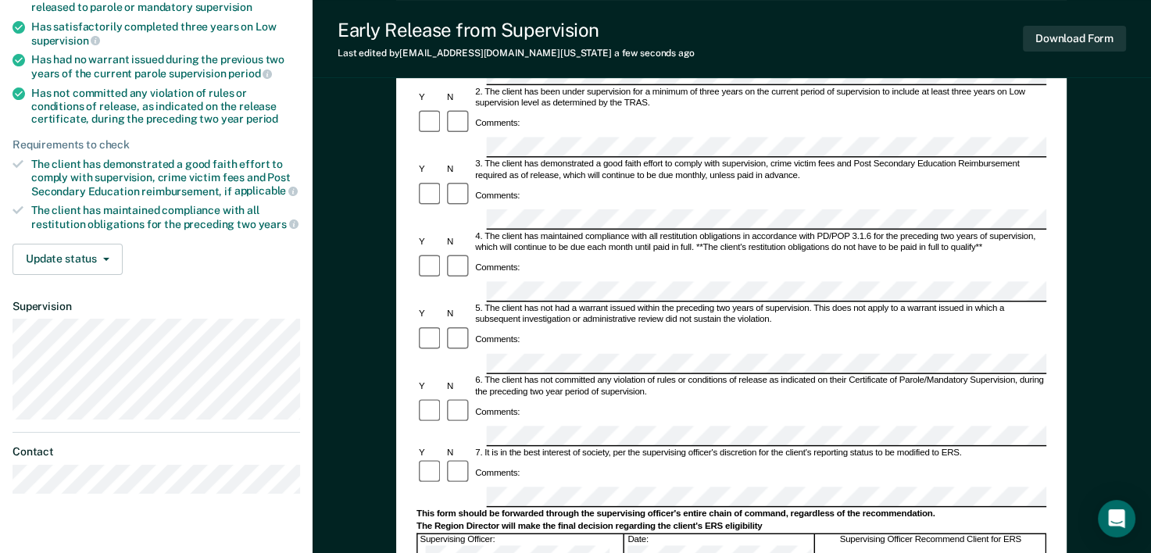
click at [1039, 460] on div "Comments:" at bounding box center [732, 474] width 630 height 28
click at [1054, 284] on div "Early Release from Supervision (ERS) Checklist, Recommendation, and Determinati…" at bounding box center [731, 319] width 671 height 874
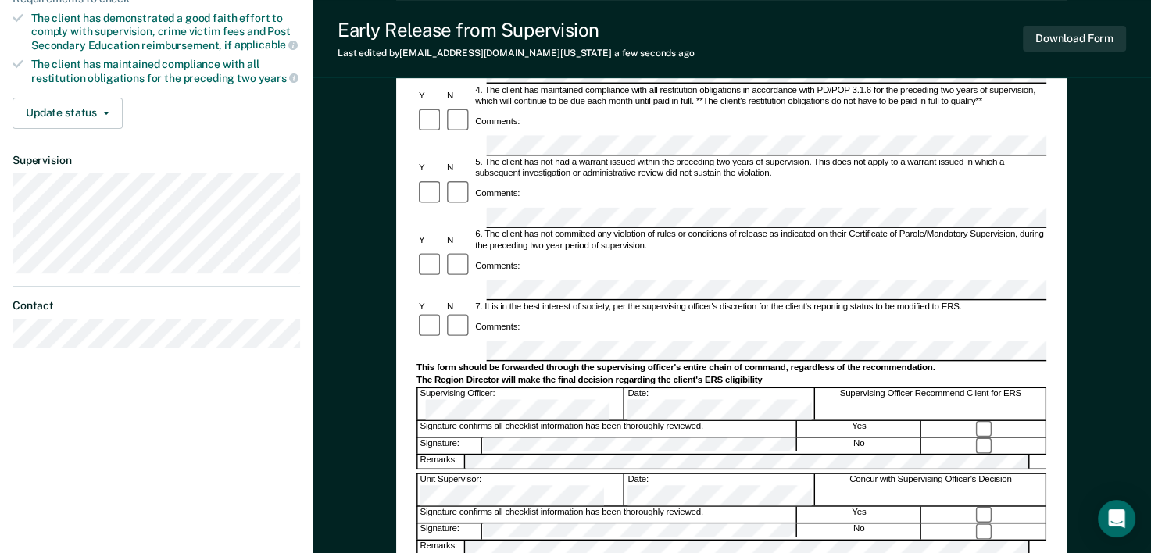
scroll to position [424, 0]
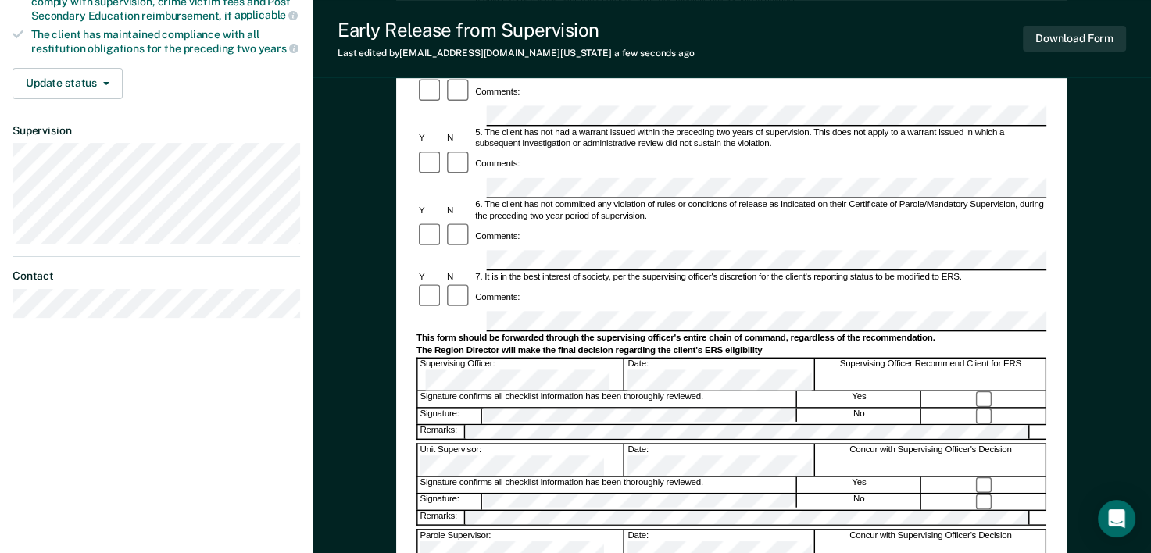
click at [1060, 272] on div "Early Release from Supervision (ERS) Checklist, Recommendation, and Determinati…" at bounding box center [731, 143] width 671 height 874
click at [1112, 292] on div "Early Release from Supervision (ERS) Checklist, Recommendation, and Determinati…" at bounding box center [732, 187] width 839 height 1029
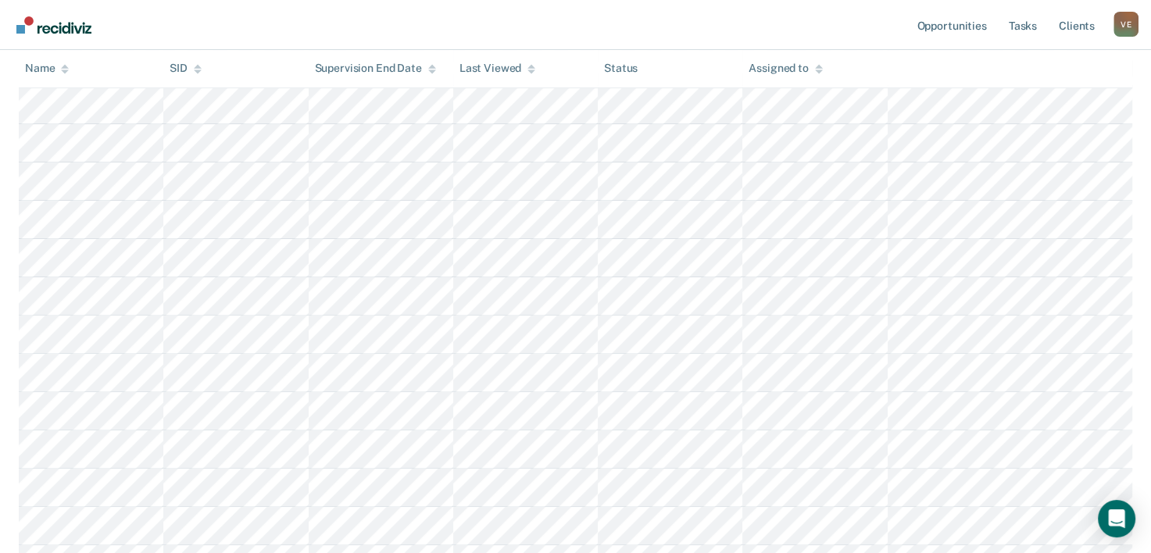
scroll to position [215, 0]
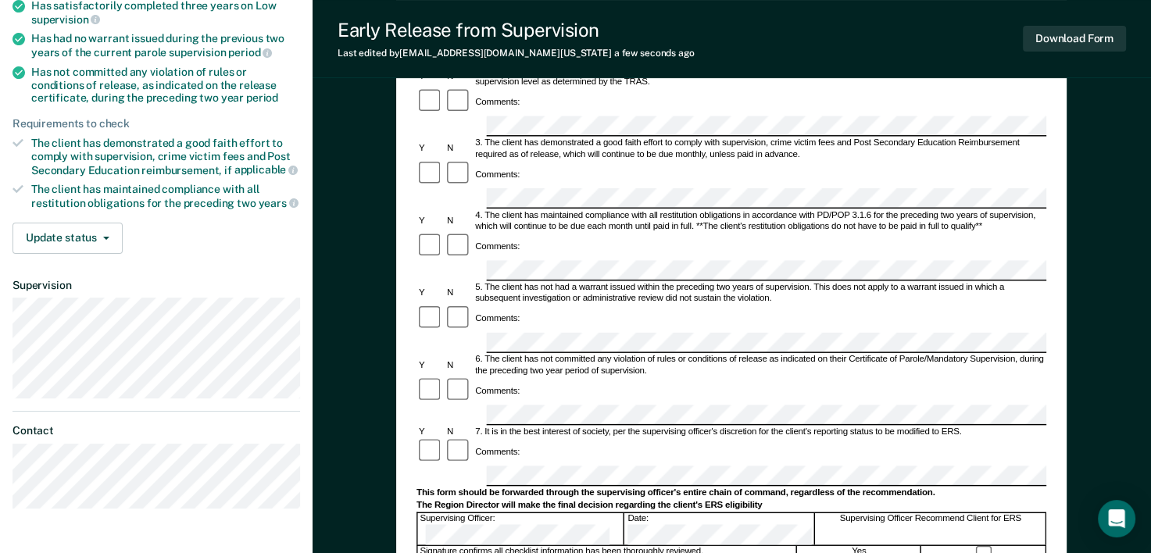
scroll to position [271, 0]
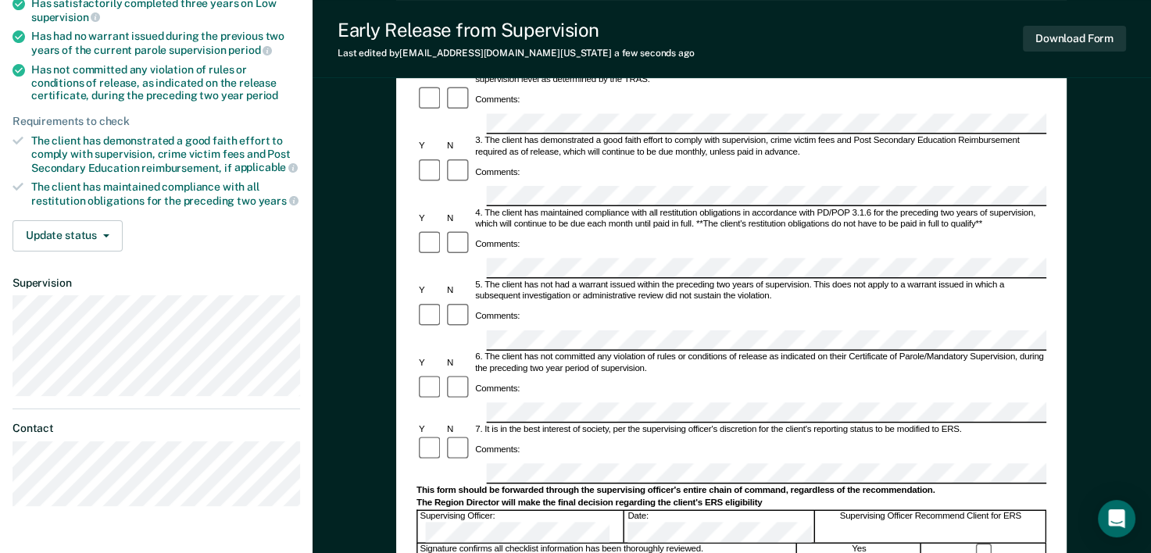
click at [1048, 256] on div "Early Release from Supervision (ERS) Checklist, Recommendation, and Determinati…" at bounding box center [731, 296] width 671 height 874
click at [1106, 356] on div "Early Release from Supervision (ERS) Checklist, Recommendation, and Determinati…" at bounding box center [732, 340] width 839 height 1029
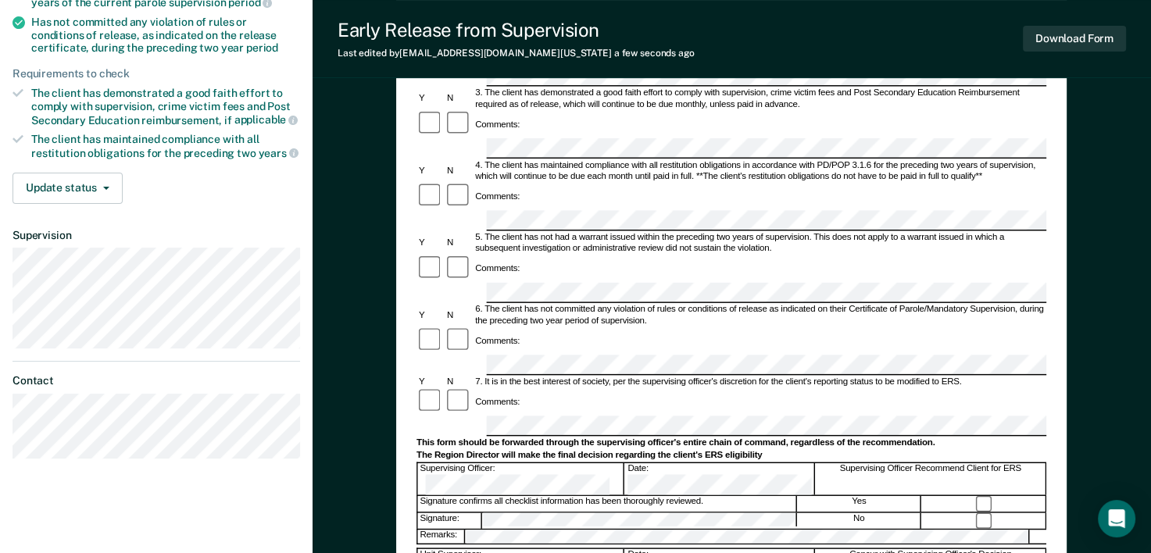
scroll to position [377, 0]
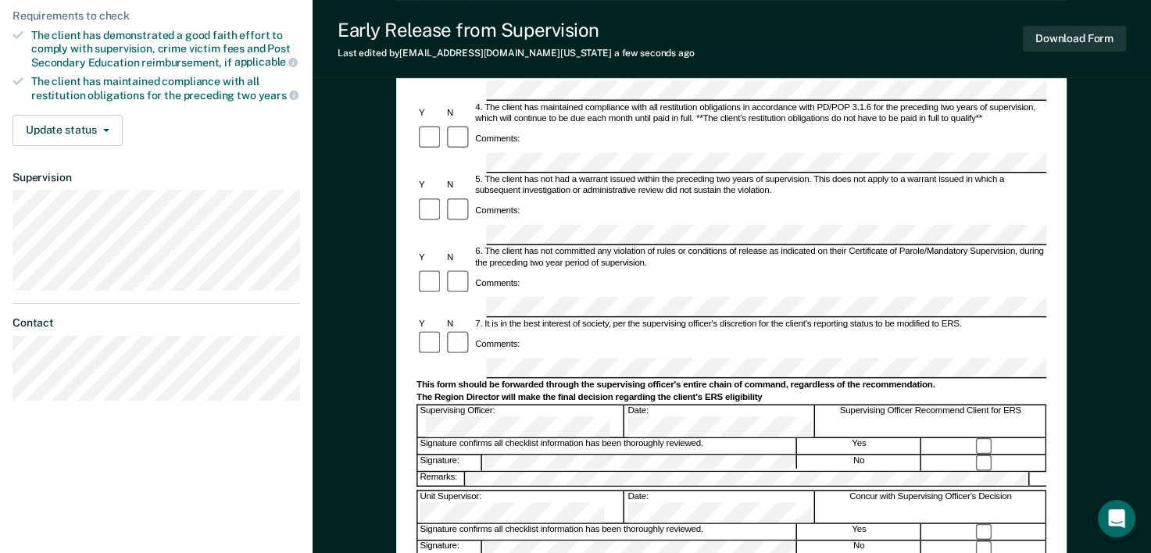
click at [1050, 294] on div "Early Release from Supervision (ERS) Checklist, Recommendation, and Determinati…" at bounding box center [731, 190] width 671 height 874
click at [1067, 362] on div "Early Release from Supervision (ERS) Checklist, Recommendation, and Determinati…" at bounding box center [732, 234] width 839 height 1029
click at [1116, 287] on div "Early Release from Supervision (ERS) Checklist, Recommendation, and Determinati…" at bounding box center [732, 234] width 839 height 1029
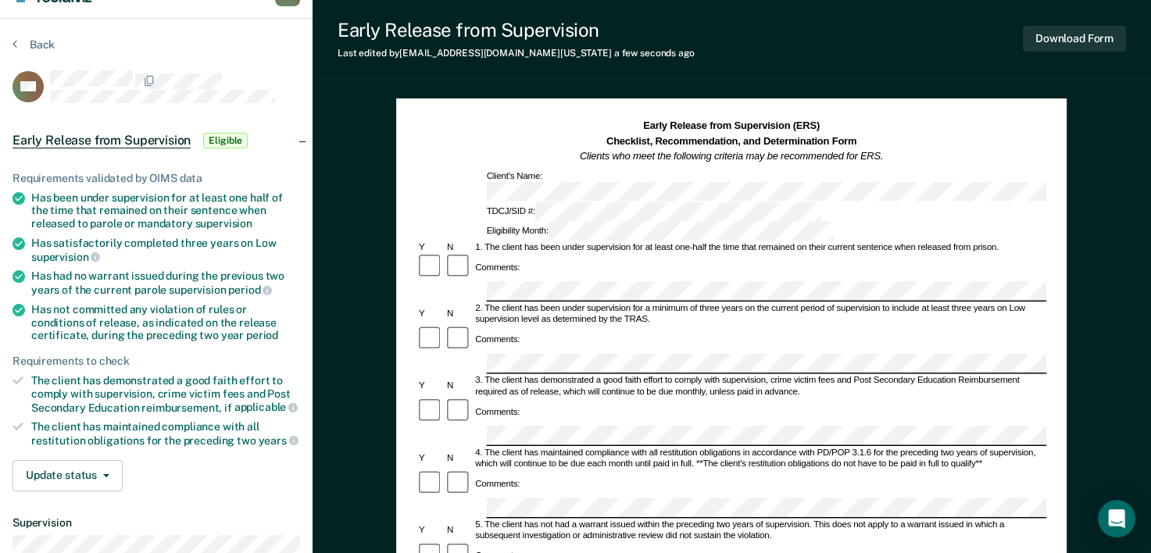
scroll to position [0, 0]
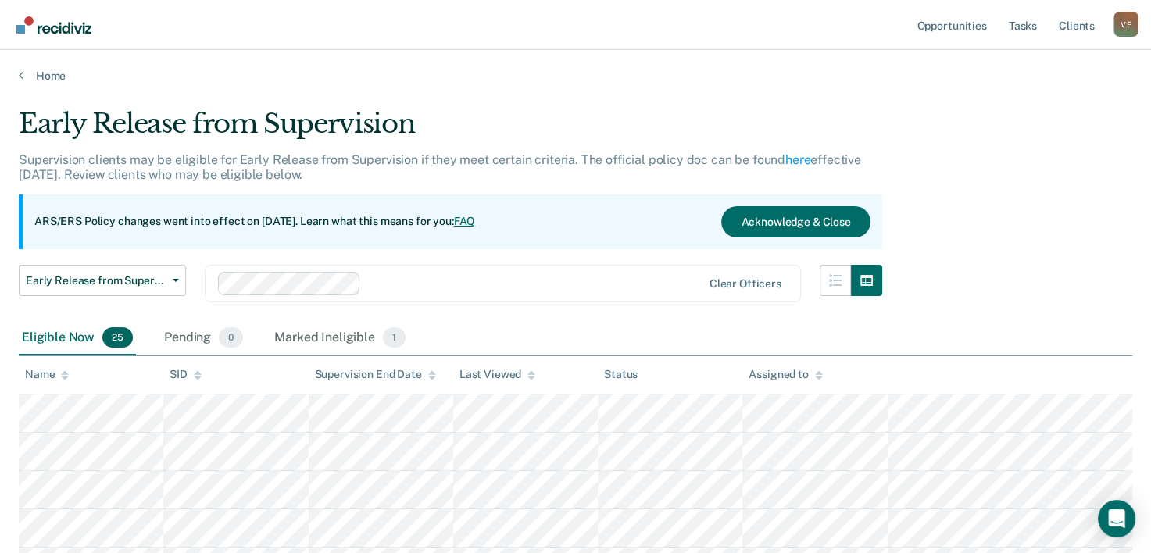
scroll to position [215, 0]
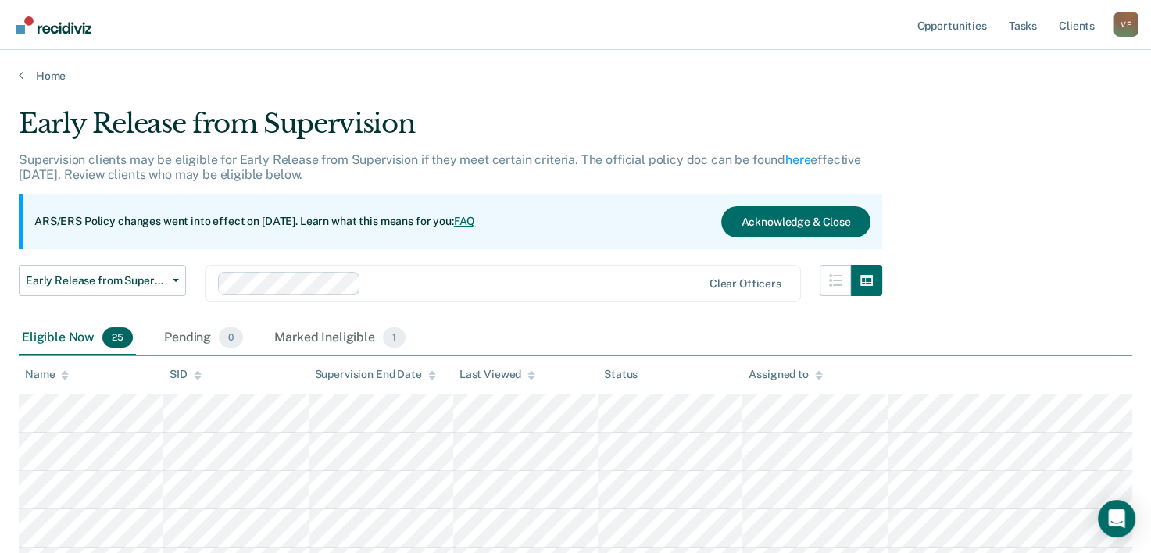
scroll to position [215, 0]
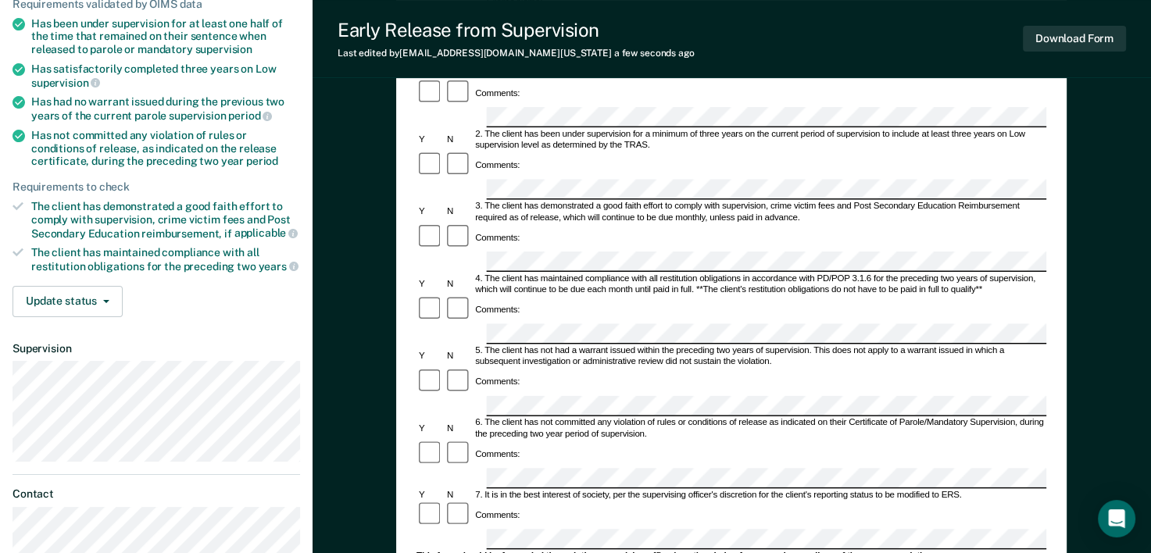
scroll to position [233, 0]
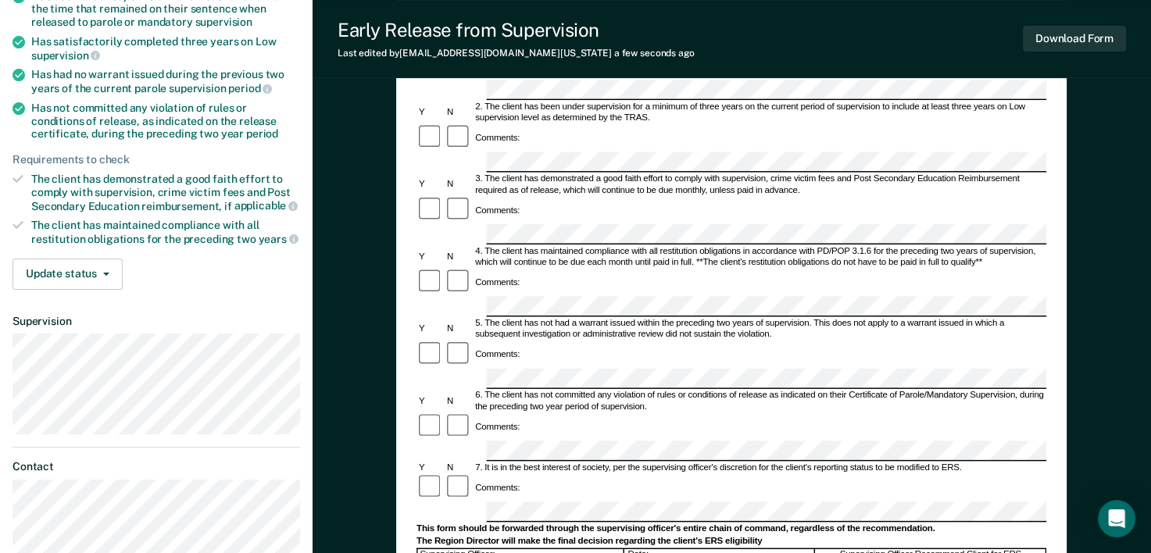
click at [1065, 268] on div "Early Release from Supervision (ERS) Checklist, Recommendation, and Determinati…" at bounding box center [731, 334] width 671 height 874
click at [1055, 320] on div "Early Release from Supervision (ERS) Checklist, Recommendation, and Determinati…" at bounding box center [731, 334] width 671 height 874
click at [1071, 363] on div "Early Release from Supervision (ERS) Checklist, Recommendation, and Determinati…" at bounding box center [732, 378] width 839 height 1029
click at [1044, 414] on div "Comments:" at bounding box center [732, 428] width 630 height 28
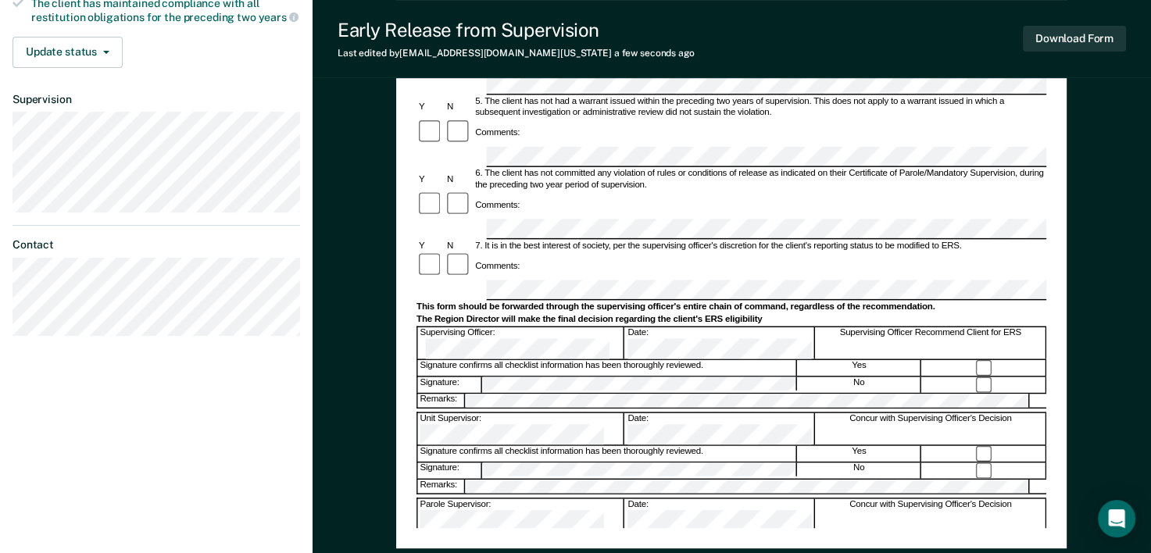
scroll to position [464, 0]
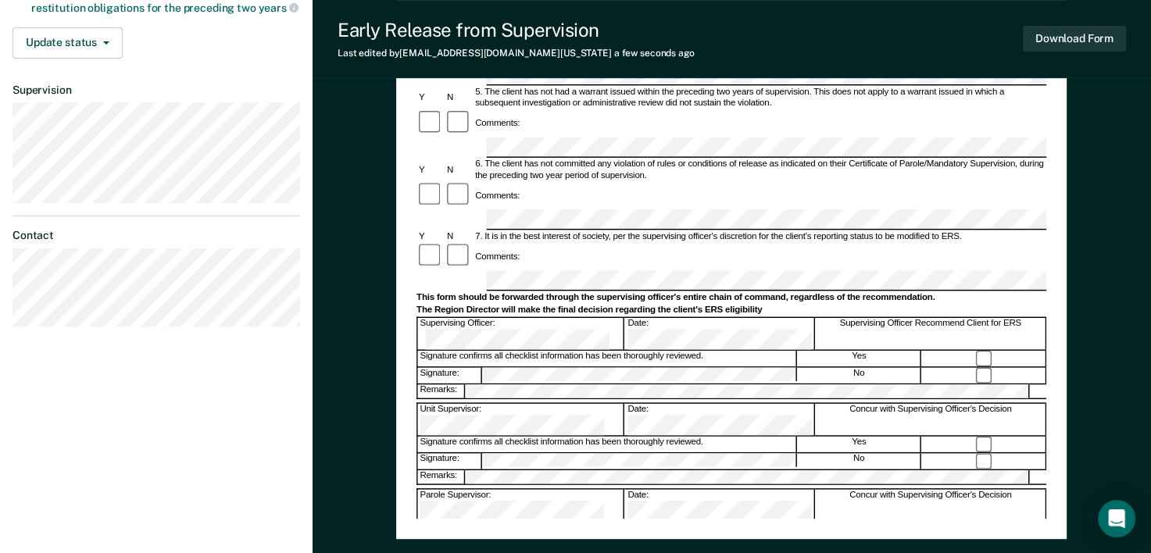
click at [1062, 250] on div "Early Release from Supervision (ERS) Checklist, Recommendation, and Determinati…" at bounding box center [731, 102] width 671 height 874
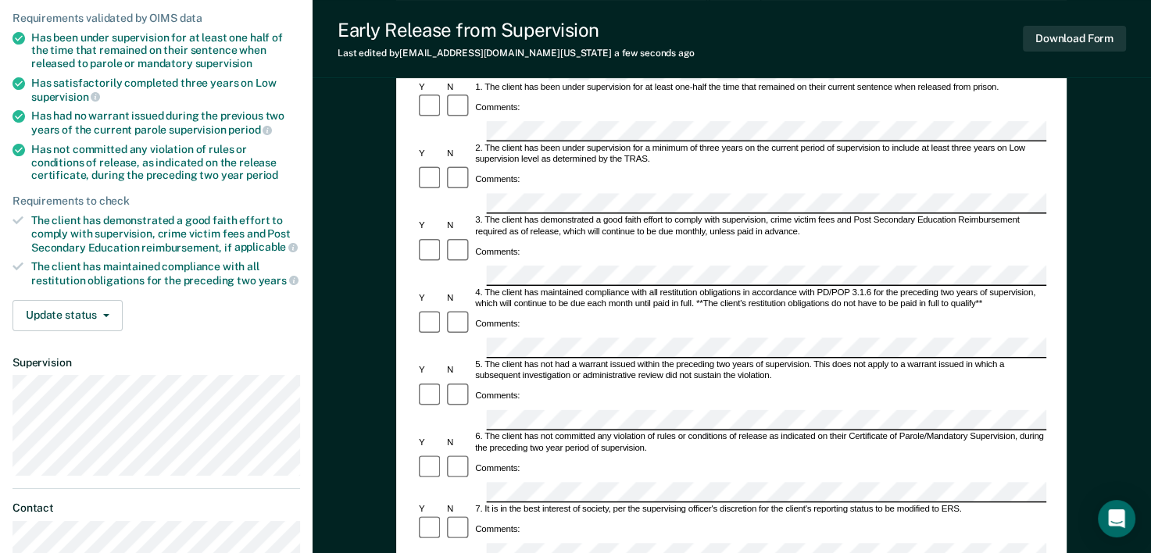
scroll to position [13, 0]
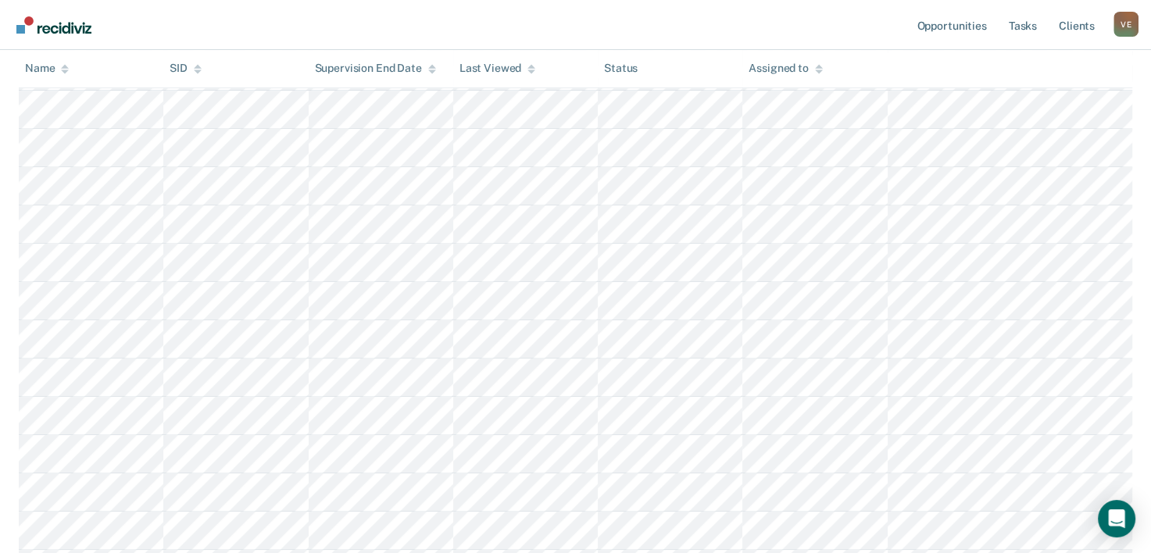
scroll to position [619, 0]
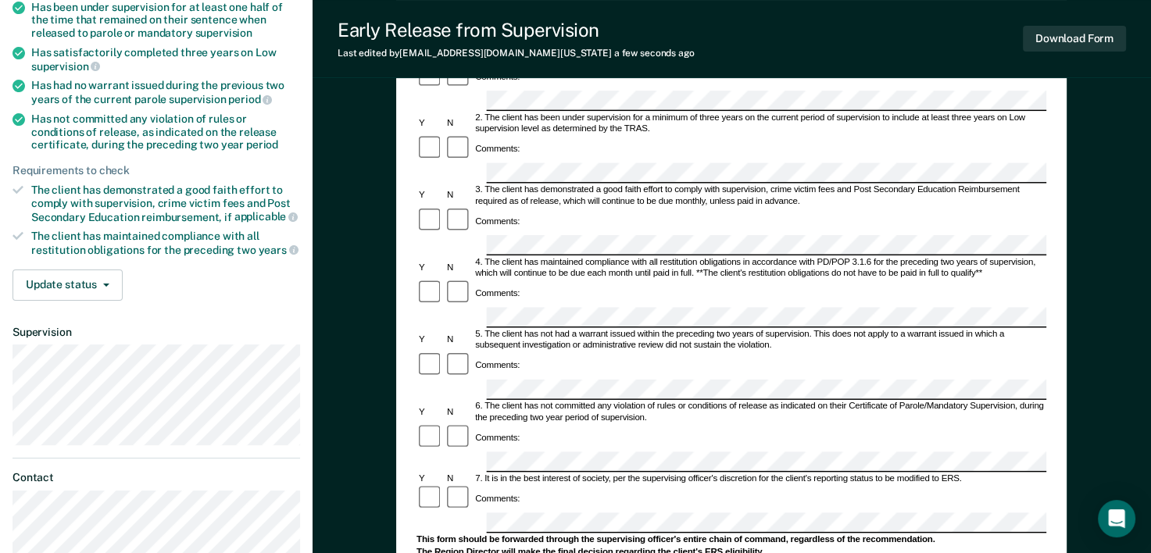
scroll to position [275, 0]
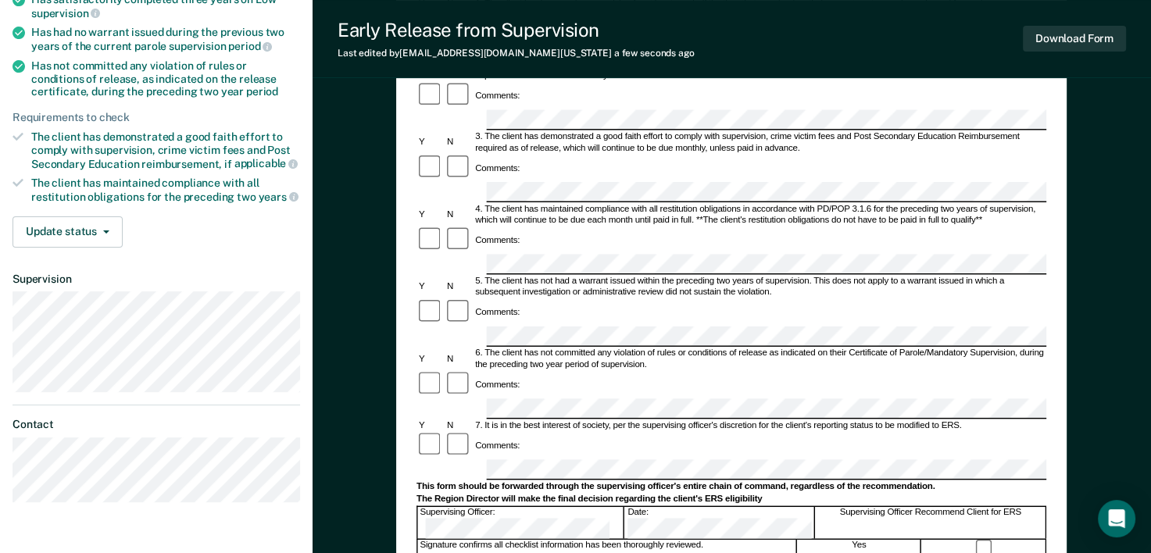
click at [1073, 274] on div "Early Release from Supervision (ERS) Checklist, Recommendation, and Determinati…" at bounding box center [732, 336] width 839 height 1029
click at [1047, 316] on div "Early Release from Supervision (ERS) Checklist, Recommendation, and Determinati…" at bounding box center [731, 292] width 671 height 874
click at [518, 371] on div "Comments:" at bounding box center [732, 385] width 630 height 28
click at [1061, 275] on div "Early Release from Supervision (ERS) Checklist, Recommendation, and Determinati…" at bounding box center [731, 292] width 671 height 874
click at [1054, 252] on div "Early Release from Supervision (ERS) Checklist, Recommendation, and Determinati…" at bounding box center [731, 292] width 671 height 874
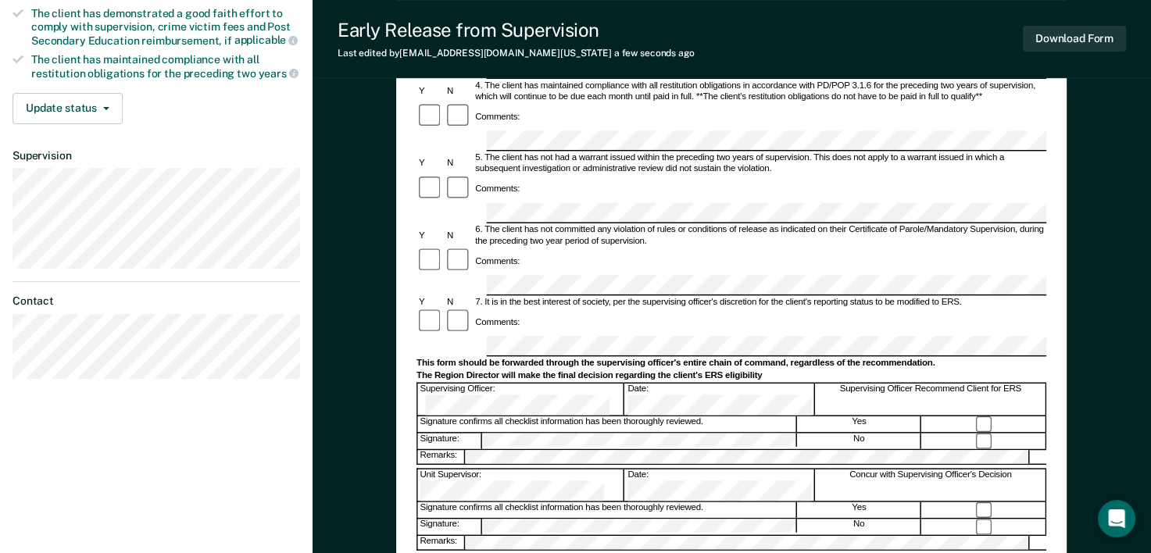
scroll to position [471, 0]
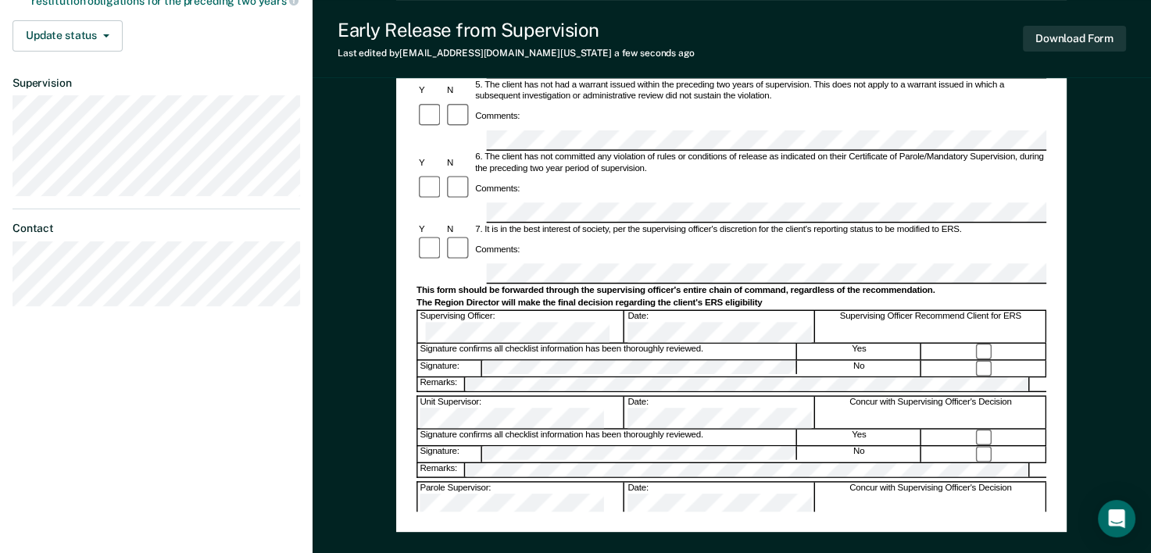
click at [1059, 282] on div "Early Release from Supervision (ERS) Checklist, Recommendation, and Determinati…" at bounding box center [731, 95] width 671 height 874
click at [1090, 281] on div "Early Release from Supervision (ERS) Checklist, Recommendation, and Determinati…" at bounding box center [732, 140] width 839 height 1029
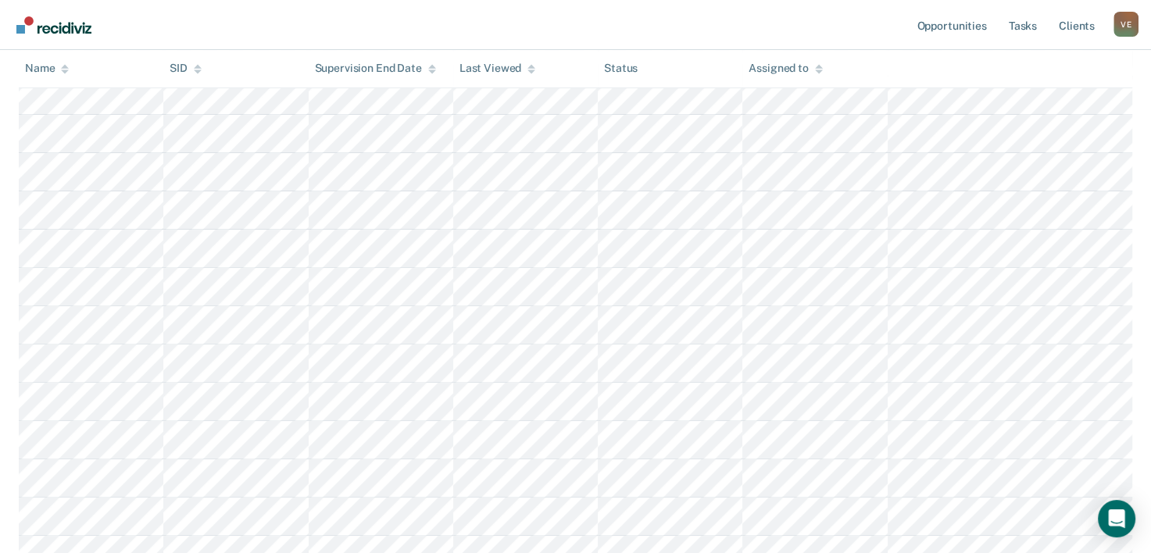
scroll to position [619, 0]
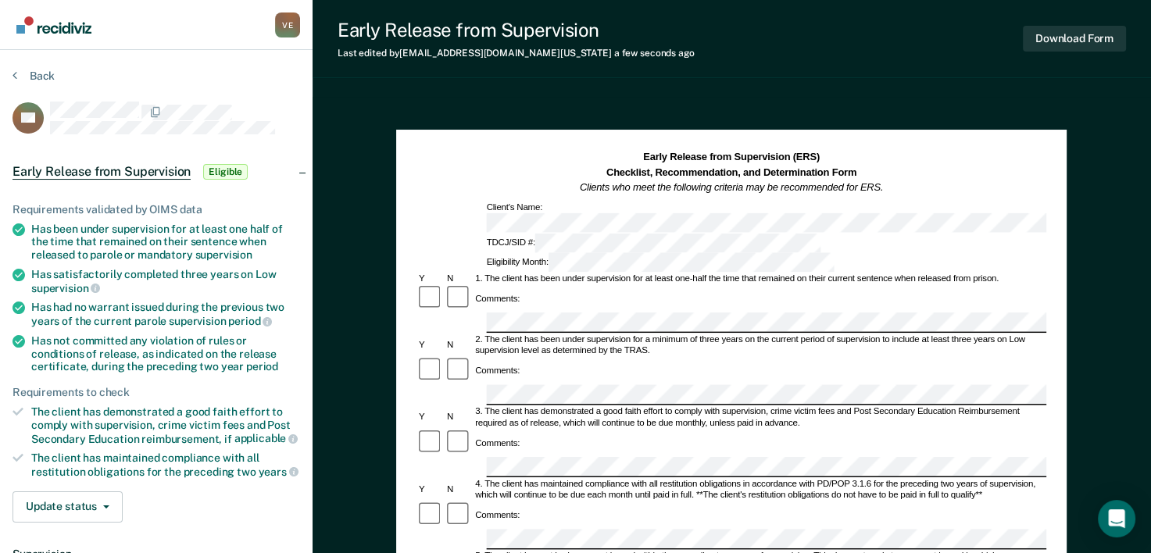
click at [1041, 357] on div "Comments:" at bounding box center [732, 371] width 630 height 28
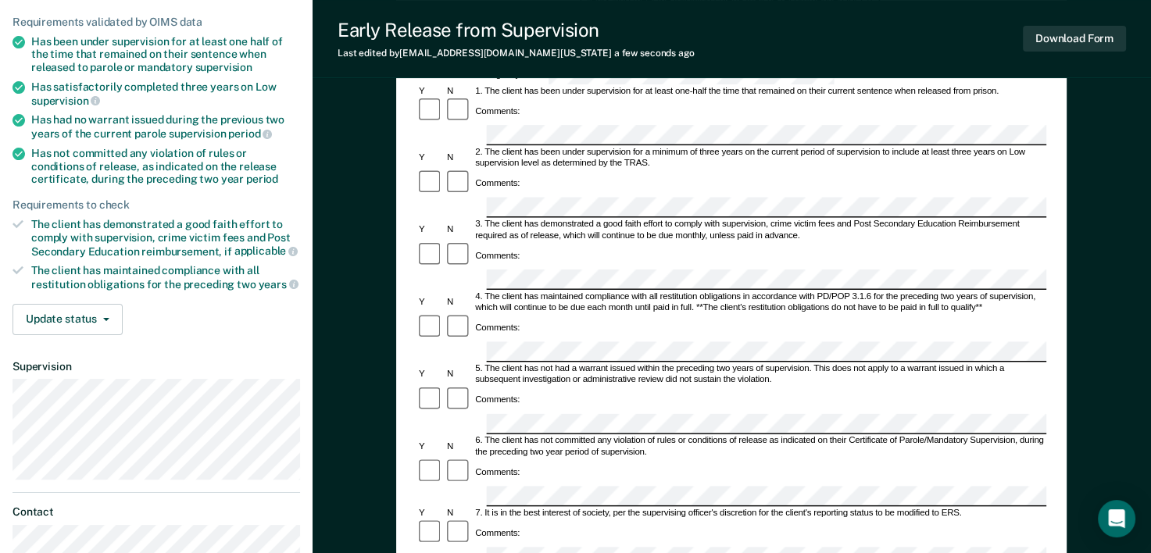
scroll to position [192, 0]
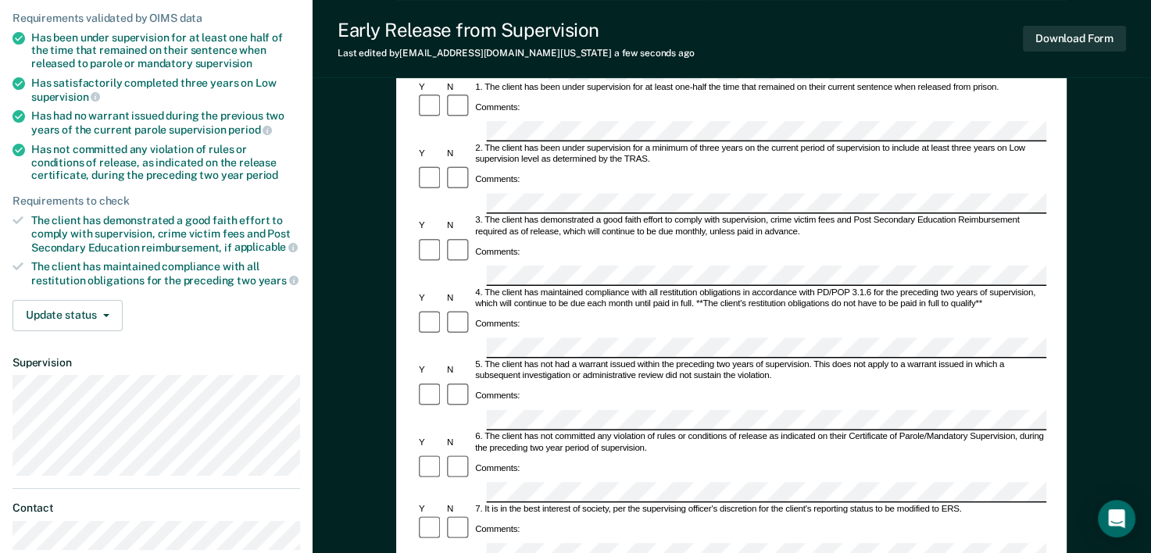
click at [1068, 297] on div "Early Release from Supervision (ERS) Checklist, Recommendation, and Determinati…" at bounding box center [732, 419] width 839 height 1029
click at [1059, 327] on div "Early Release from Supervision (ERS) Checklist, Recommendation, and Determinati…" at bounding box center [731, 375] width 671 height 874
click at [1101, 309] on div "Early Release from Supervision (ERS) Checklist, Recommendation, and Determinati…" at bounding box center [732, 419] width 839 height 1029
click at [1058, 294] on div "Early Release from Supervision (ERS) Checklist, Recommendation, and Determinati…" at bounding box center [731, 375] width 671 height 874
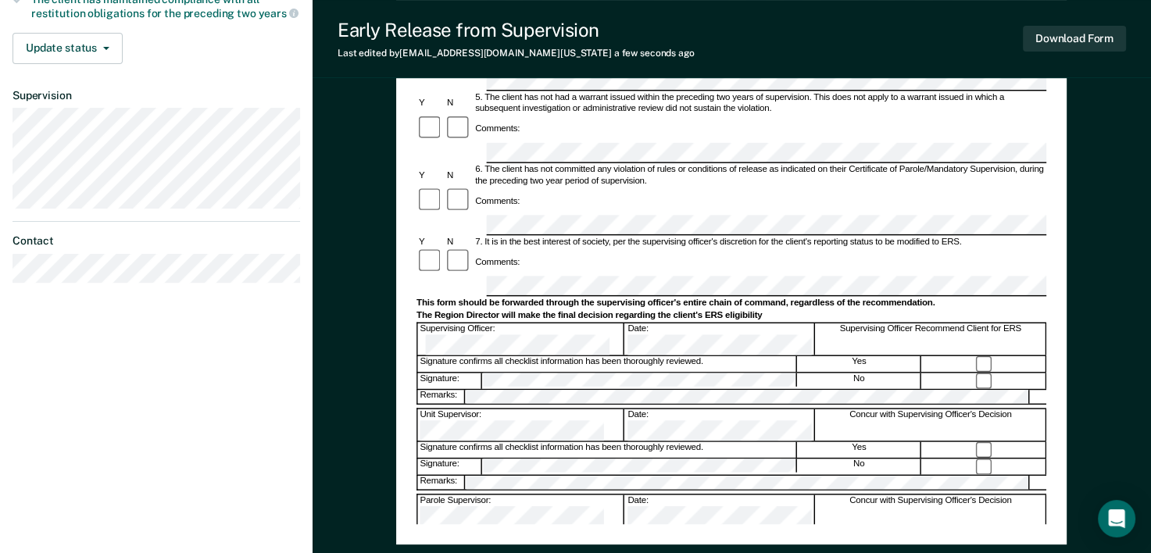
scroll to position [485, 0]
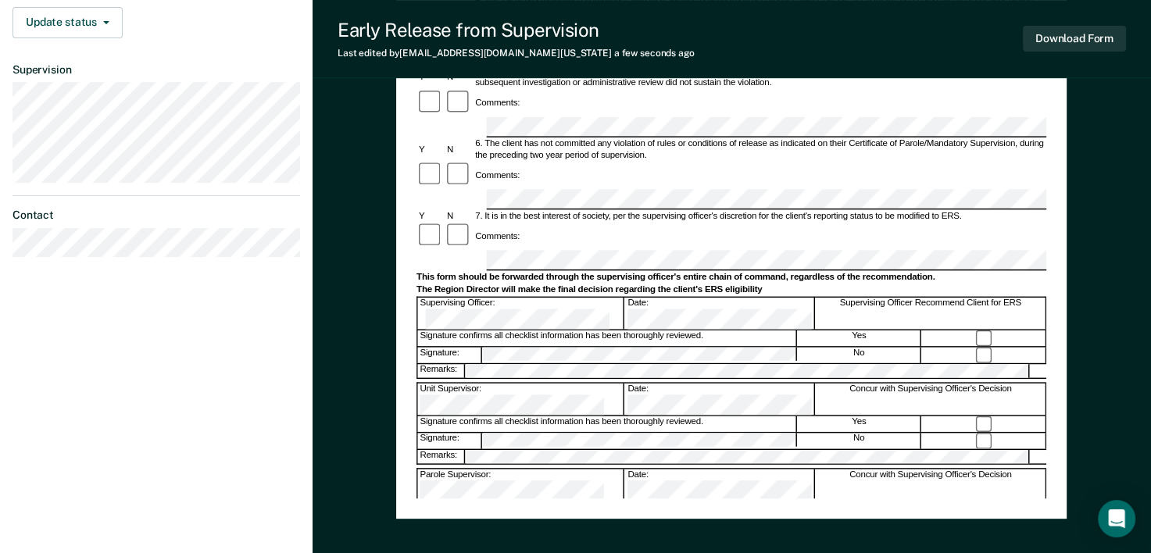
click at [1078, 308] on div "Early Release from Supervision (ERS) Checklist, Recommendation, and Determinati…" at bounding box center [732, 126] width 839 height 1029
click at [1060, 276] on div "Early Release from Supervision (ERS) Checklist, Recommendation, and Determinati…" at bounding box center [731, 82] width 671 height 874
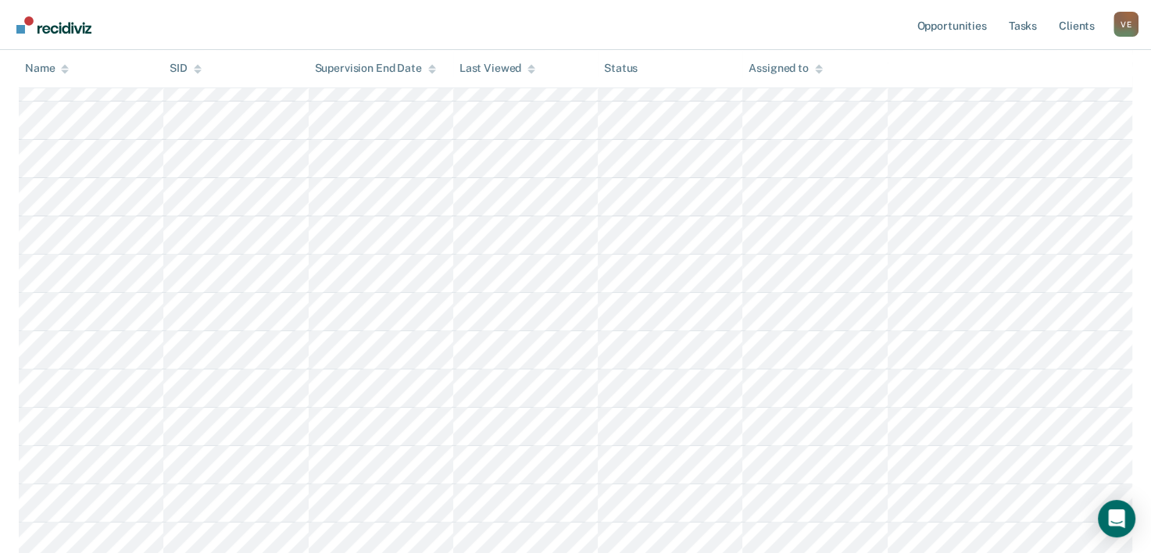
scroll to position [619, 0]
